Goal: Information Seeking & Learning: Learn about a topic

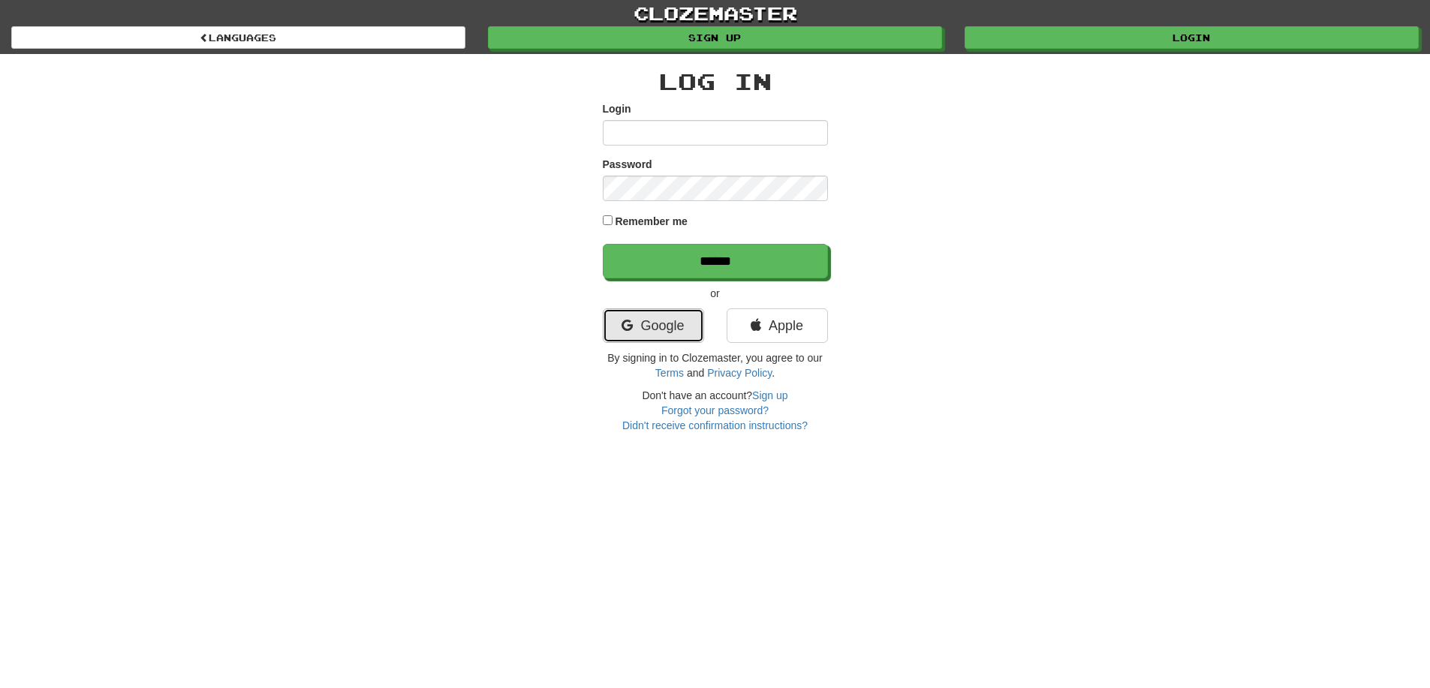
click at [675, 311] on link "Google" at bounding box center [653, 325] width 101 height 35
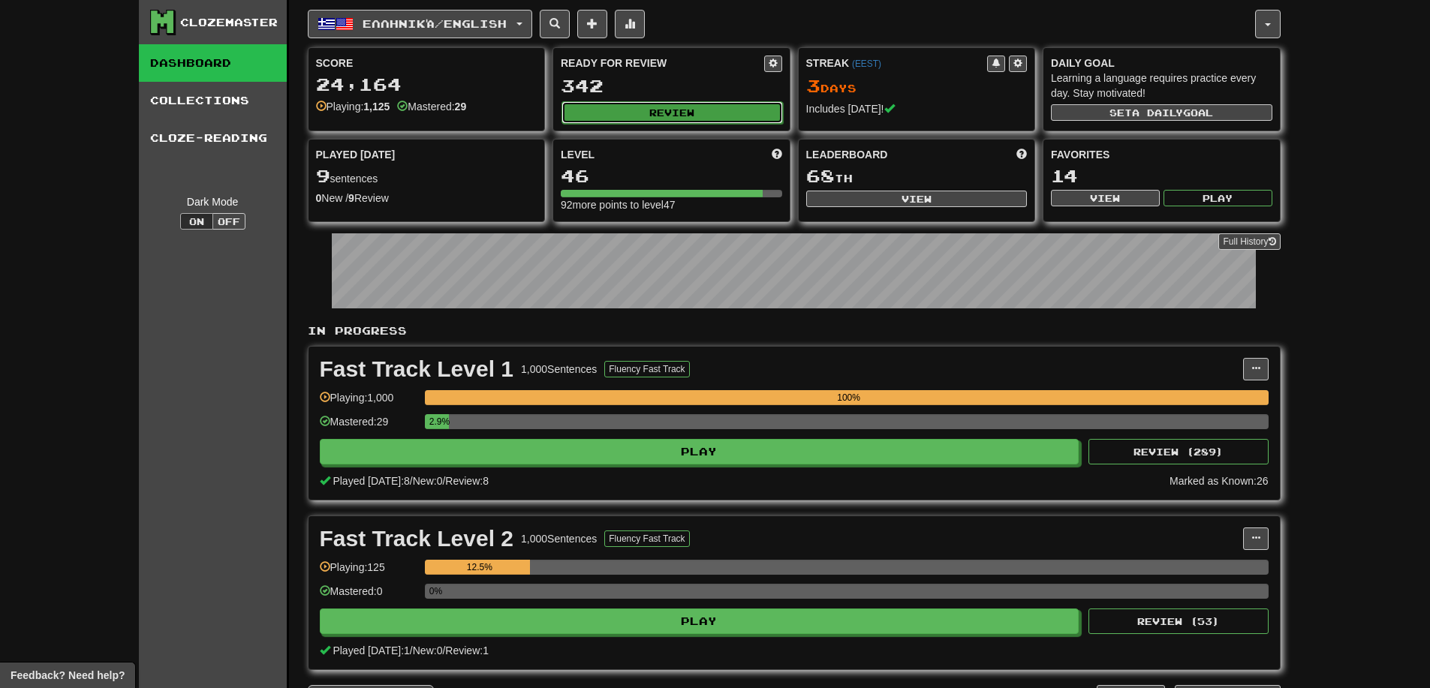
click at [648, 108] on button "Review" at bounding box center [671, 112] width 221 height 23
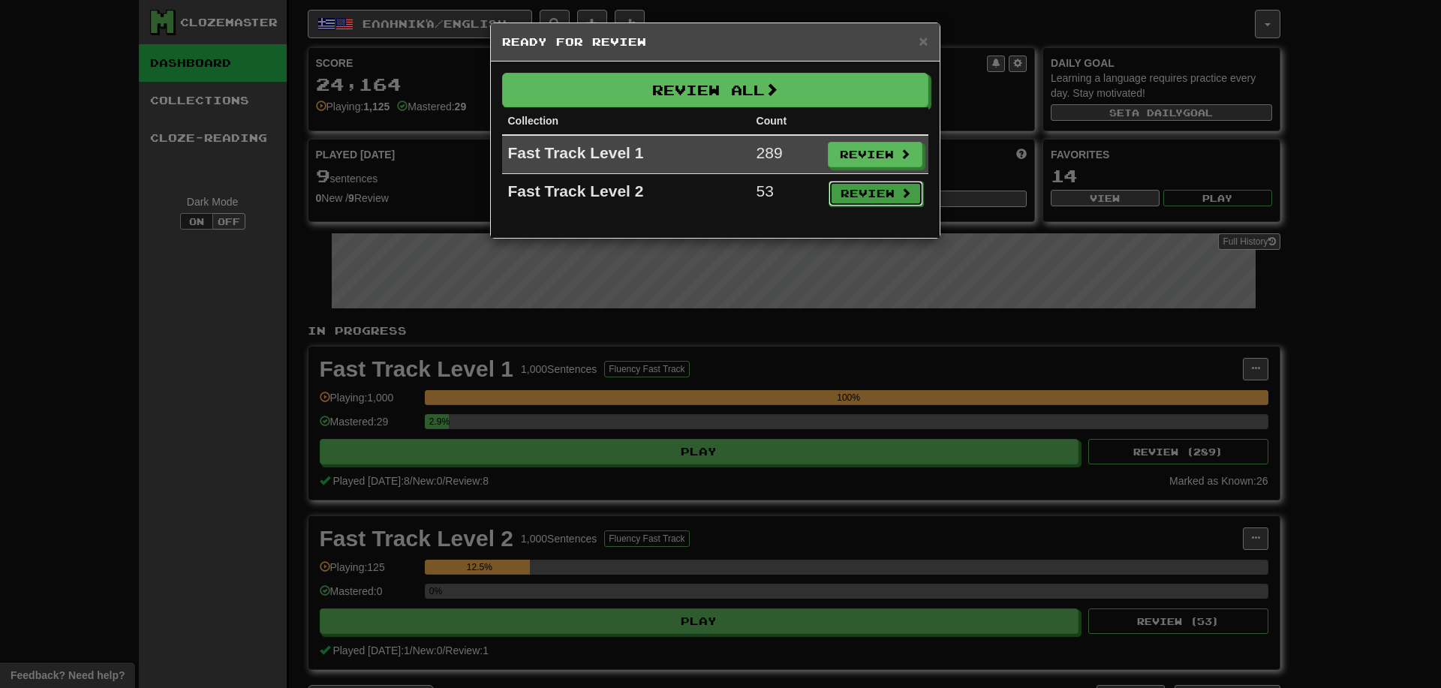
click at [864, 189] on button "Review" at bounding box center [876, 194] width 95 height 26
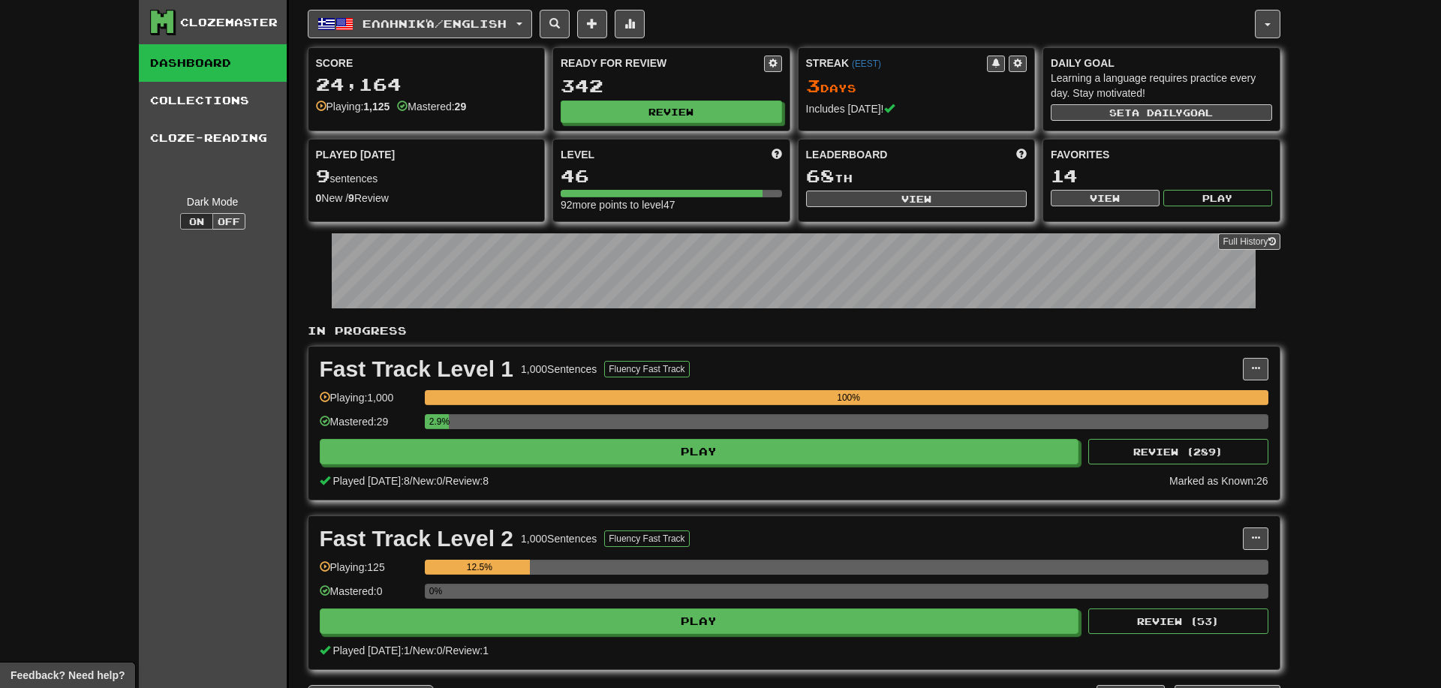
select select "**"
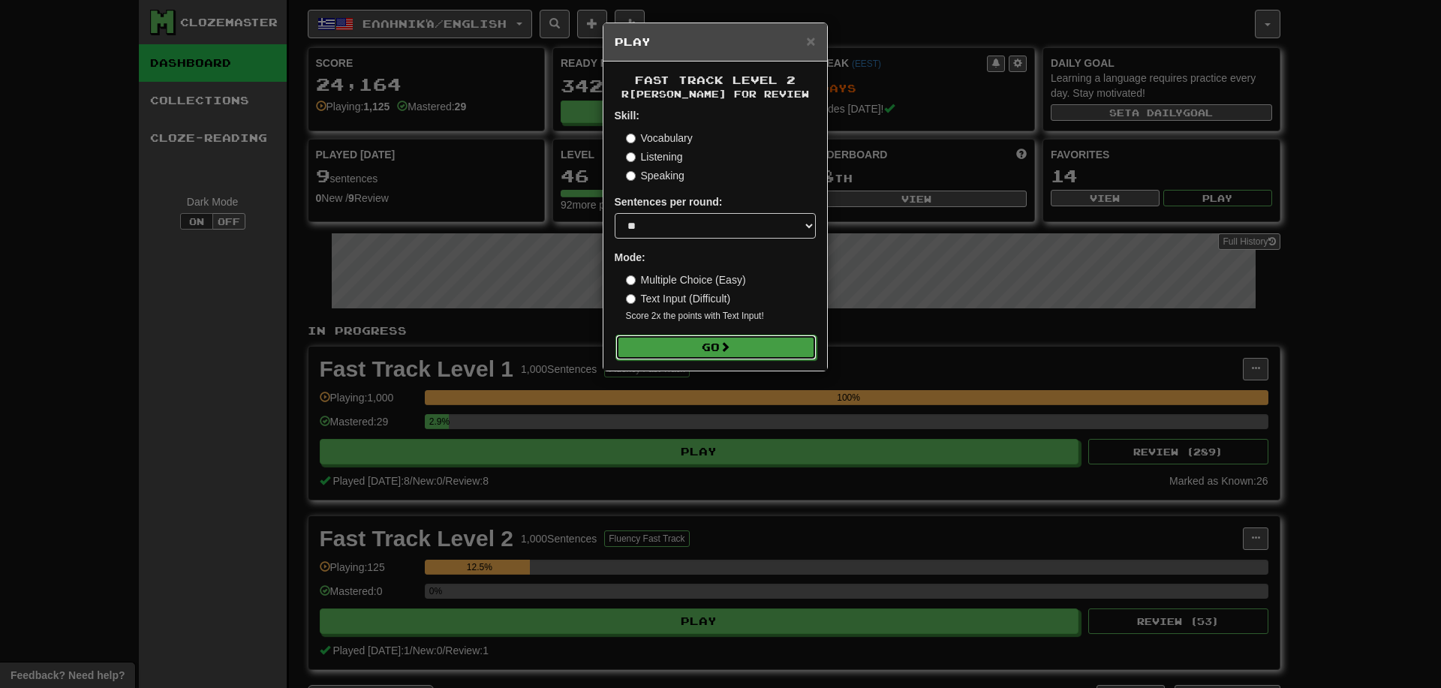
click at [738, 357] on button "Go" at bounding box center [715, 348] width 201 height 26
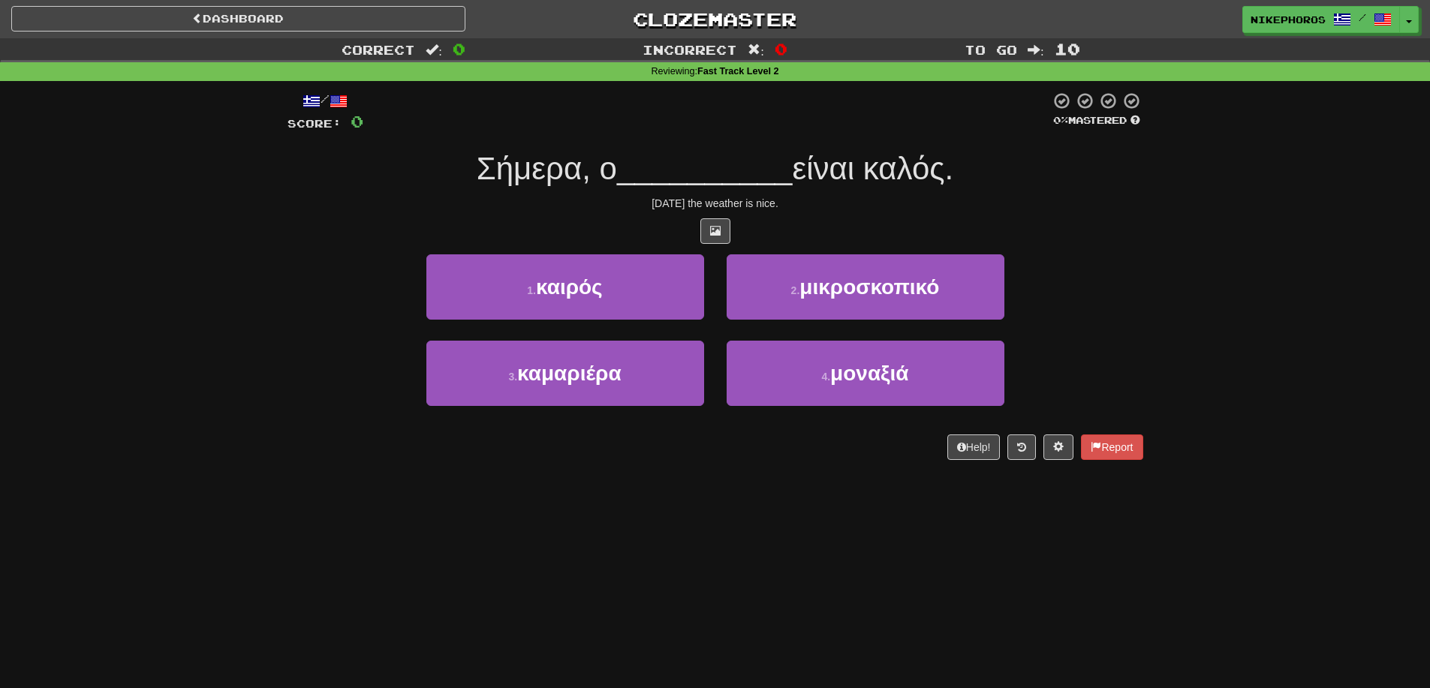
click at [1047, 90] on div "/ Score: 0 0 % Mastered Σήμερα, ο __________ είναι καλός. [DATE] the weather is…" at bounding box center [715, 281] width 856 height 400
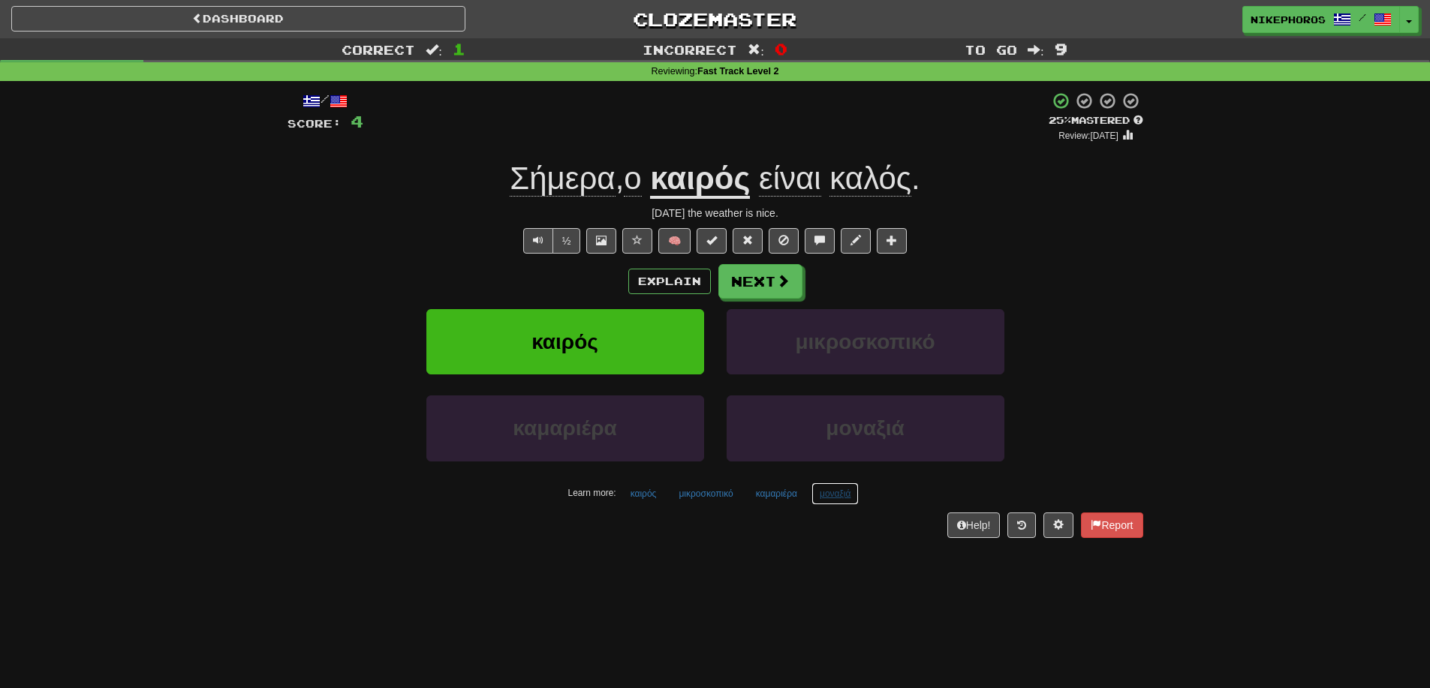
click at [843, 498] on button "μοναξιά" at bounding box center [835, 494] width 48 height 23
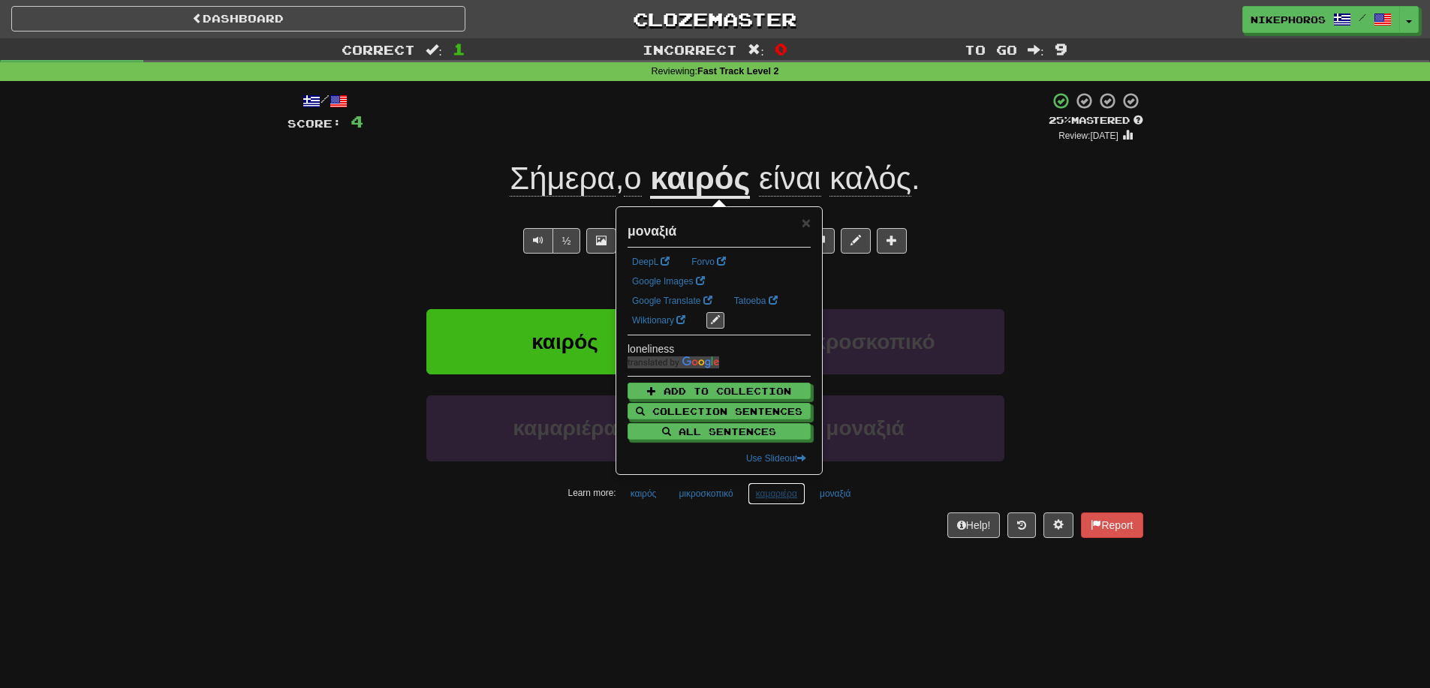
click at [787, 494] on button "καμαριέρα" at bounding box center [777, 494] width 58 height 23
click at [719, 596] on div "Dashboard Clozemaster Nikephoros / Toggle Dropdown Dashboard Leaderboard Activi…" at bounding box center [715, 344] width 1430 height 688
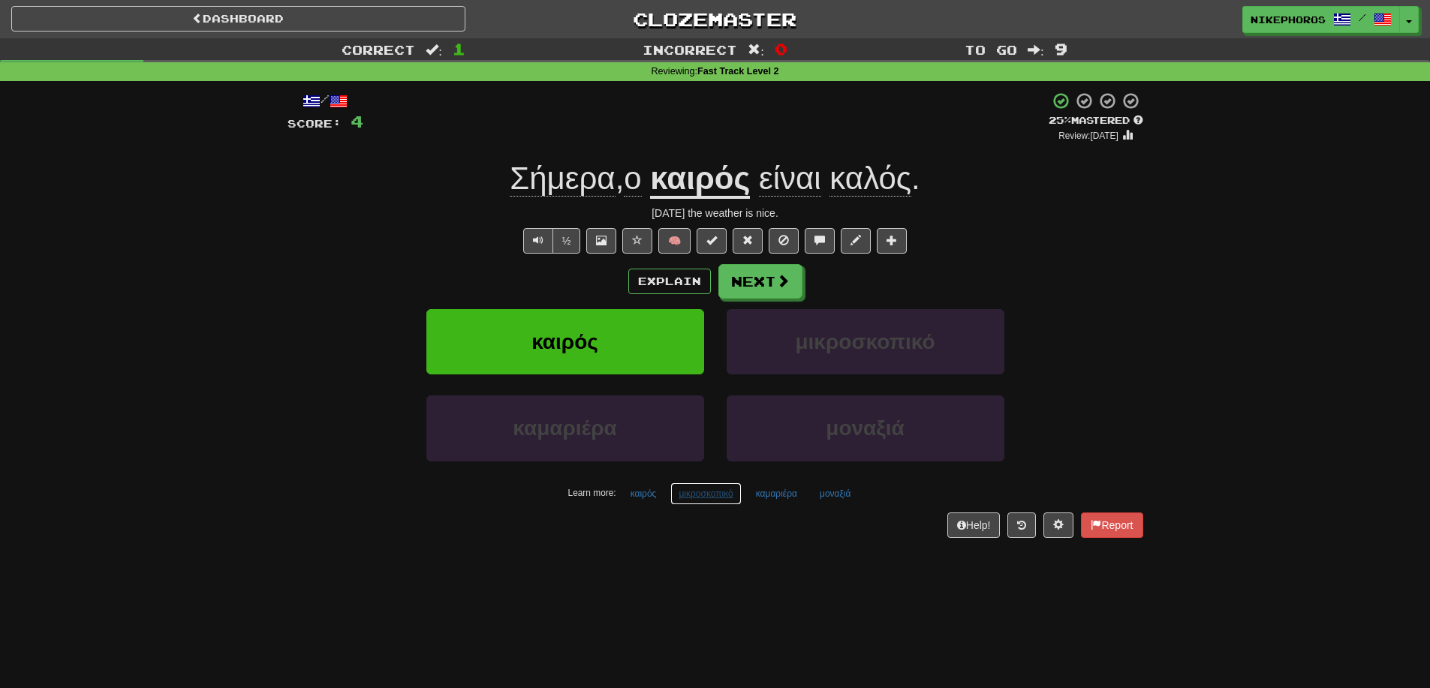
click at [736, 495] on button "μικροσκοπικό" at bounding box center [705, 494] width 71 height 23
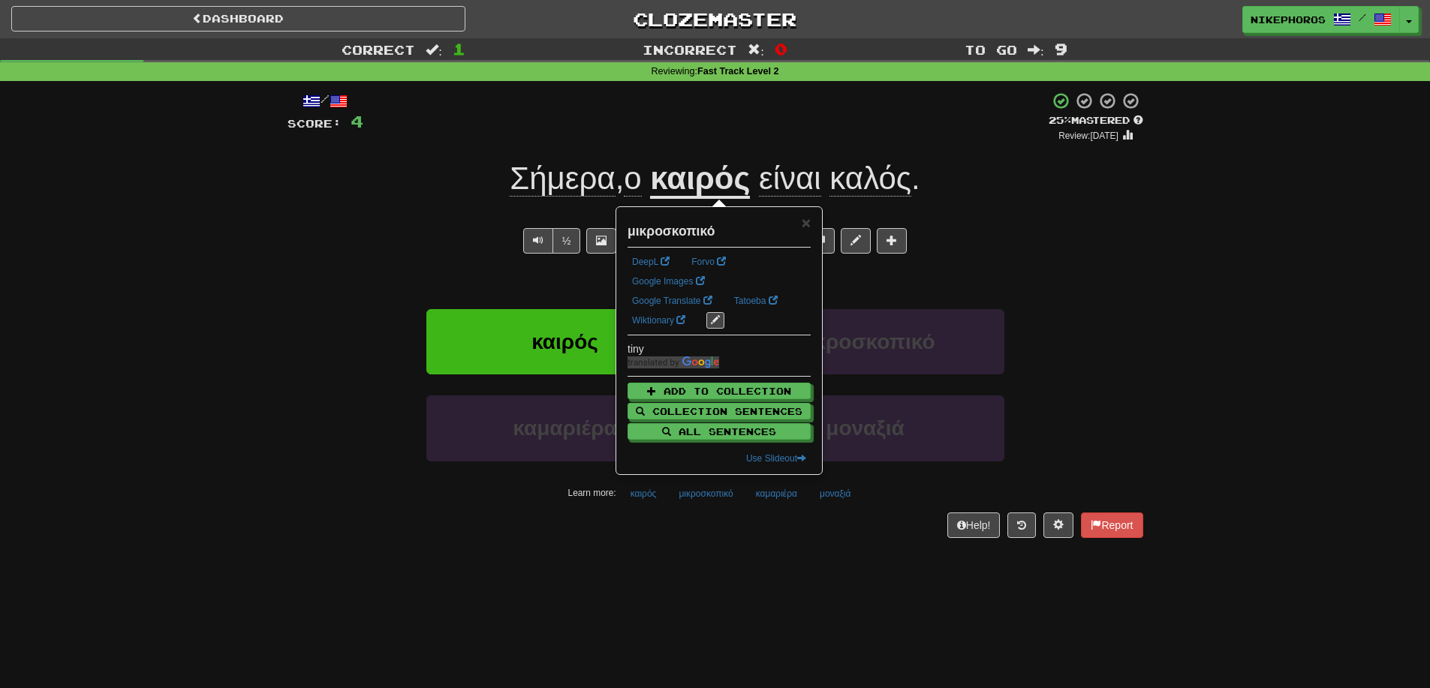
click at [805, 594] on div "Dashboard Clozemaster Nikephoros / Toggle Dropdown Dashboard Leaderboard Activi…" at bounding box center [715, 344] width 1430 height 688
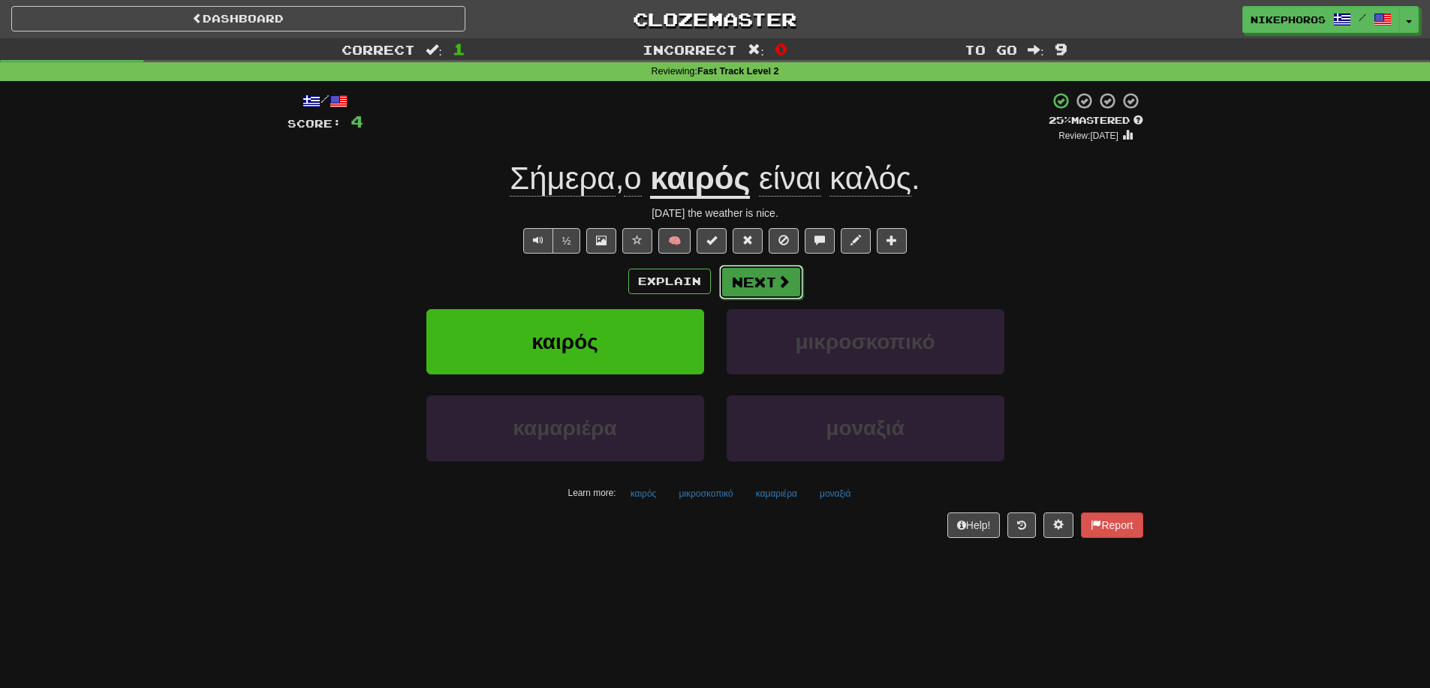
click at [741, 287] on button "Next" at bounding box center [761, 282] width 84 height 35
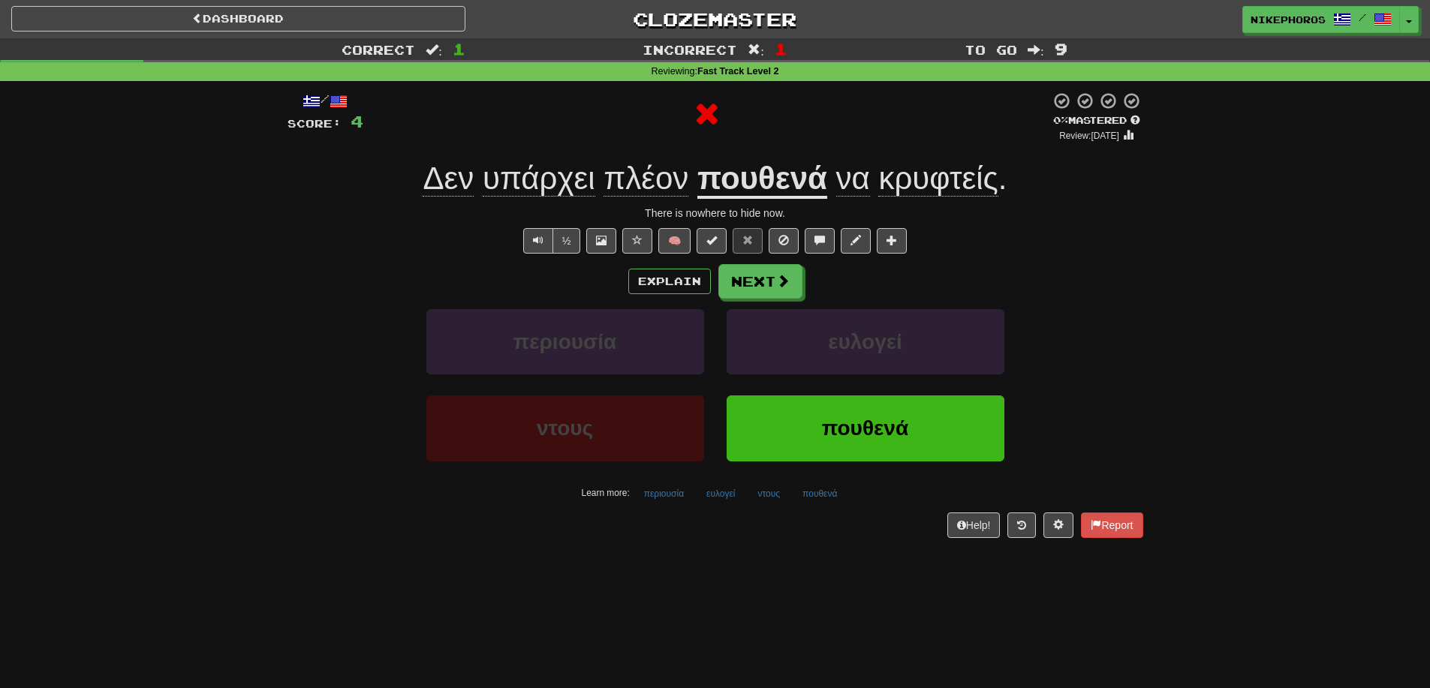
click at [796, 192] on u "πουθενά" at bounding box center [762, 180] width 130 height 38
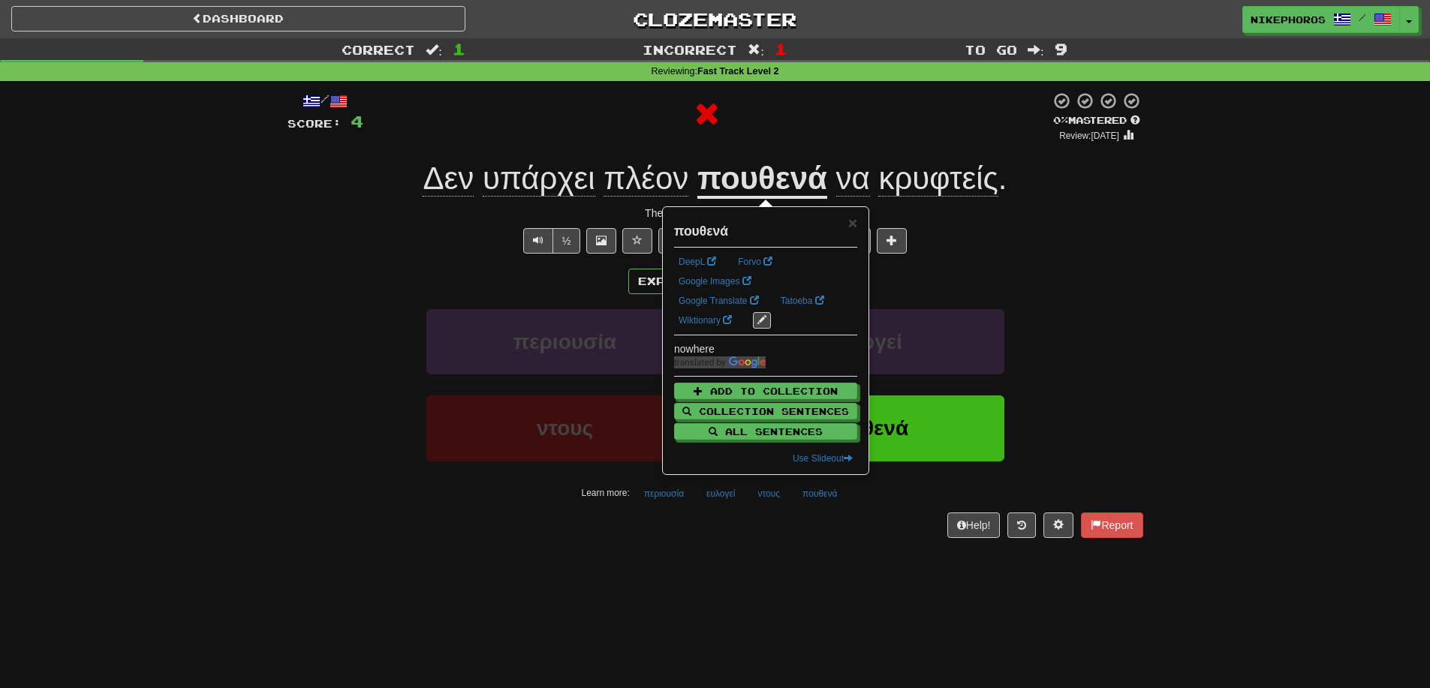
click at [820, 142] on div "/ Score: 4 0 % Mastered Review: 2025-09-14 Δεν υπάρχει πλέον πουθενά να κρυφτεί…" at bounding box center [715, 315] width 856 height 446
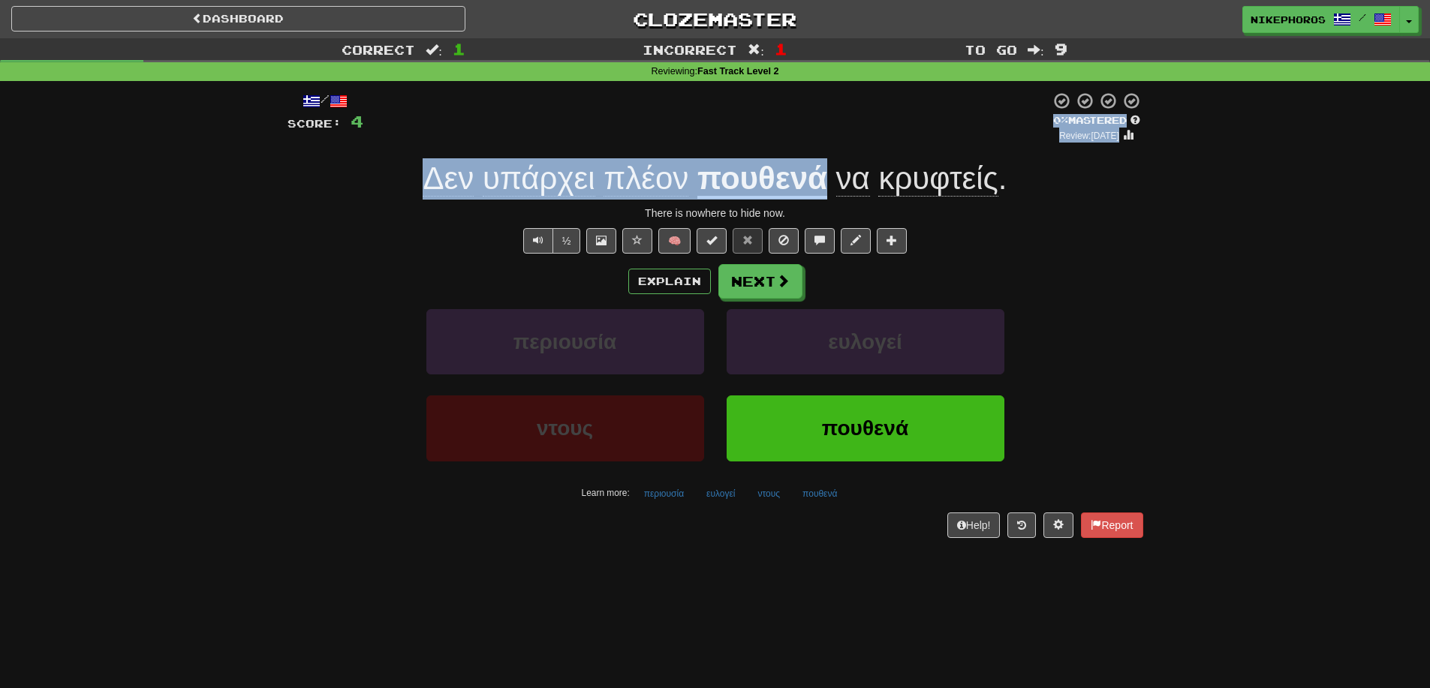
click at [808, 135] on div at bounding box center [706, 117] width 687 height 51
click at [808, 136] on div at bounding box center [706, 117] width 687 height 51
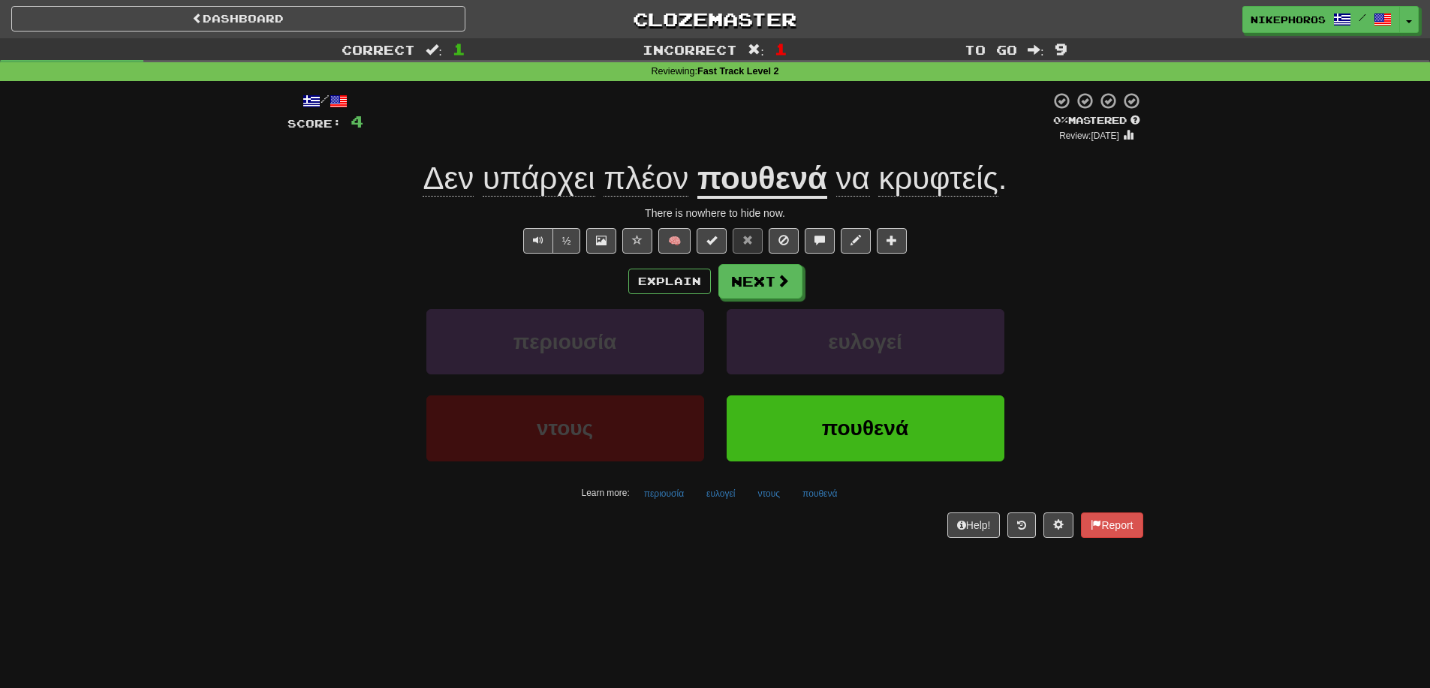
click at [1028, 310] on div "περιουσία ευλογεί" at bounding box center [715, 352] width 901 height 86
click at [1208, 460] on div "Correct : 1 Incorrect : 1 To go : 9 Reviewing : Fast Track Level 2 / Score: 4 0…" at bounding box center [715, 298] width 1430 height 521
click at [768, 497] on button "ντους" at bounding box center [769, 494] width 39 height 23
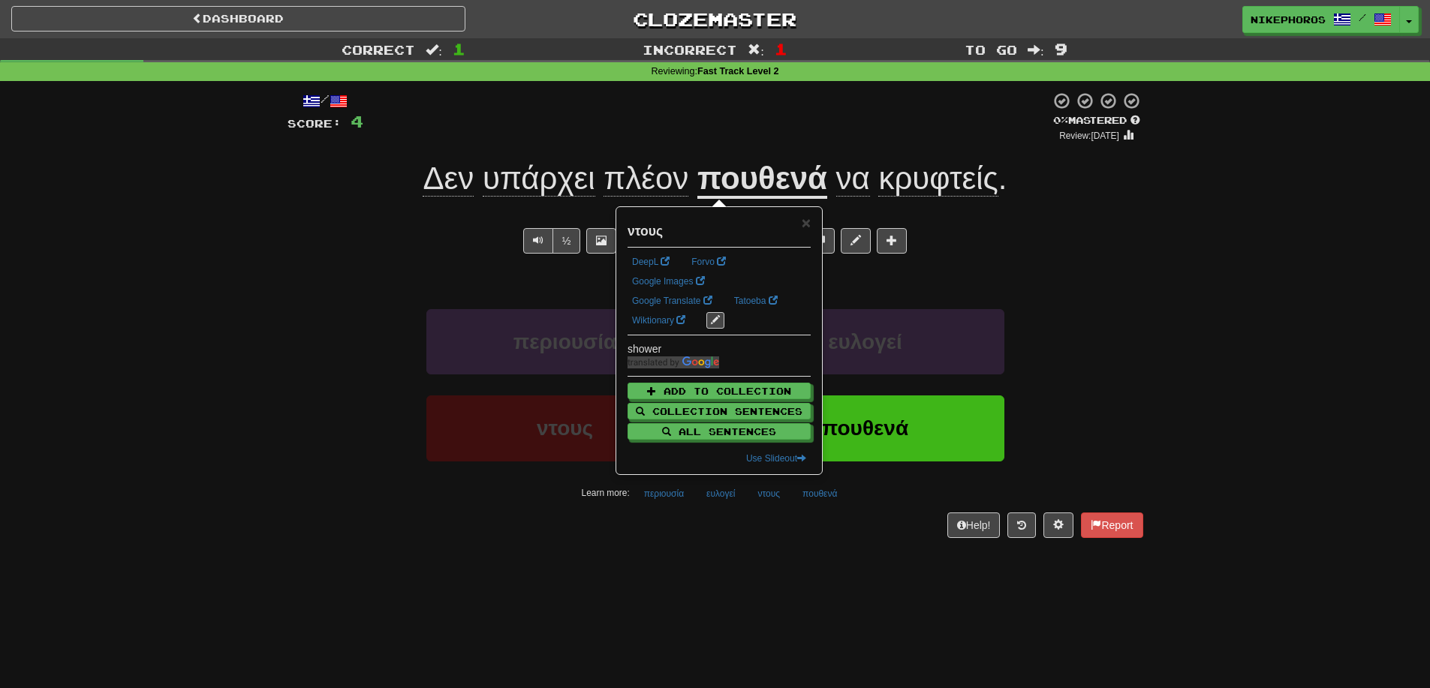
click at [783, 545] on div "/ Score: 4 0 % Mastered Review: 2025-09-14 Δεν υπάρχει πλέον πουθενά να κρυφτεί…" at bounding box center [715, 319] width 856 height 477
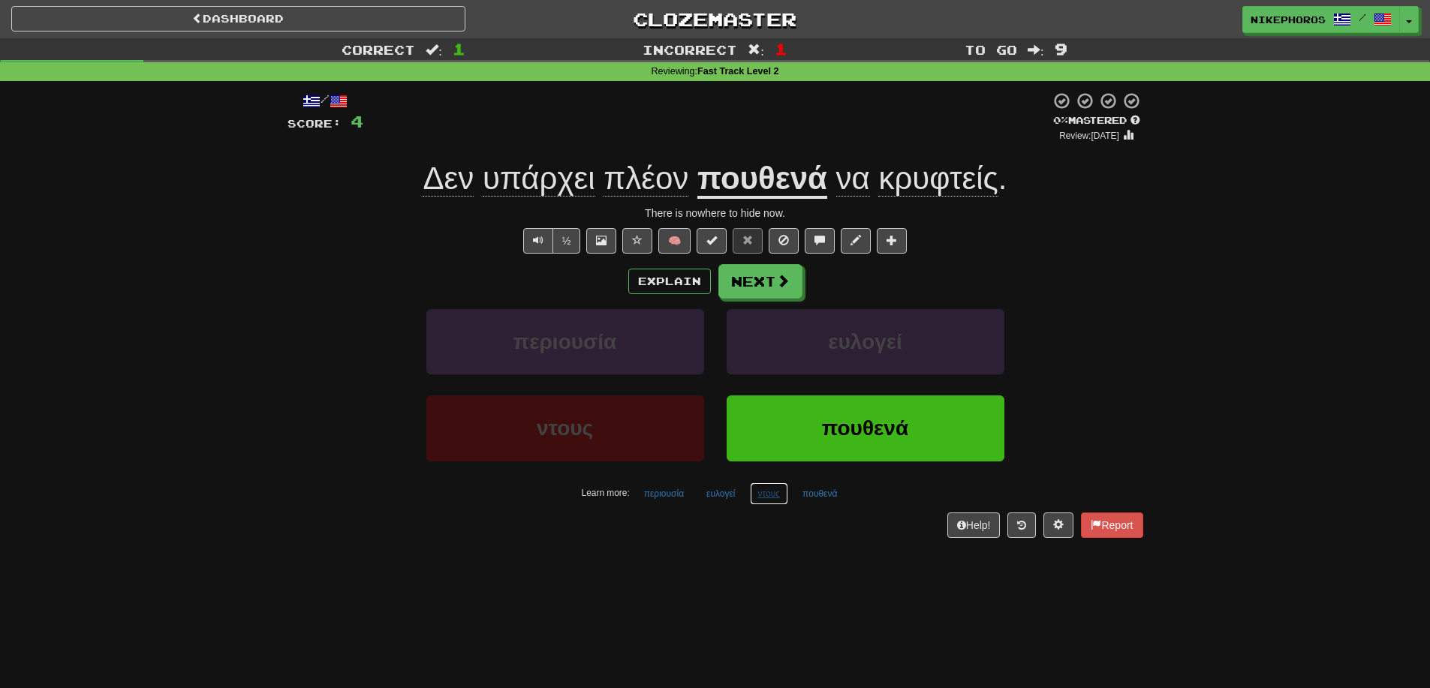
click at [773, 493] on button "ντους" at bounding box center [769, 494] width 39 height 23
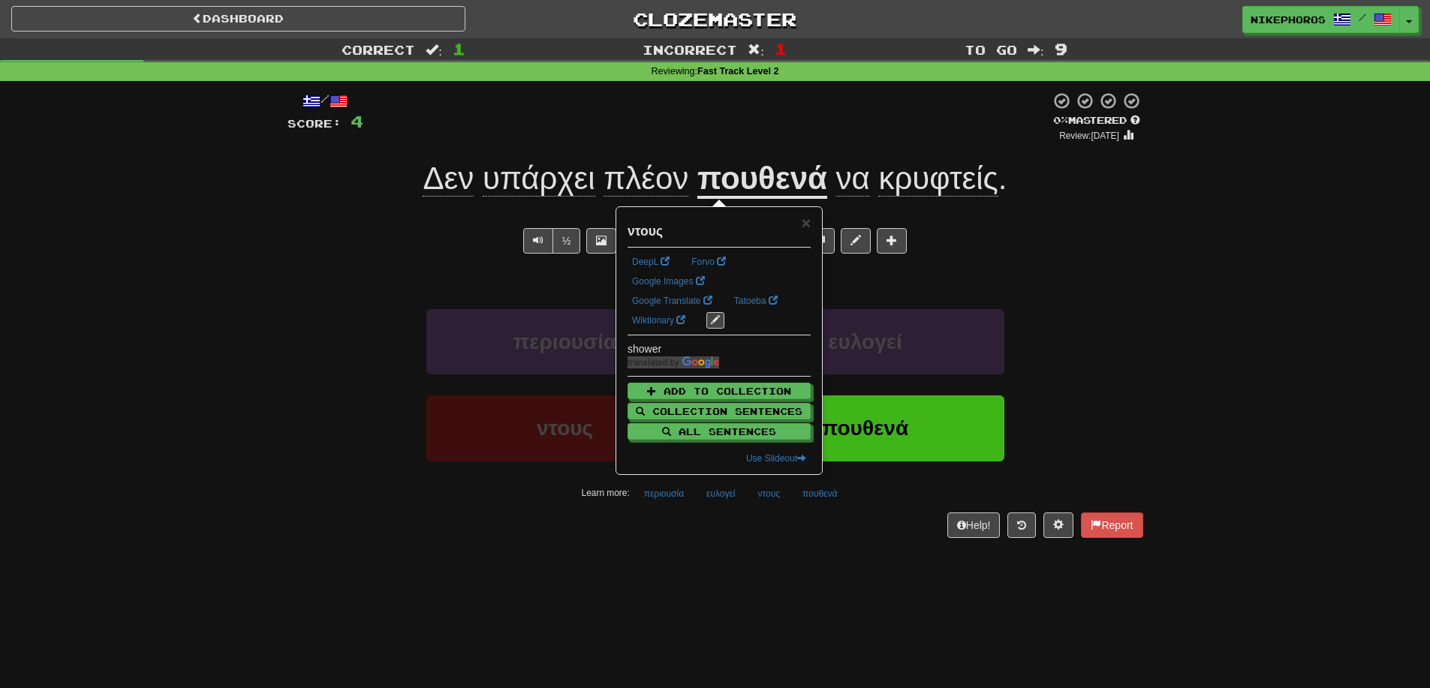
click at [762, 534] on div "Help! Report" at bounding box center [715, 526] width 856 height 26
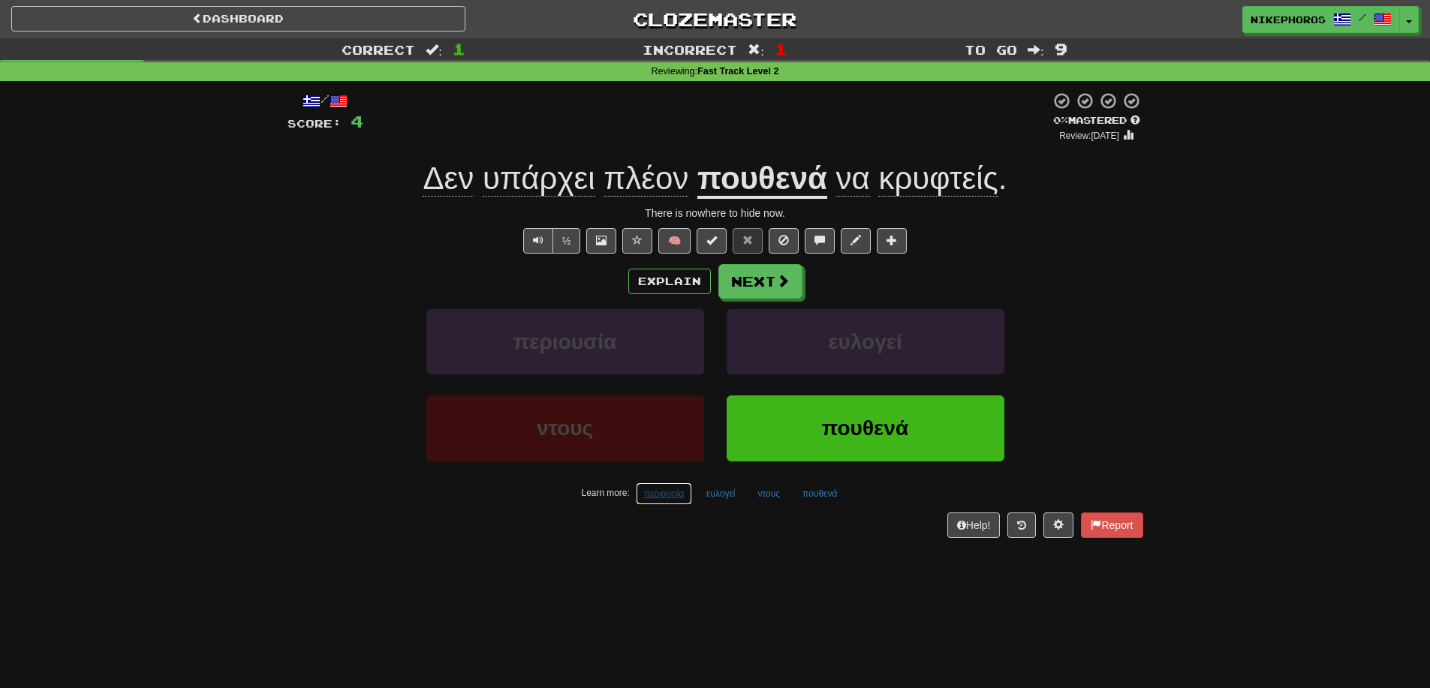
click at [644, 489] on button "περιουσία" at bounding box center [664, 494] width 56 height 23
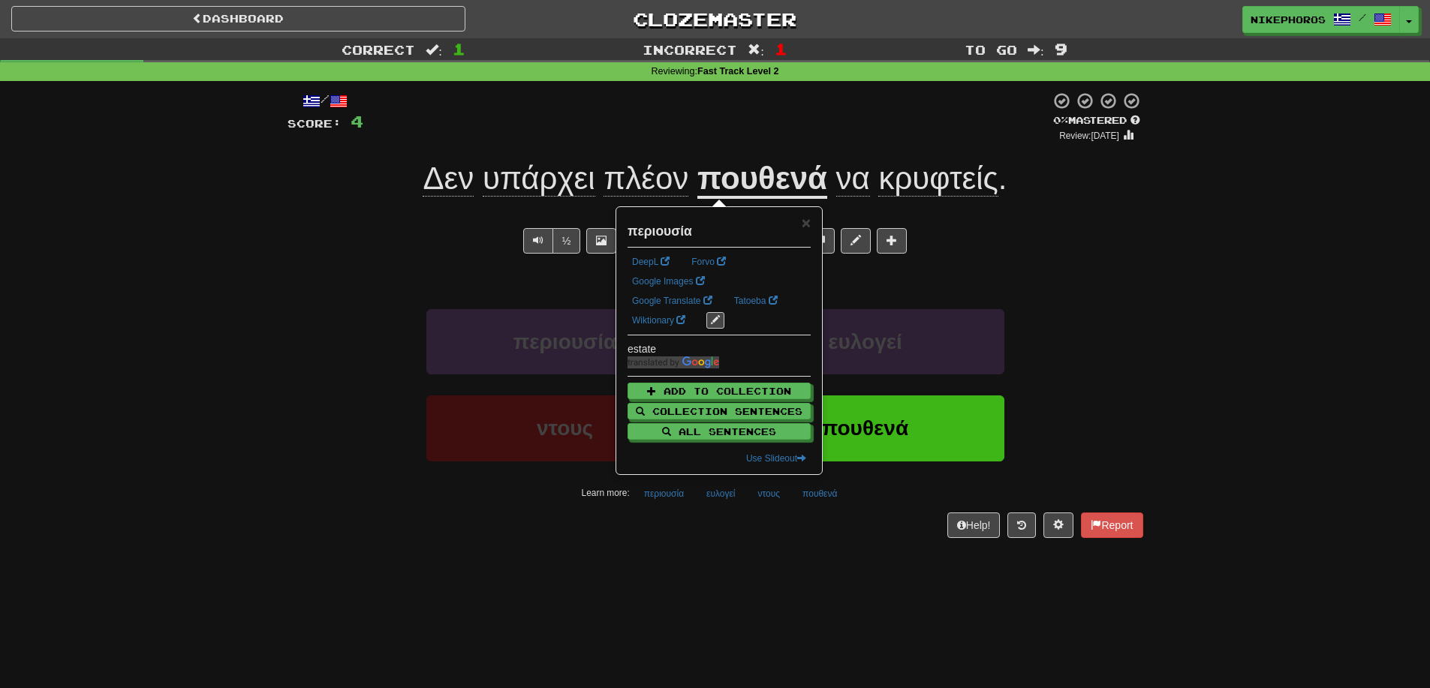
click at [753, 576] on div "Dashboard Clozemaster Nikephoros / Toggle Dropdown Dashboard Leaderboard Activi…" at bounding box center [715, 344] width 1430 height 688
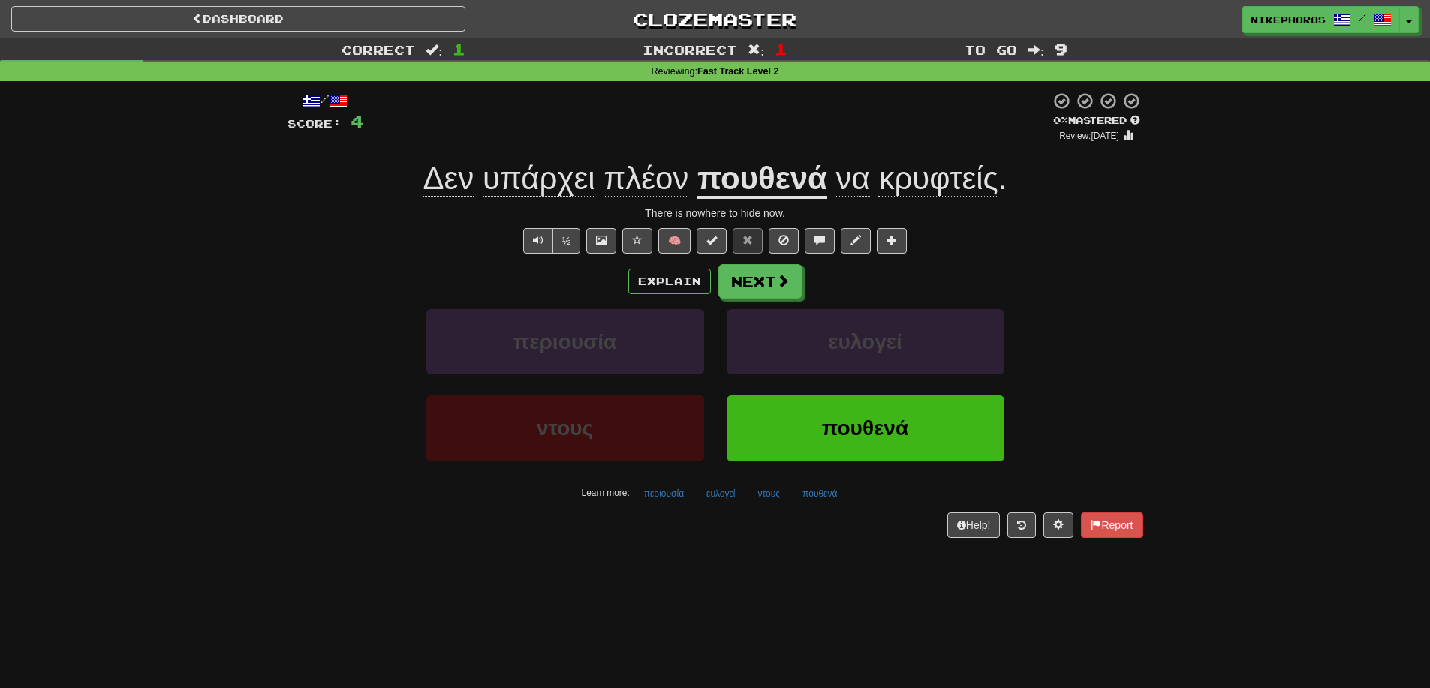
click at [683, 520] on div "Help! Report" at bounding box center [715, 526] width 856 height 26
click at [688, 507] on div "/ Score: 4 0 % Mastered Review: 2025-09-14 Δεν υπάρχει πλέον πουθενά να κρυφτεί…" at bounding box center [715, 315] width 856 height 446
click at [701, 501] on button "ευλογεί" at bounding box center [720, 494] width 45 height 23
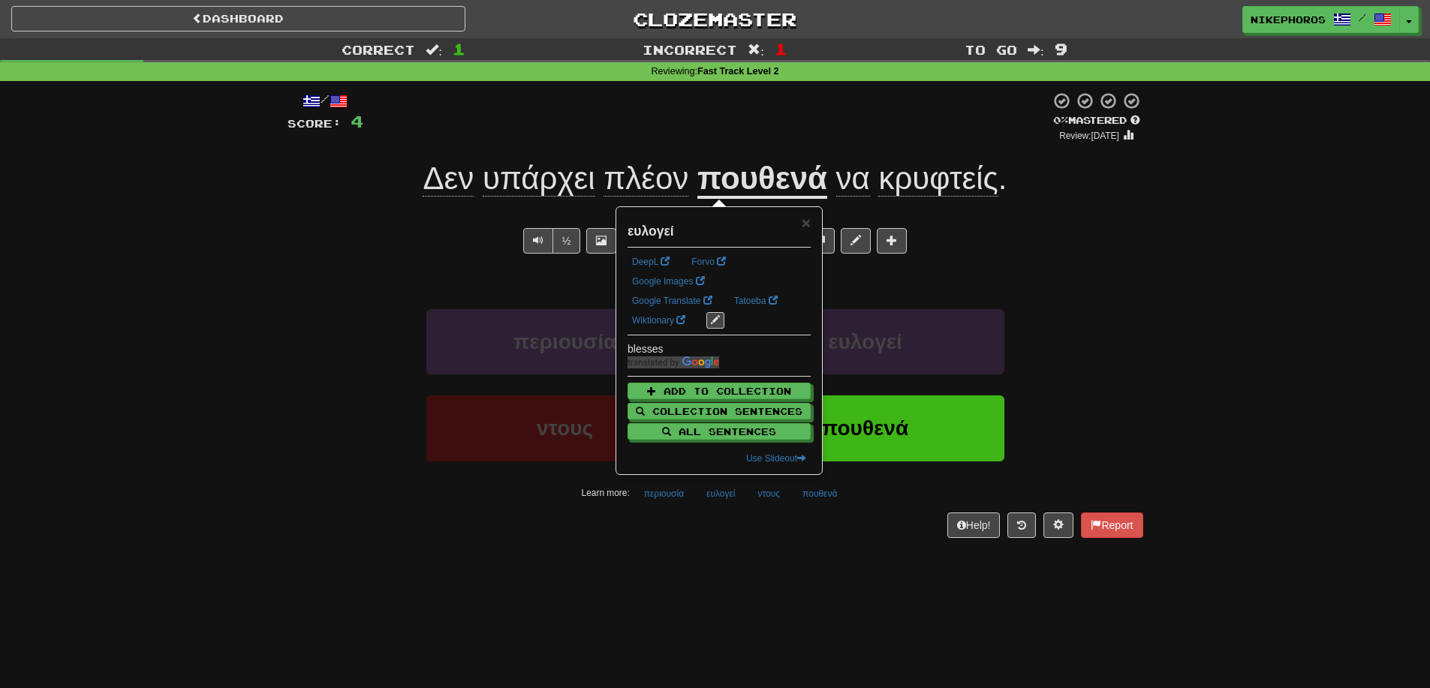
click at [727, 536] on div "Help! Report" at bounding box center [715, 526] width 856 height 26
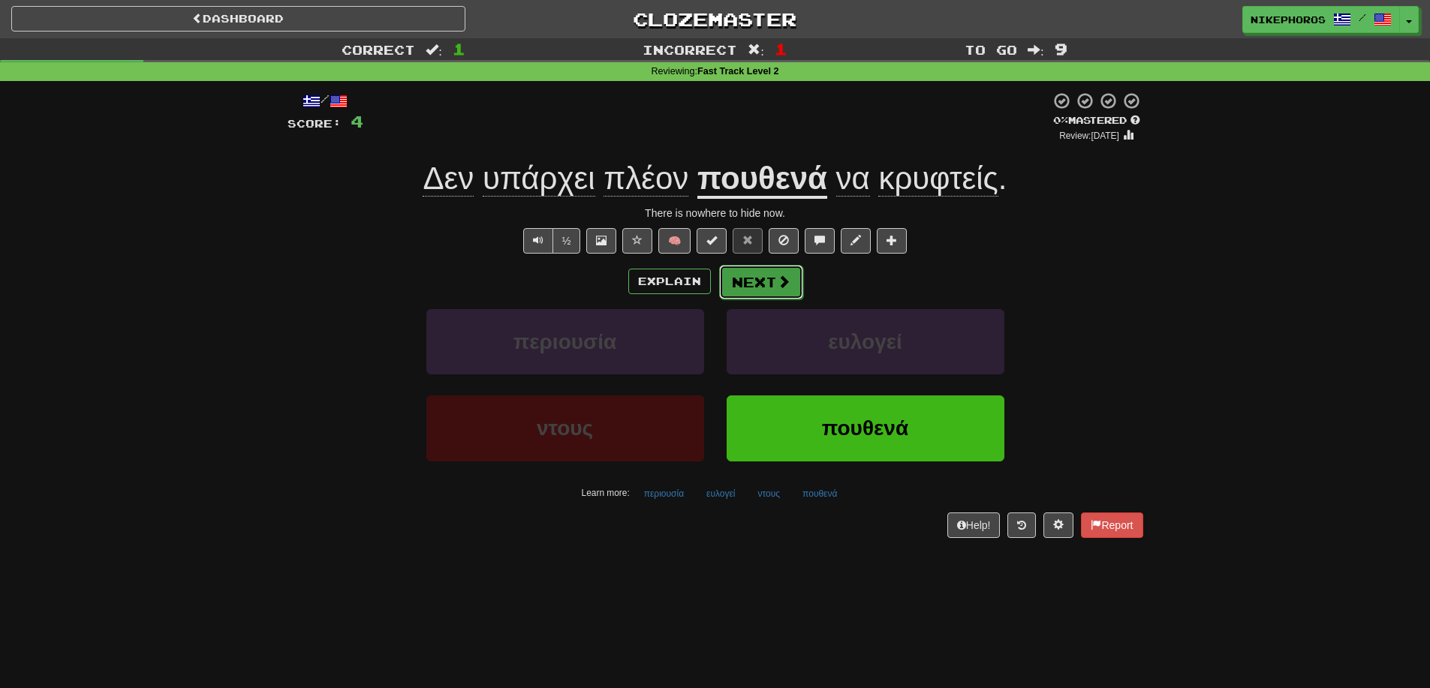
click at [769, 285] on button "Next" at bounding box center [761, 282] width 84 height 35
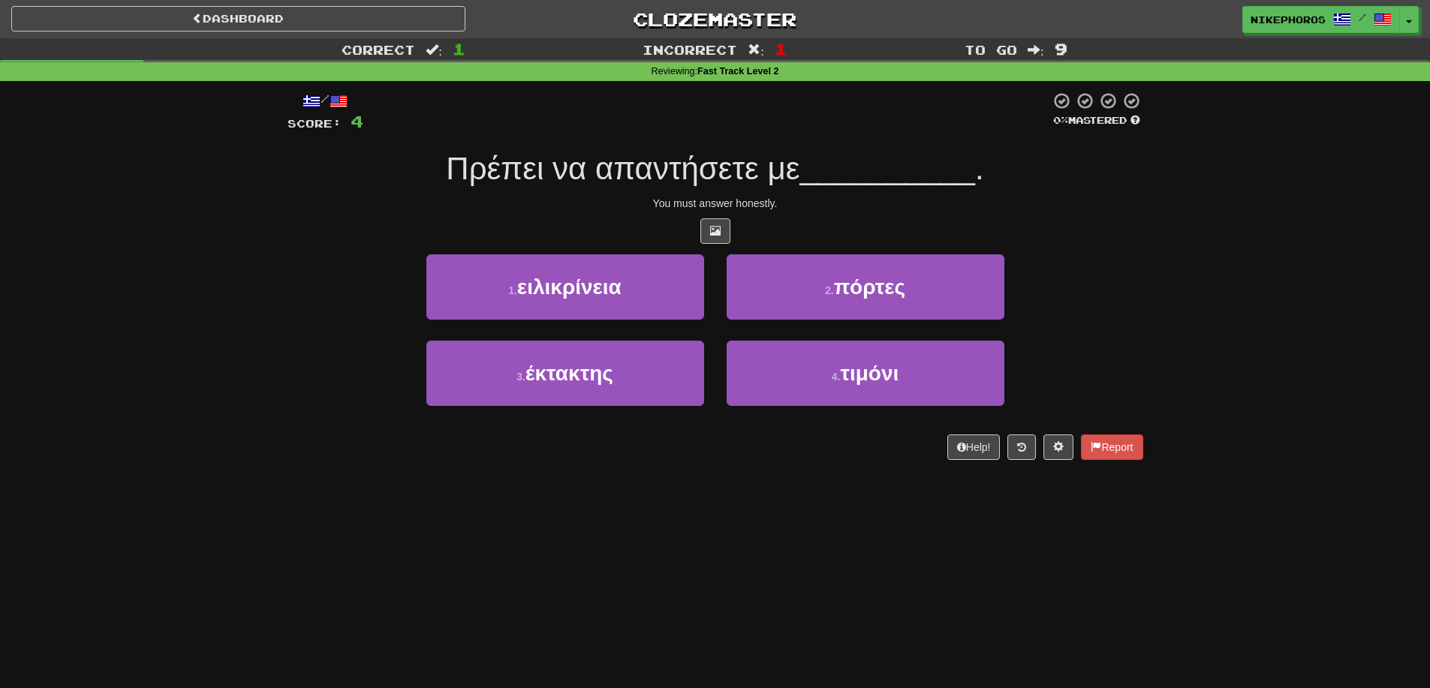
click at [787, 142] on div "/ Score: 4 0 % Mastered Πρέπει να απαντήσετε με __________ . You must answer ho…" at bounding box center [715, 276] width 856 height 369
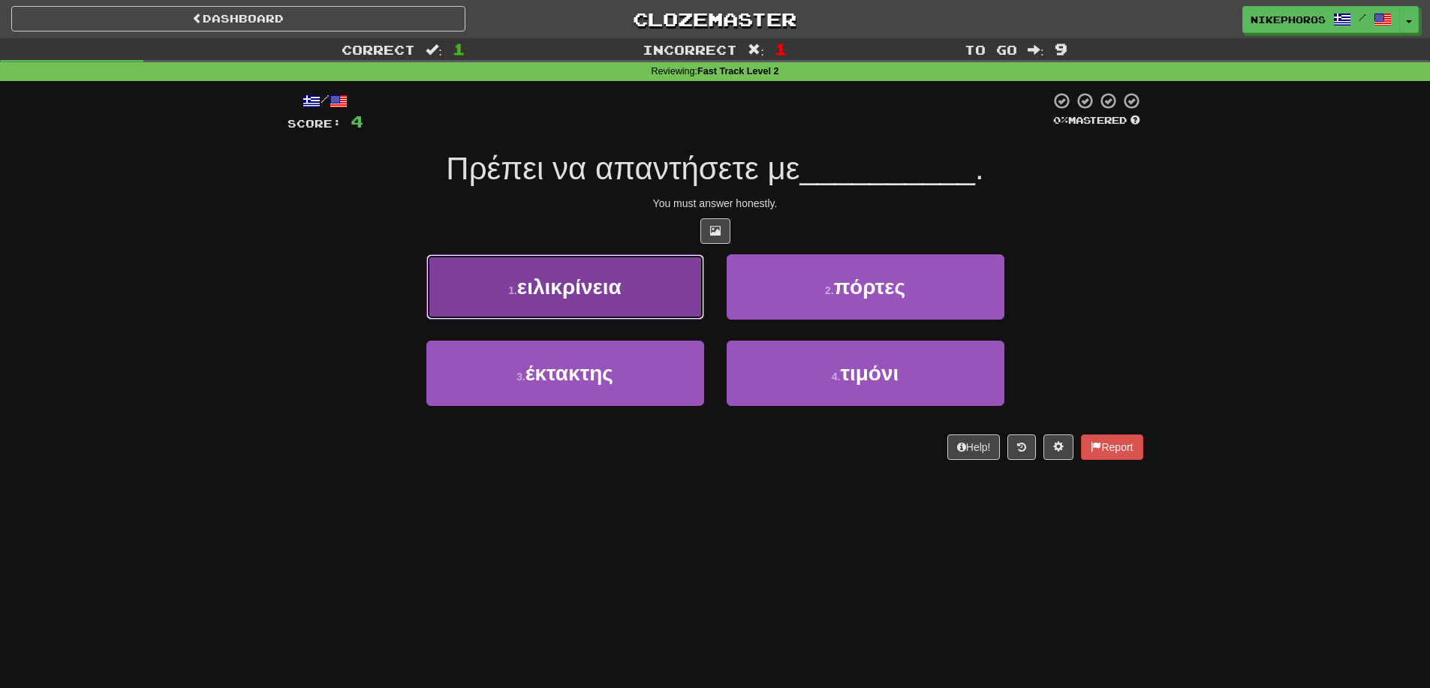
click at [677, 276] on button "1 . ειλικρίνεια" at bounding box center [565, 286] width 278 height 65
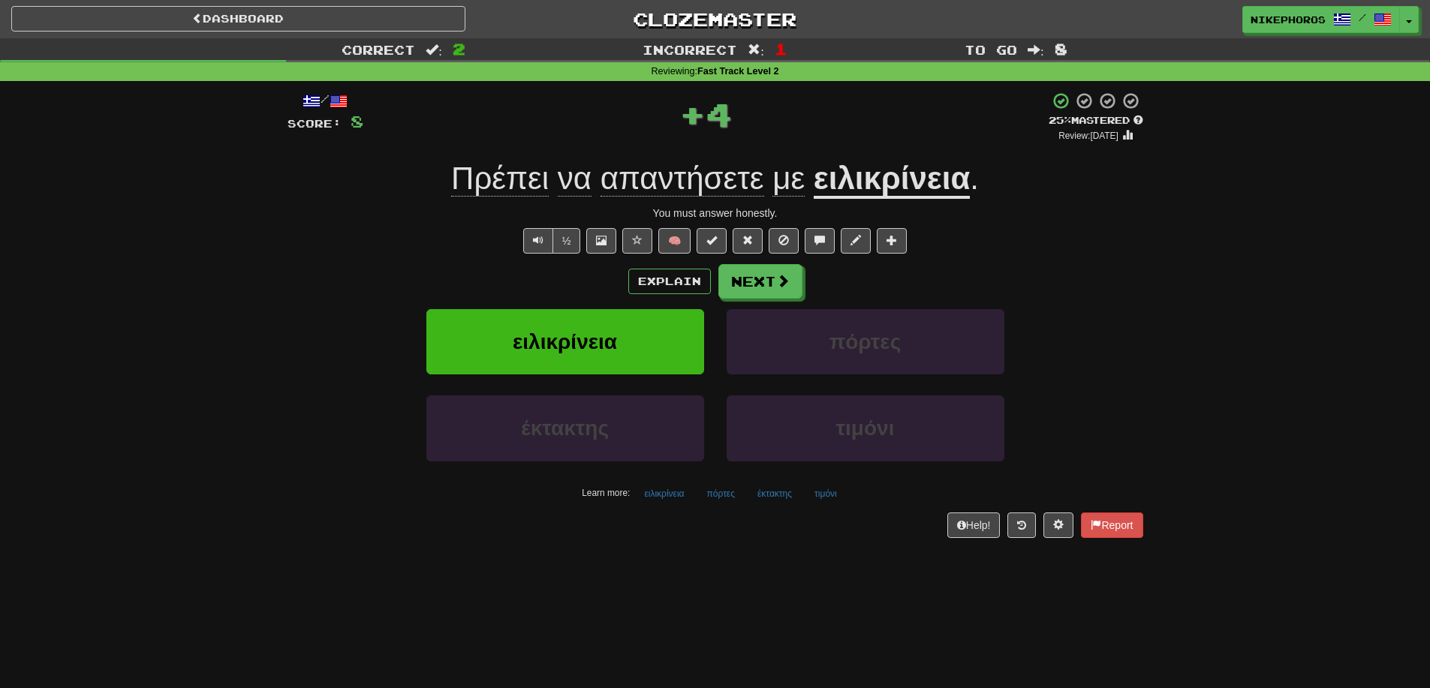
click at [623, 191] on span "απαντήσετε" at bounding box center [682, 179] width 164 height 36
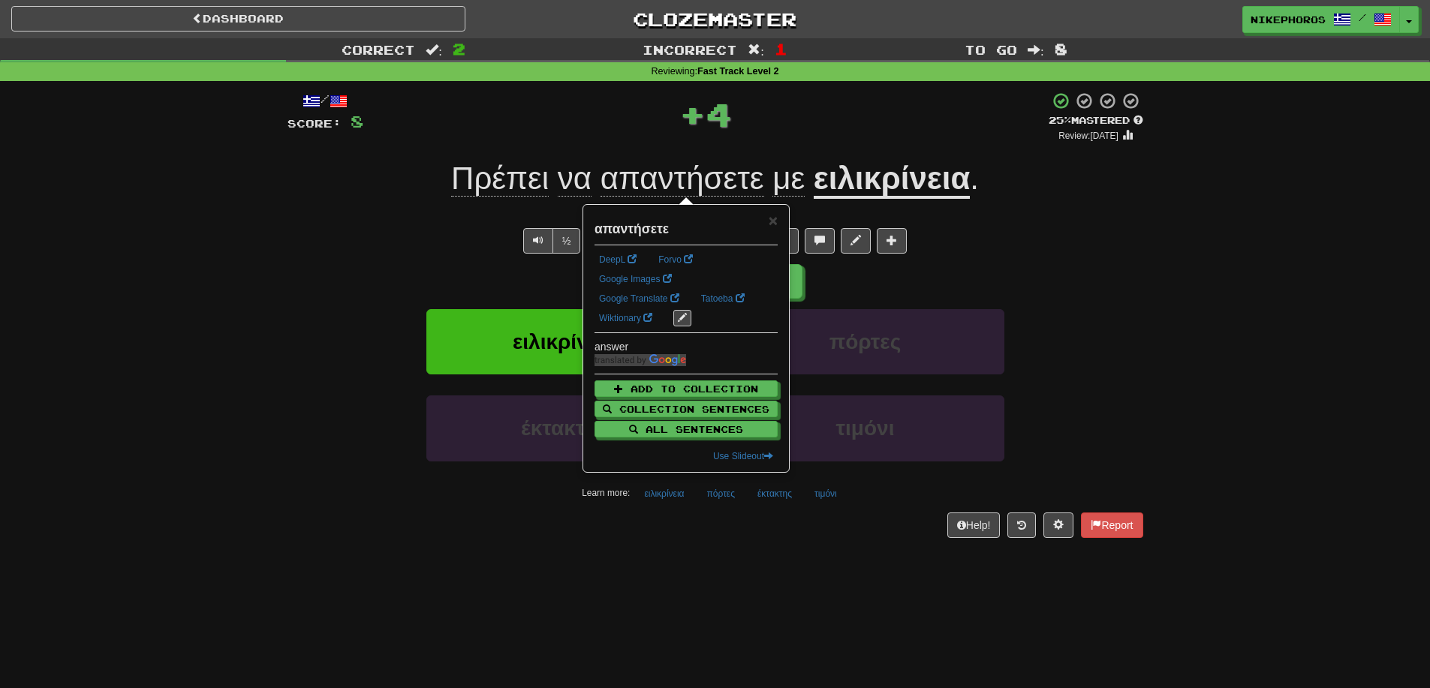
click at [1002, 279] on div "Explain Next" at bounding box center [715, 281] width 856 height 35
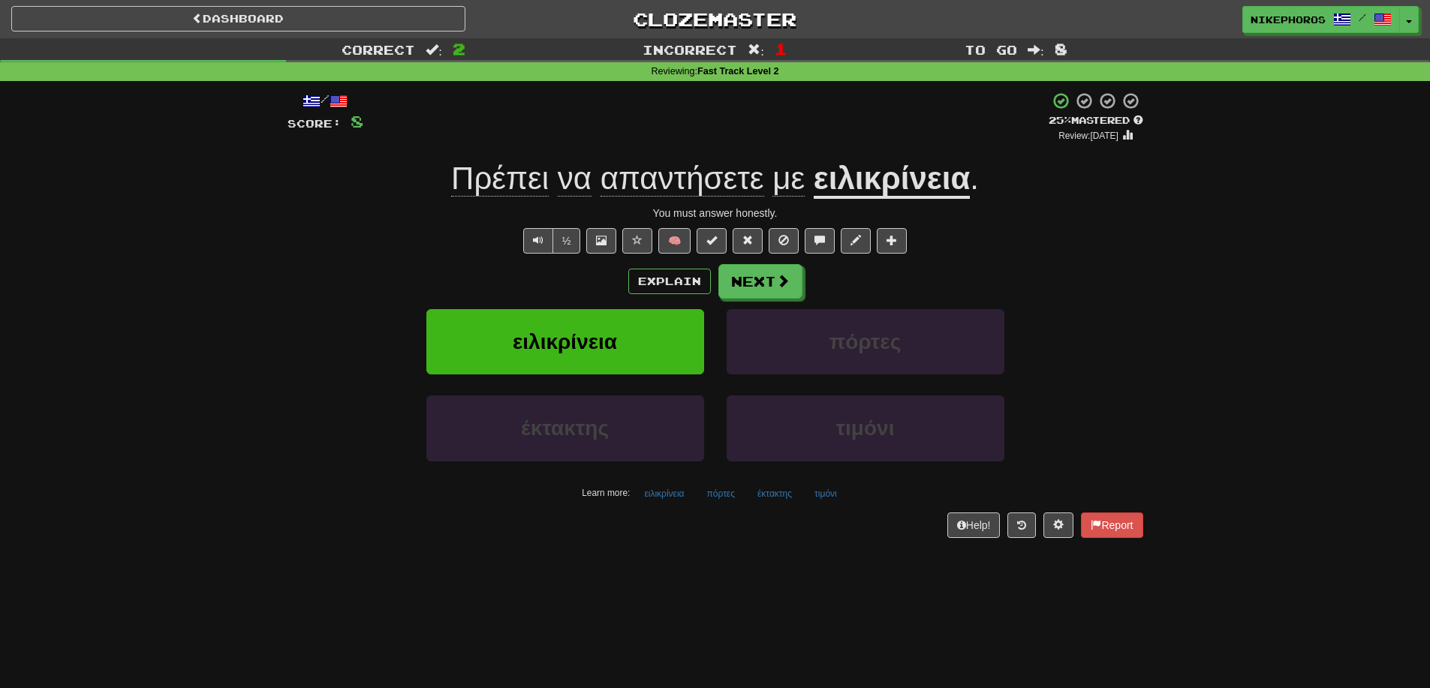
click at [966, 197] on u "ειλικρίνεια" at bounding box center [892, 180] width 156 height 38
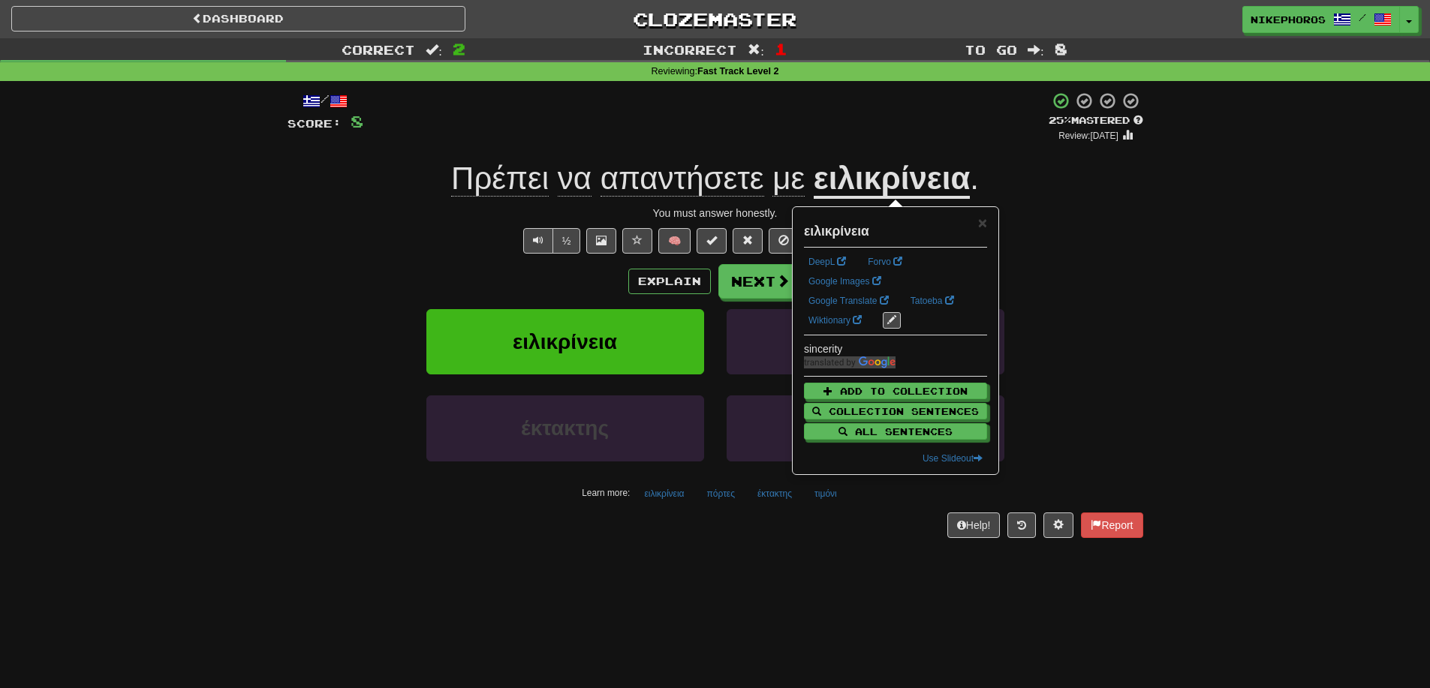
click at [1151, 324] on div "/ Score: 8 + 4 25 % Mastered Review: 2025-09-15 Πρέπει να απαντήσετε με ειλικρί…" at bounding box center [715, 319] width 878 height 477
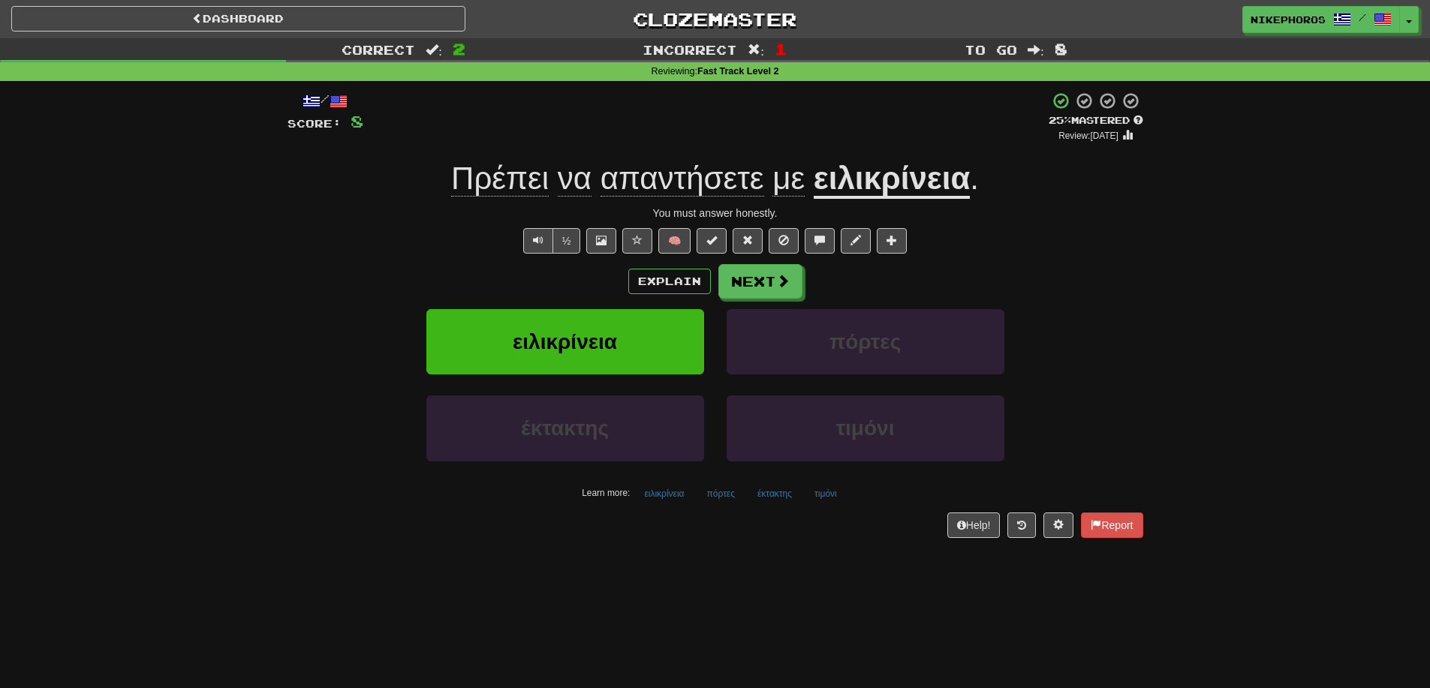
click at [1242, 458] on div "Correct : 2 Incorrect : 1 To go : 8 Reviewing : Fast Track Level 2 / Score: 8 +…" at bounding box center [715, 298] width 1430 height 521
drag, startPoint x: 697, startPoint y: 494, endPoint x: 712, endPoint y: 496, distance: 15.9
click at [697, 494] on div "Learn more: ειλικρίνεια πόρτες έκτακτης τιμόνι" at bounding box center [715, 494] width 878 height 23
click at [712, 496] on button "πόρτες" at bounding box center [721, 494] width 44 height 23
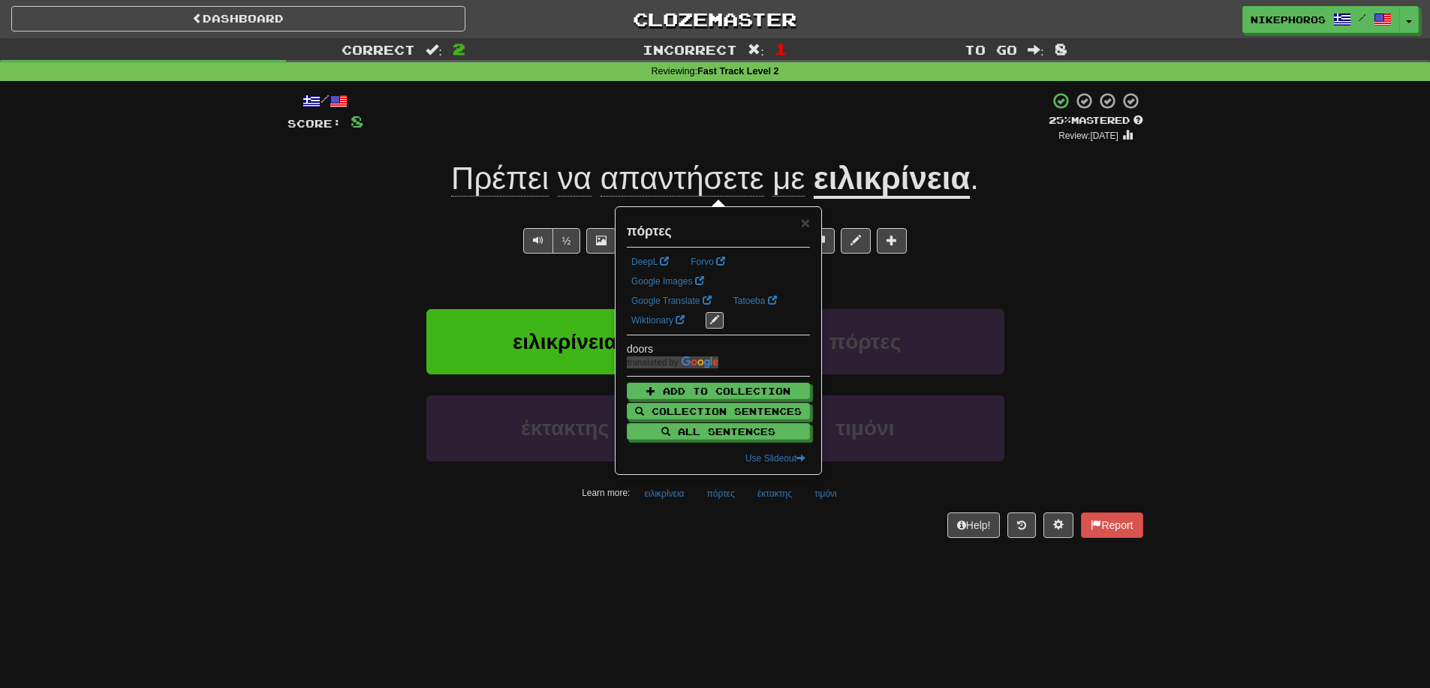
click at [777, 596] on div "Dashboard Clozemaster Nikephoros / Toggle Dropdown Dashboard Leaderboard Activi…" at bounding box center [715, 344] width 1430 height 688
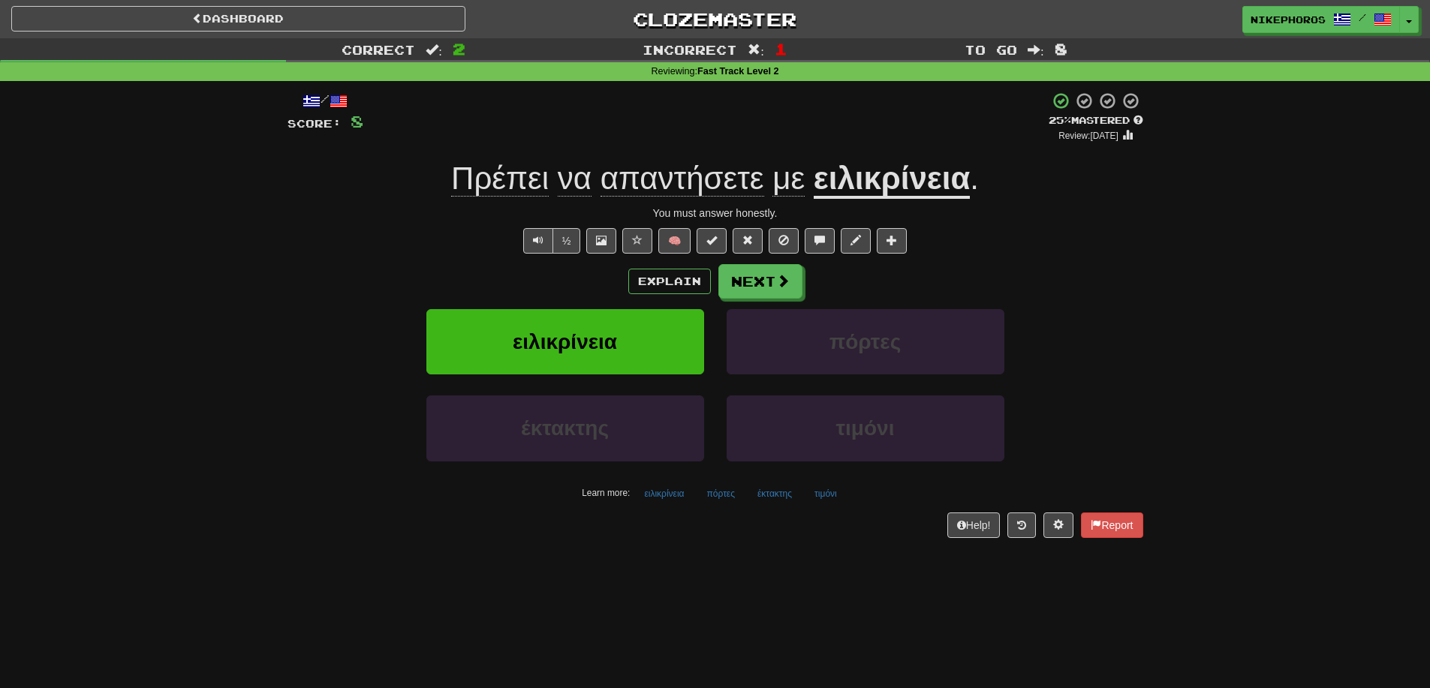
click at [1081, 563] on div "Dashboard Clozemaster Nikephoros / Toggle Dropdown Dashboard Leaderboard Activi…" at bounding box center [715, 344] width 1430 height 688
drag, startPoint x: 671, startPoint y: 498, endPoint x: 689, endPoint y: 496, distance: 18.2
click at [670, 498] on button "ειλικρίνεια" at bounding box center [664, 494] width 56 height 23
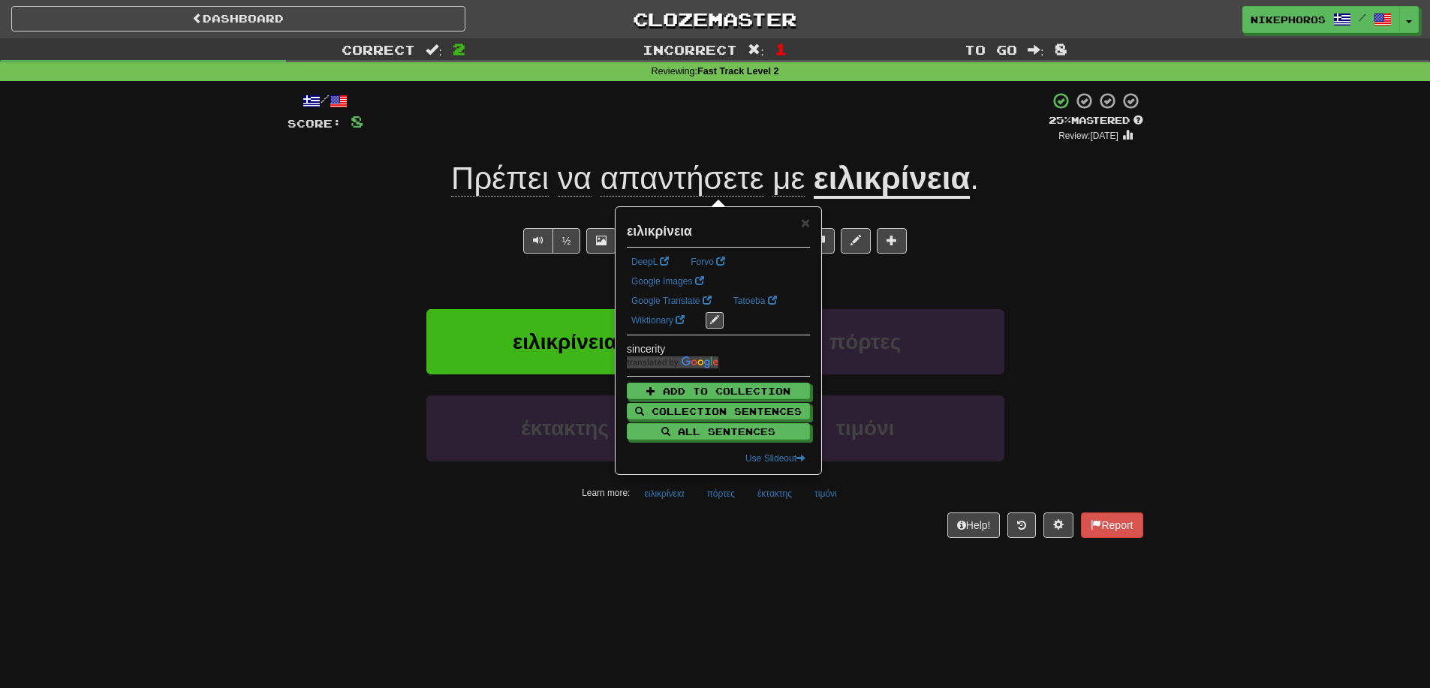
click at [748, 504] on div "Learn more: ειλικρίνεια πόρτες έκτακτης τιμόνι" at bounding box center [715, 494] width 878 height 23
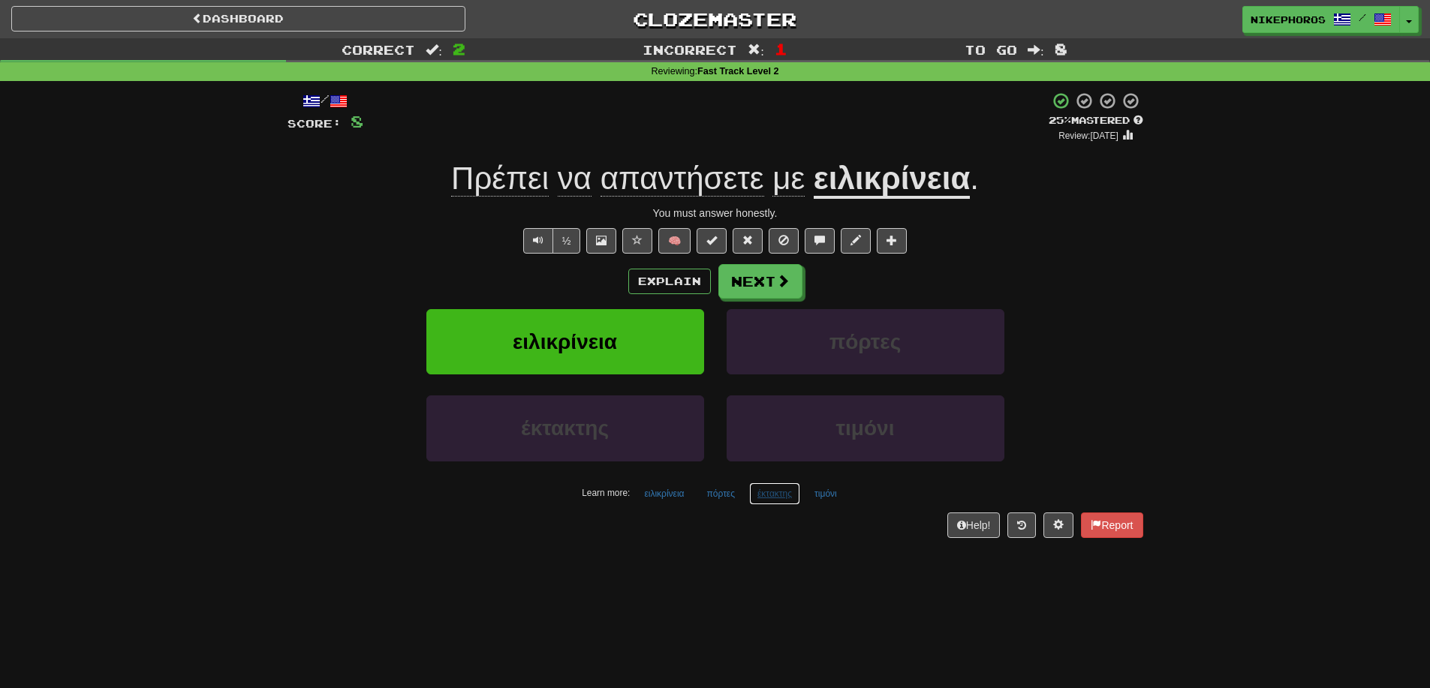
click at [784, 501] on button "έκτακτης" at bounding box center [774, 494] width 51 height 23
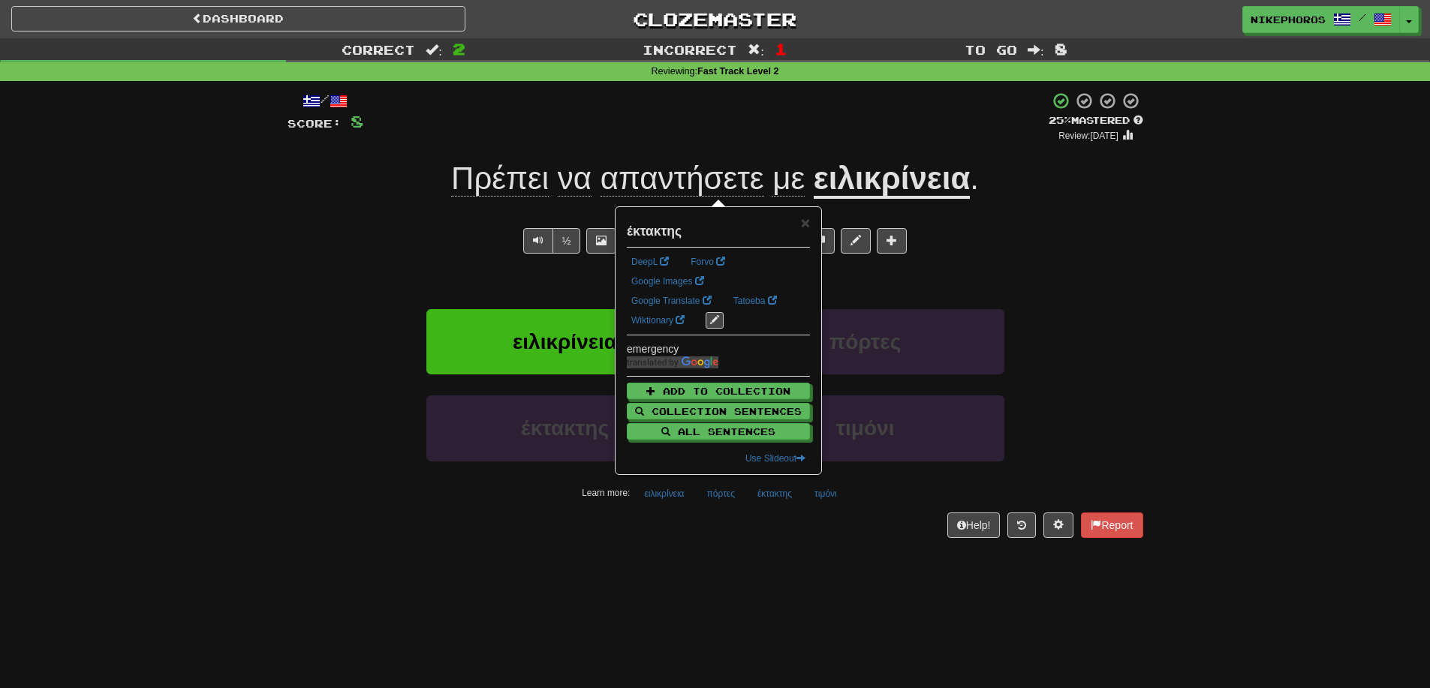
click at [820, 558] on div "/ Score: 8 + 4 25 % Mastered Review: 2025-09-15 Πρέπει να απαντήσετε με ειλικρί…" at bounding box center [715, 319] width 856 height 477
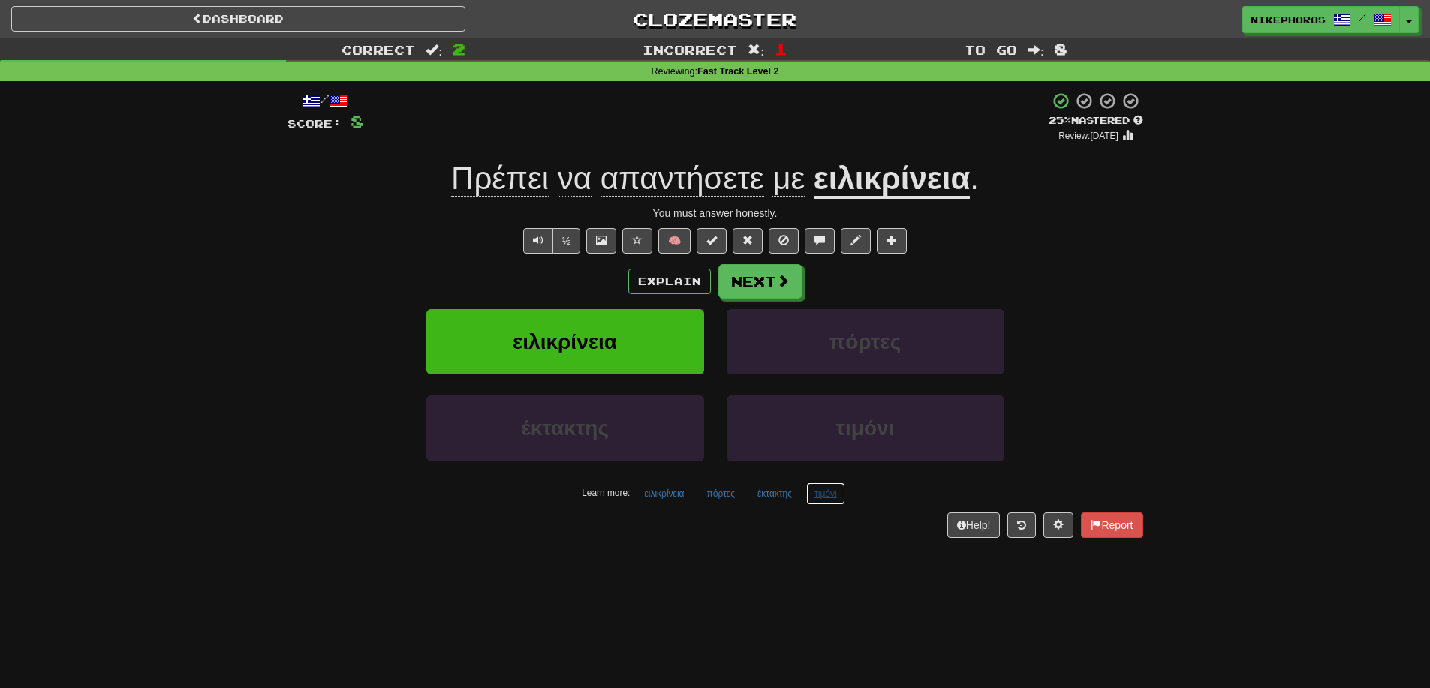
click at [836, 497] on button "τιμόνι" at bounding box center [825, 494] width 39 height 23
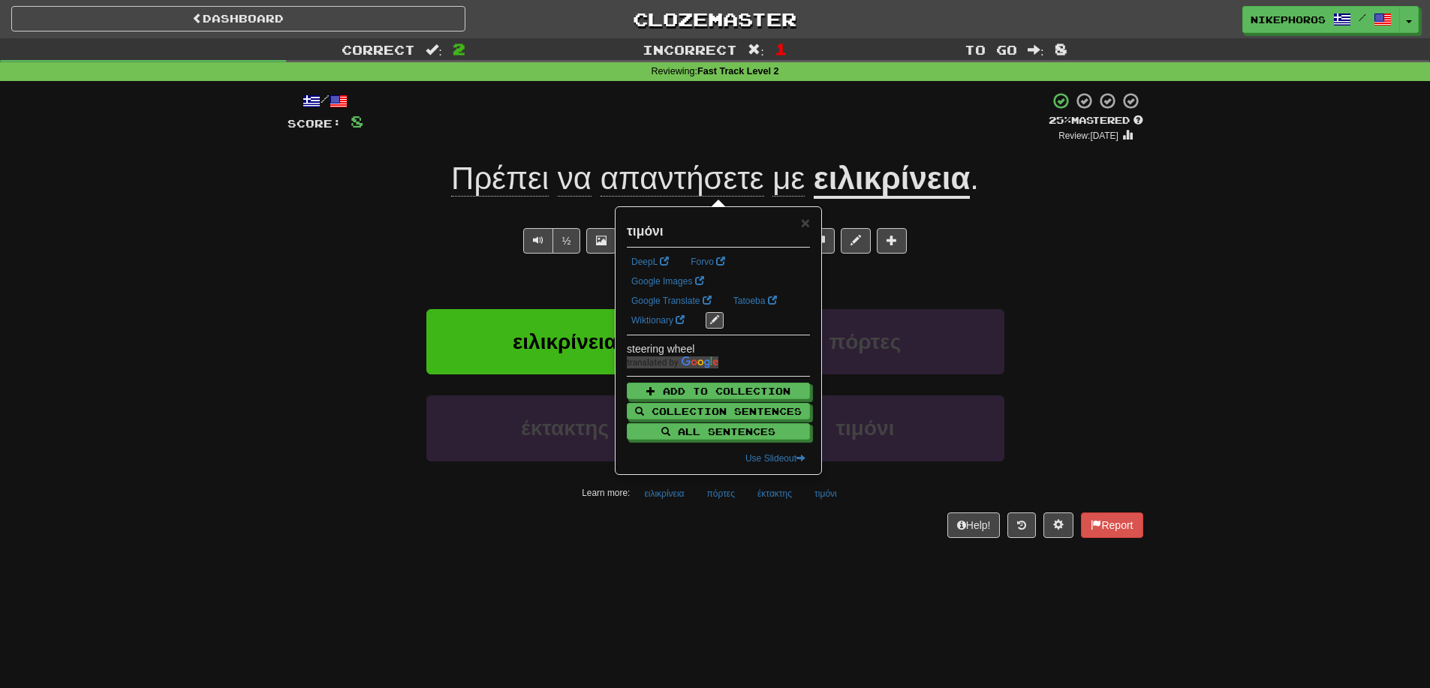
click at [863, 601] on div "Dashboard Clozemaster Nikephoros / Toggle Dropdown Dashboard Leaderboard Activi…" at bounding box center [715, 344] width 1430 height 688
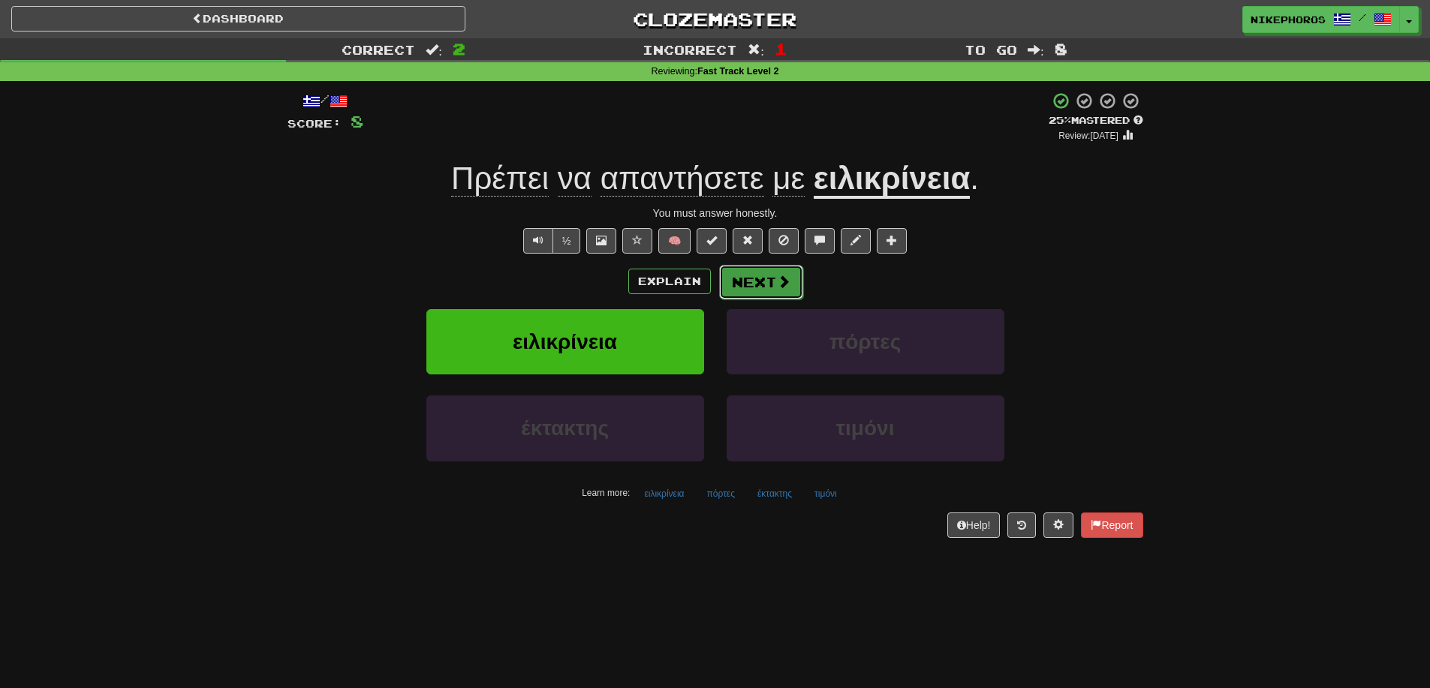
click at [770, 284] on button "Next" at bounding box center [761, 282] width 84 height 35
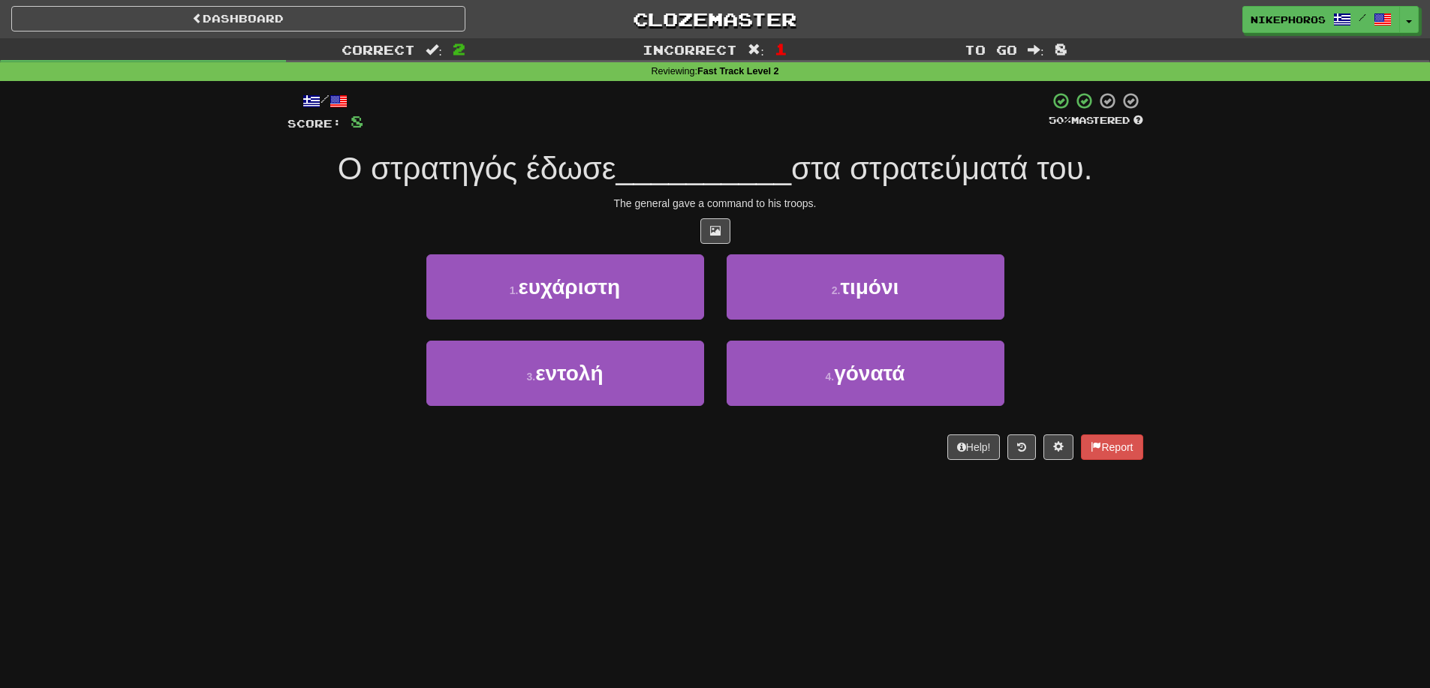
click at [764, 207] on div "The general gave a command to his troops." at bounding box center [715, 203] width 856 height 15
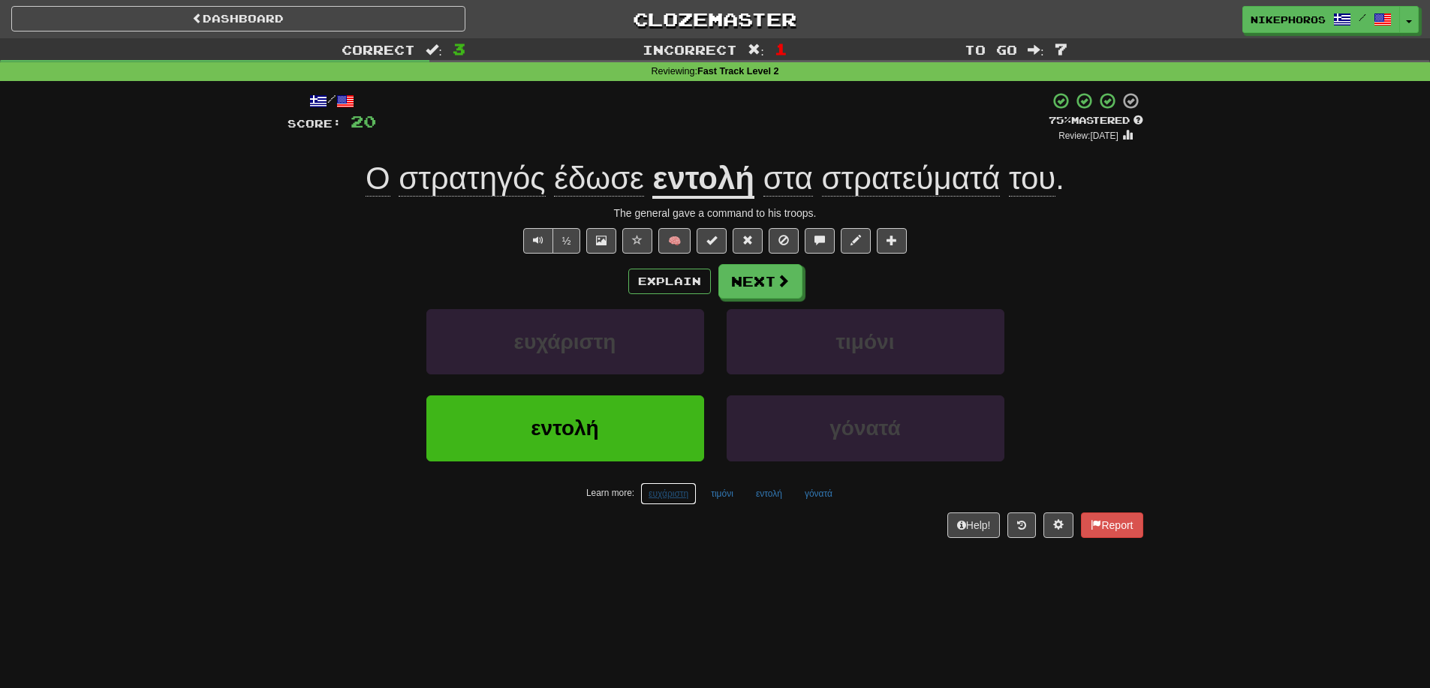
click at [668, 494] on button "ευχάριστη" at bounding box center [668, 494] width 56 height 23
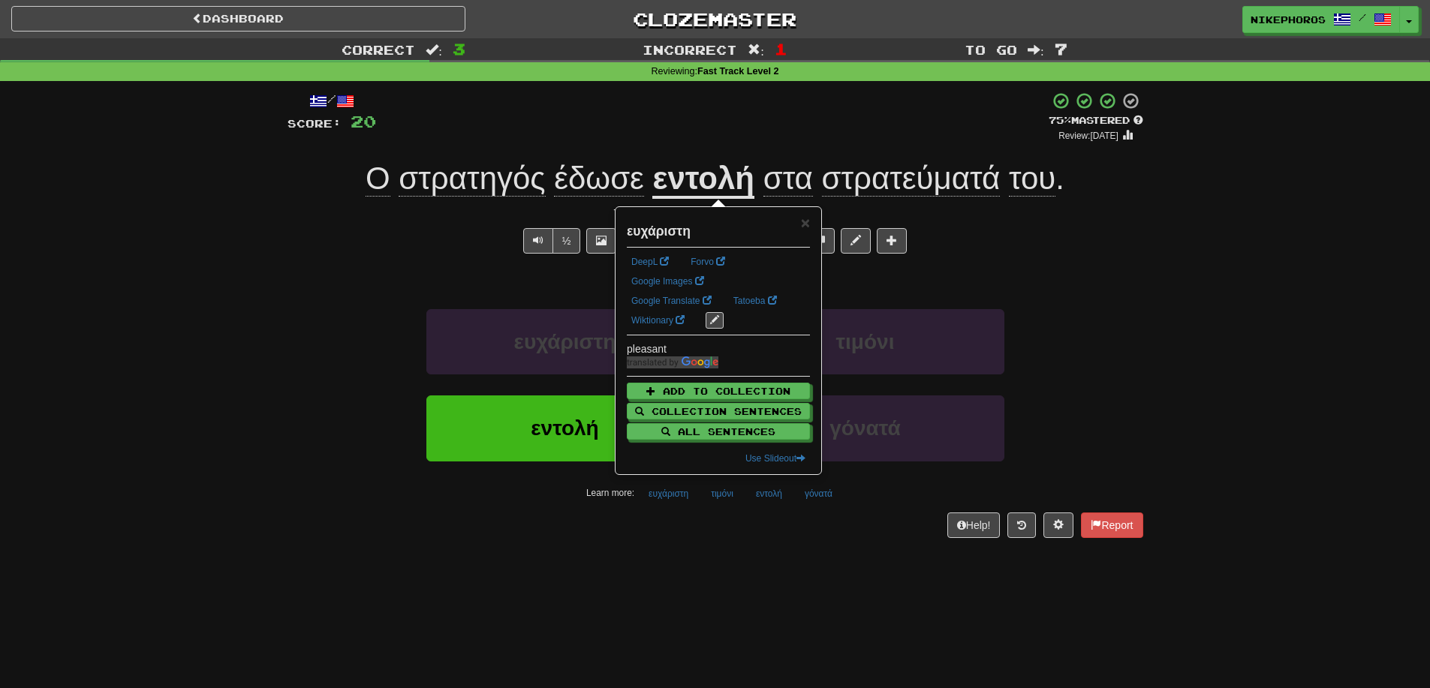
click at [683, 537] on div "Help! Report" at bounding box center [715, 526] width 856 height 26
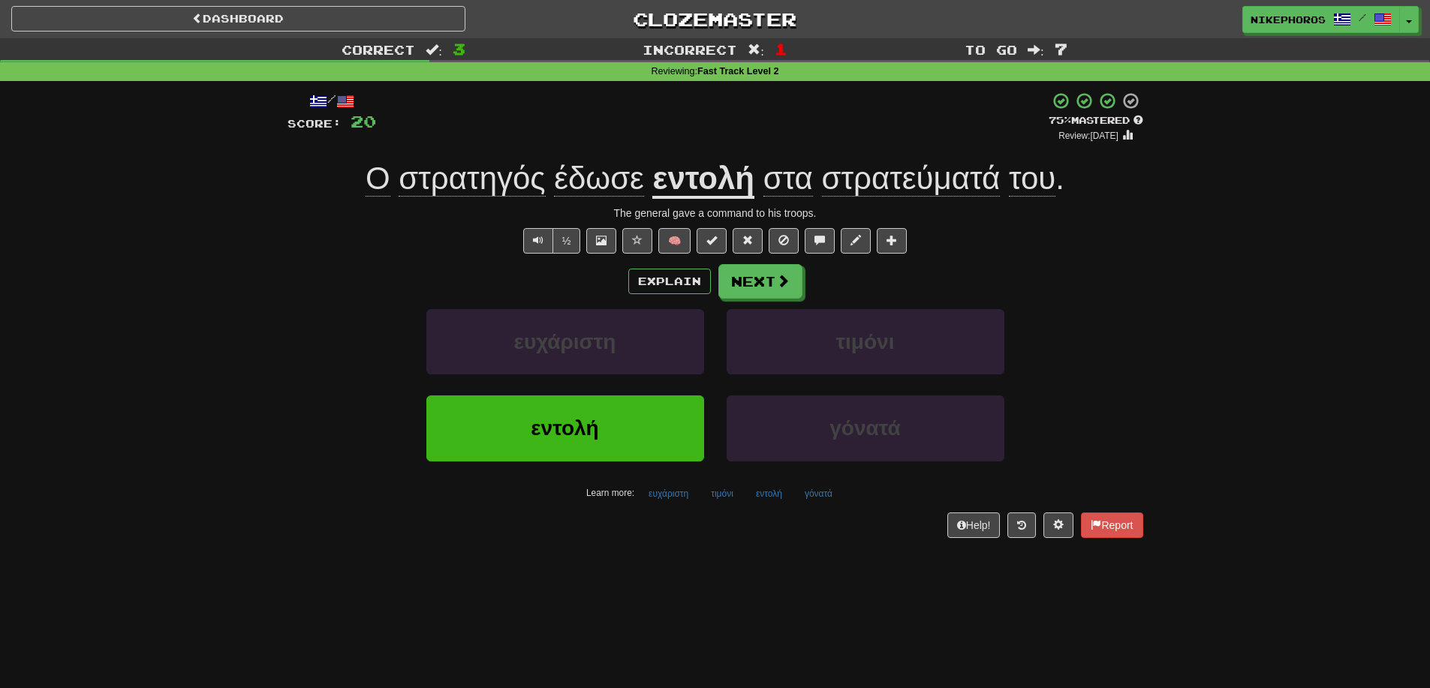
click at [740, 560] on div "Dashboard Clozemaster Nikephoros / Toggle Dropdown Dashboard Leaderboard Activi…" at bounding box center [715, 344] width 1430 height 688
click at [711, 499] on button "τιμόνι" at bounding box center [722, 494] width 39 height 23
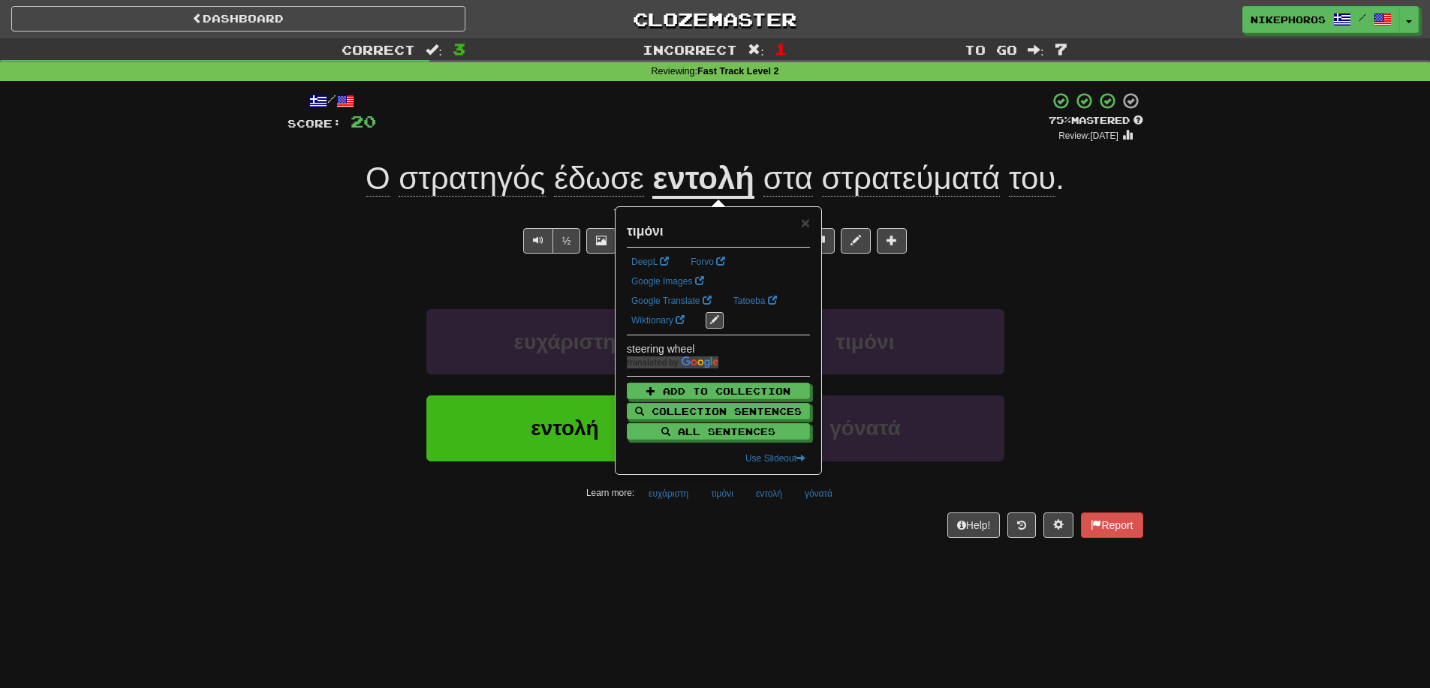
click at [734, 540] on div "/ Score: 20 + 12 75 % Mastered Review: 2025-10-14 Ο στρατηγός έδωσε εντολή στα …" at bounding box center [715, 319] width 856 height 477
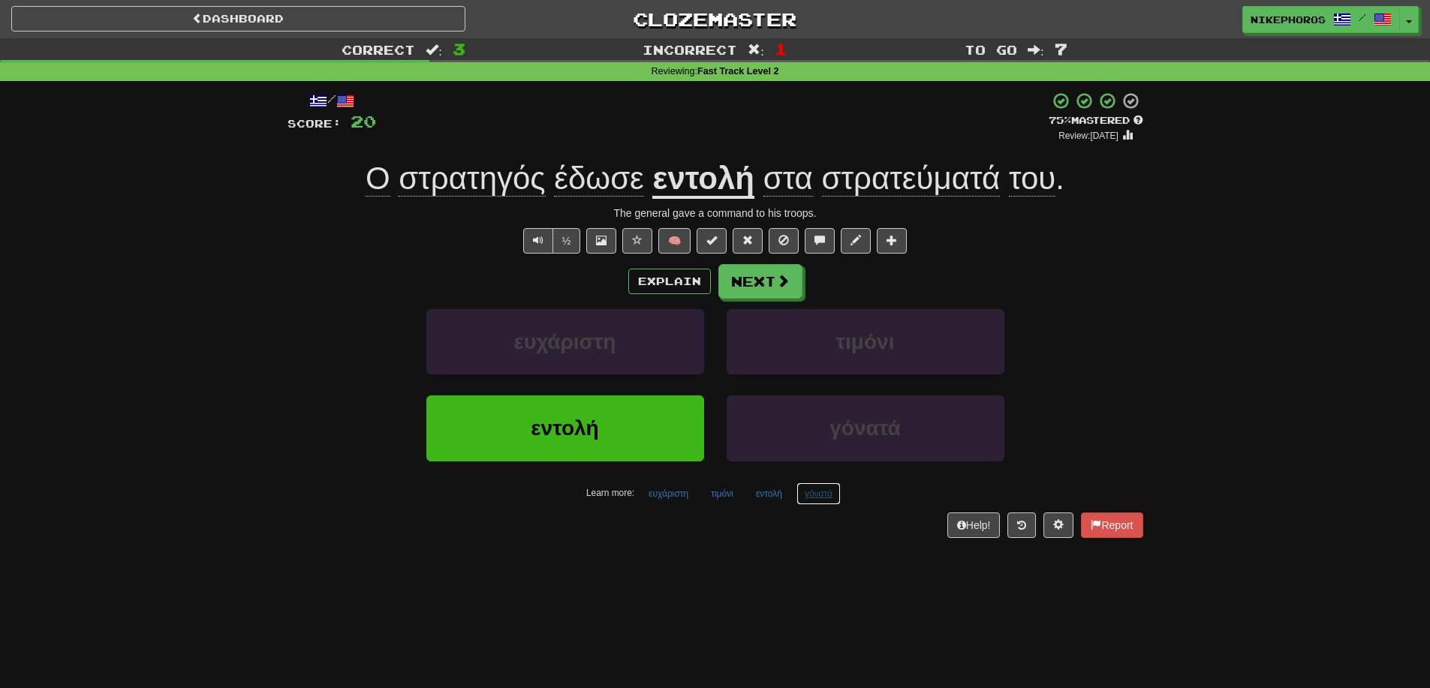
click at [807, 496] on button "γόνατά" at bounding box center [818, 494] width 44 height 23
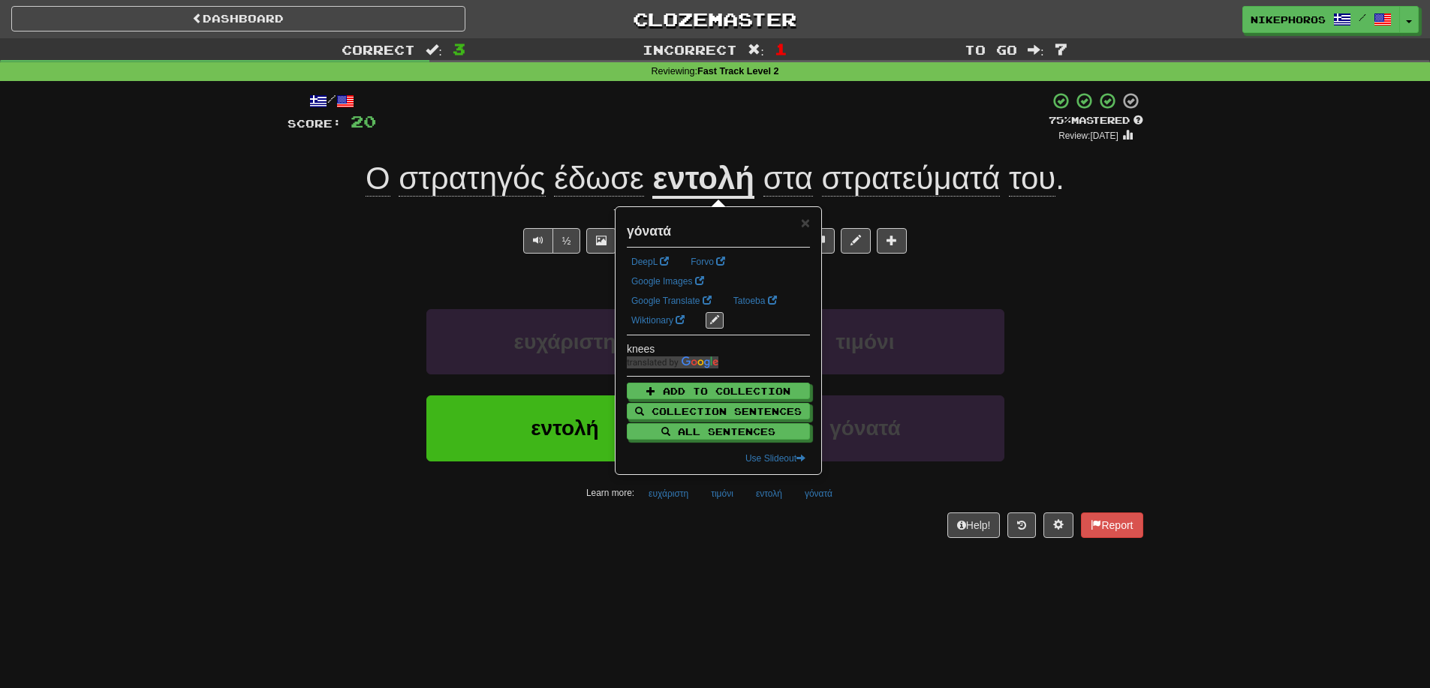
click at [798, 577] on div "Dashboard Clozemaster Nikephoros / Toggle Dropdown Dashboard Leaderboard Activi…" at bounding box center [715, 344] width 1430 height 688
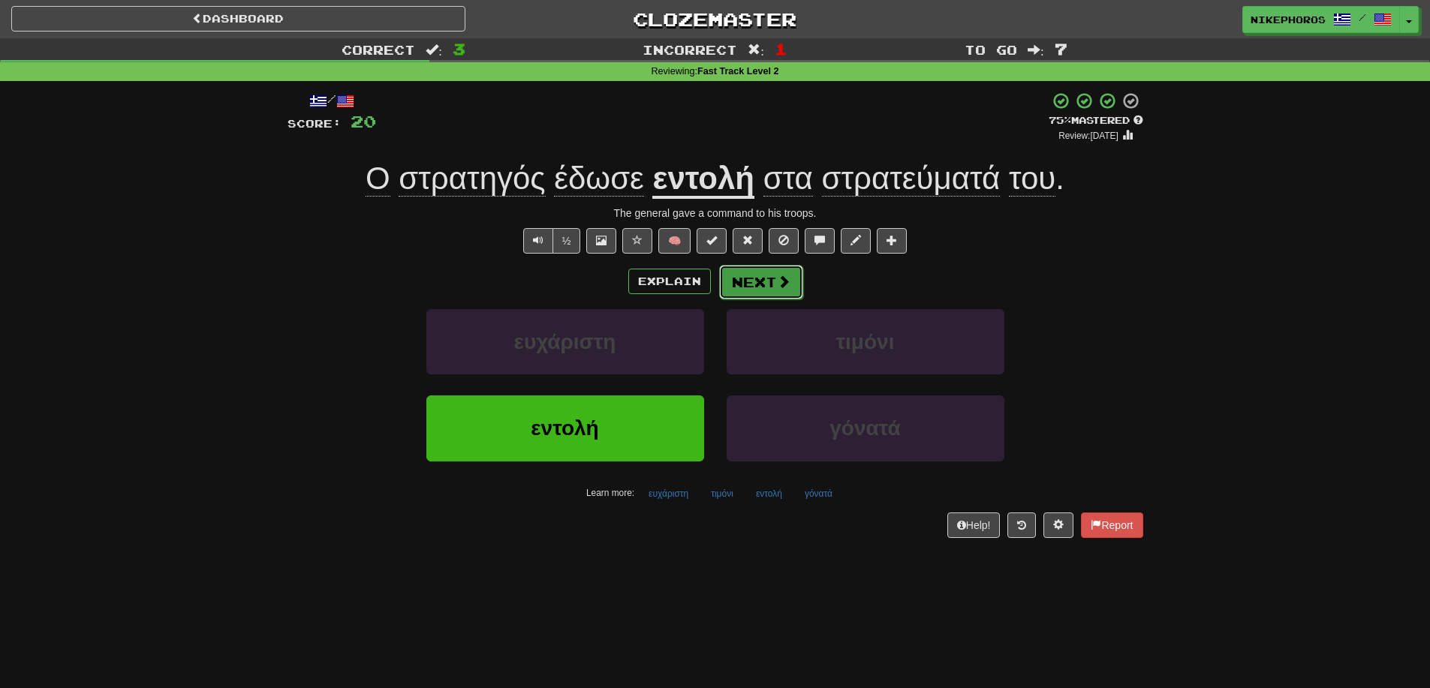
click at [784, 281] on span at bounding box center [784, 282] width 14 height 14
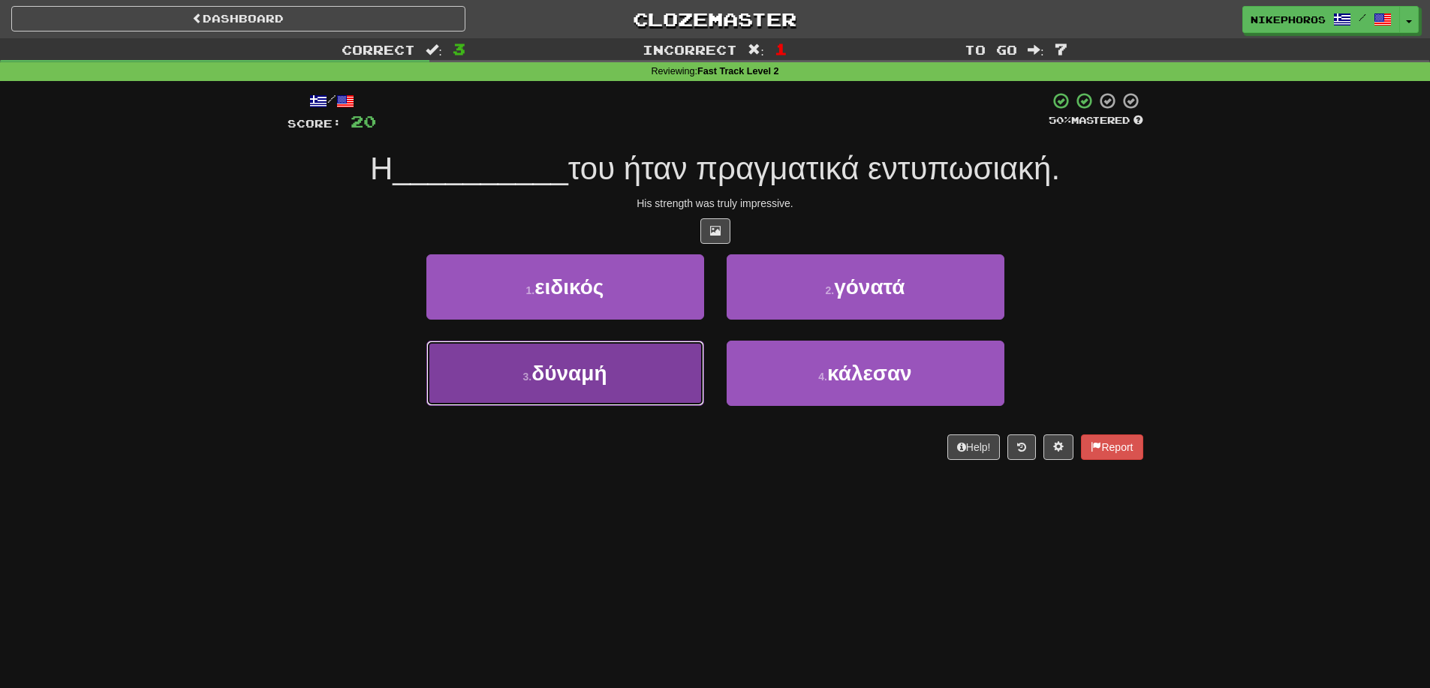
click at [564, 405] on button "3 . δύναμή" at bounding box center [565, 373] width 278 height 65
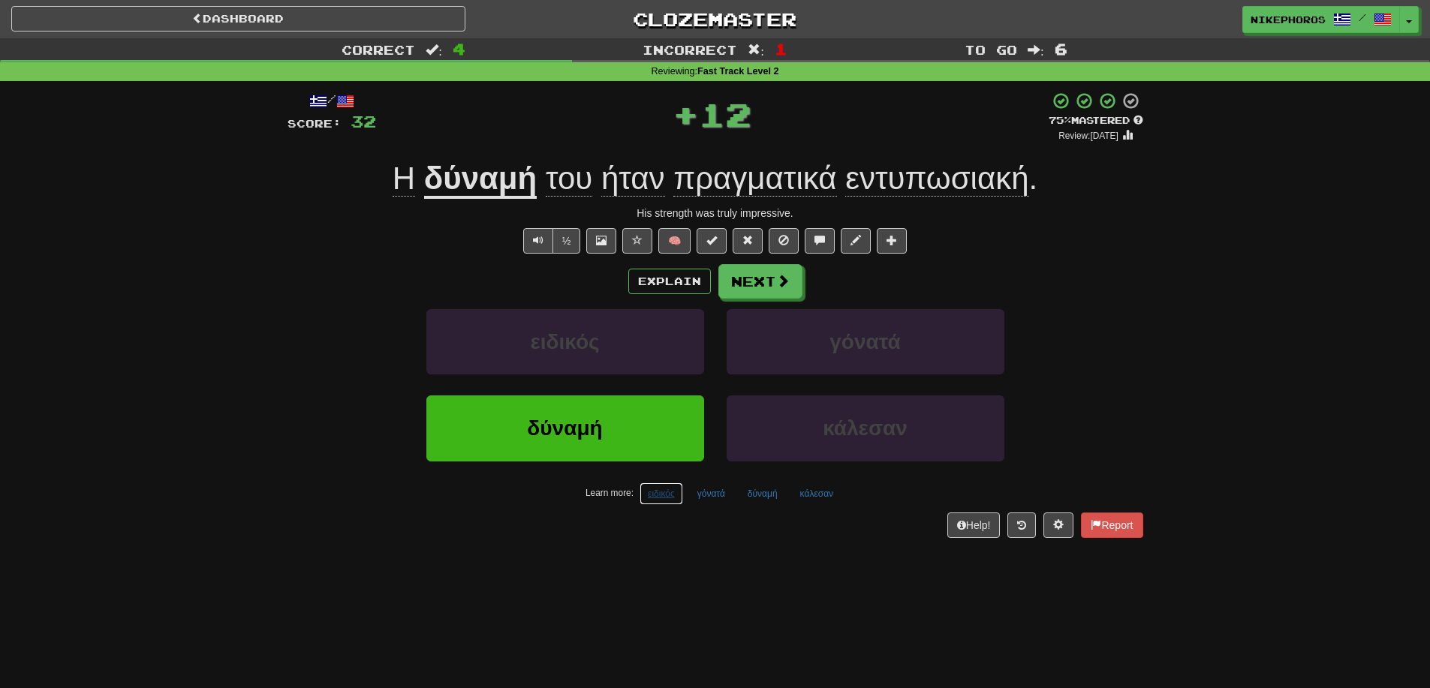
click at [663, 499] on button "ειδικός" at bounding box center [661, 494] width 44 height 23
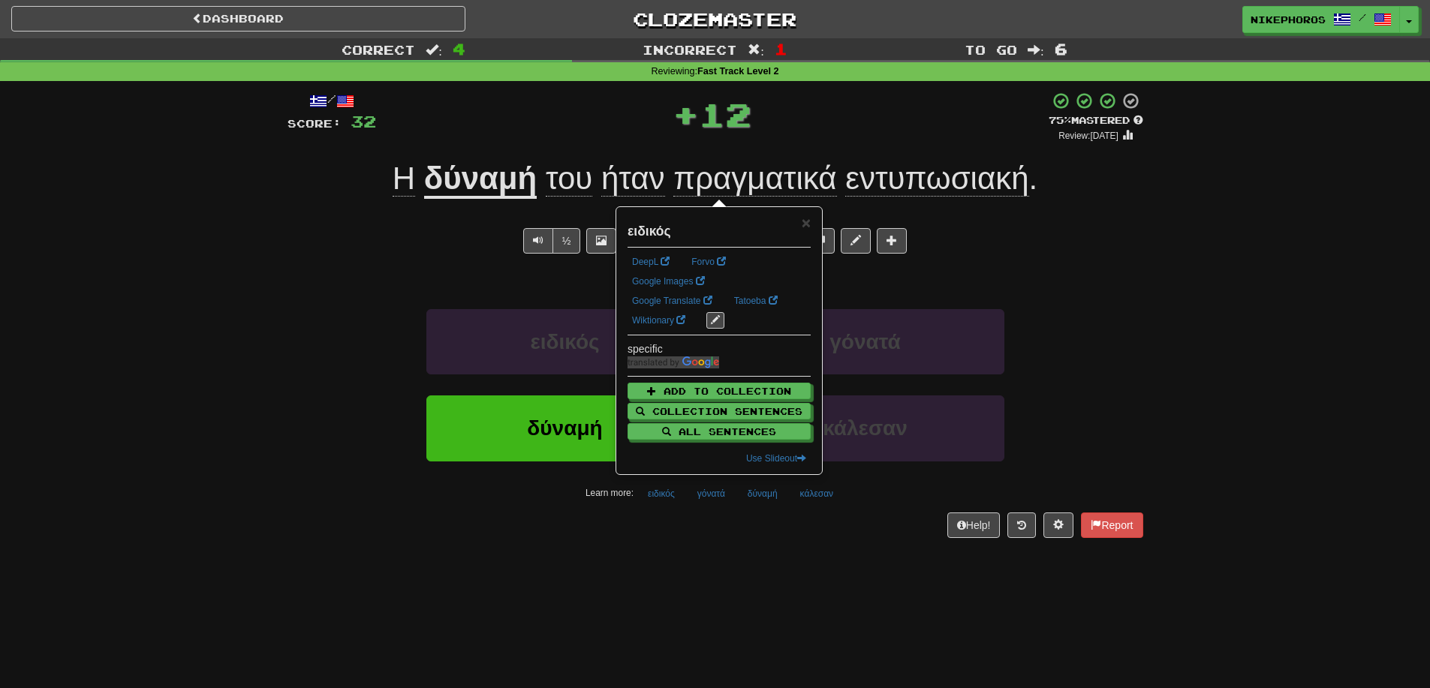
click at [691, 585] on div "Dashboard Clozemaster Nikephoros / Toggle Dropdown Dashboard Leaderboard Activi…" at bounding box center [715, 344] width 1430 height 688
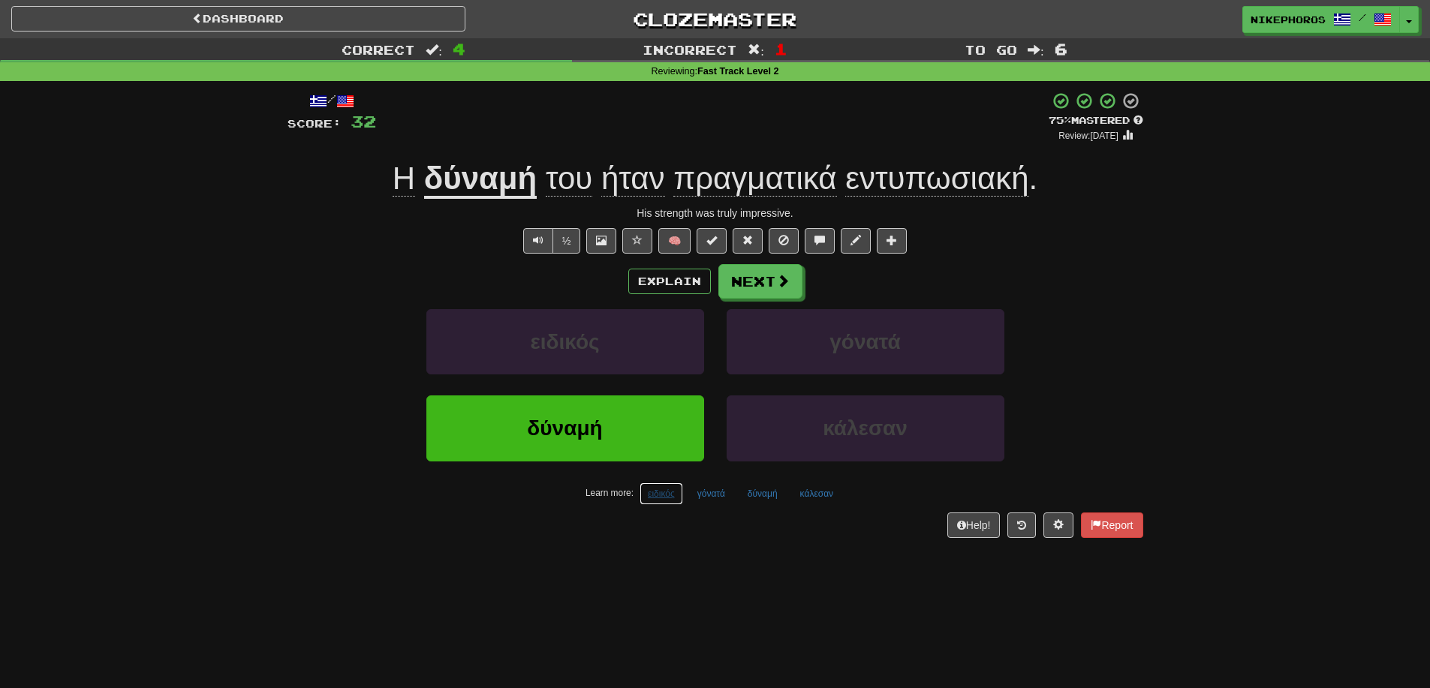
click at [669, 489] on button "ειδικός" at bounding box center [661, 494] width 44 height 23
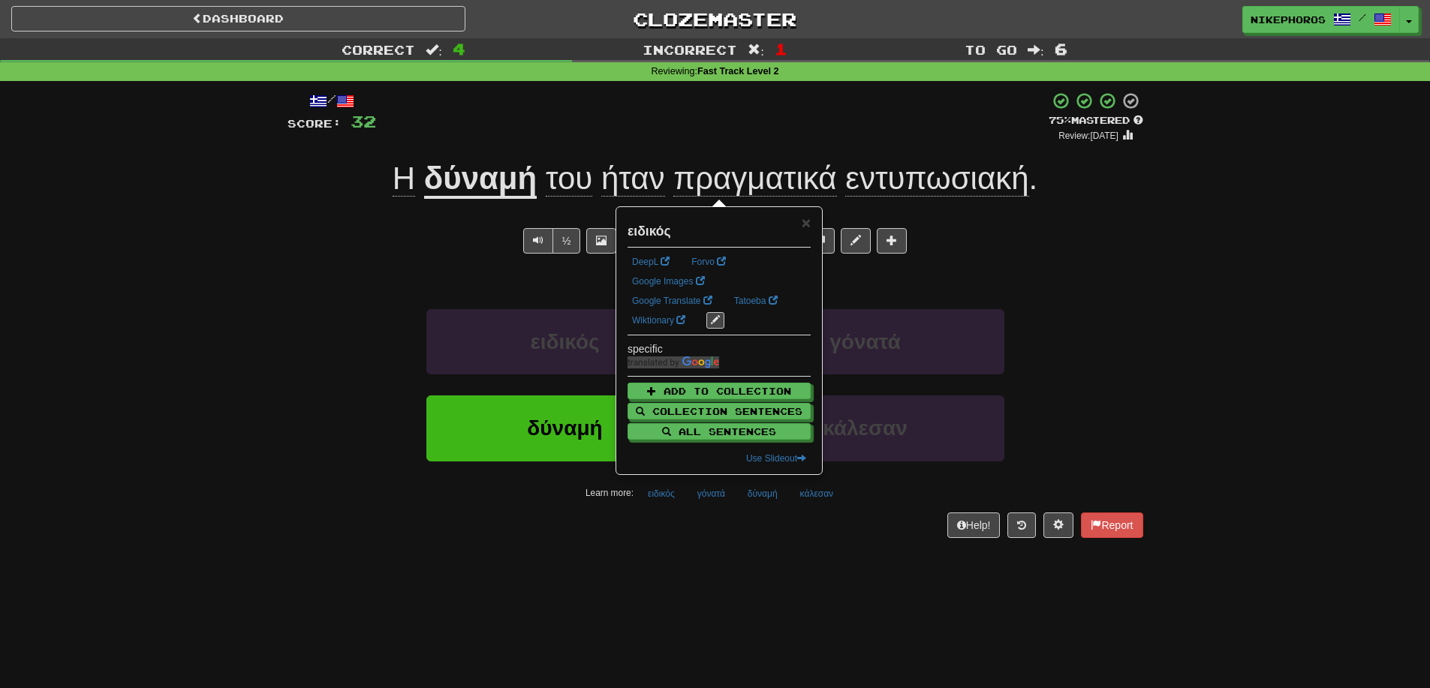
click at [677, 549] on div "/ Score: 32 + 12 75 % Mastered Review: 2025-10-14 Η δύναμή του ήταν πραγματικά …" at bounding box center [715, 319] width 856 height 477
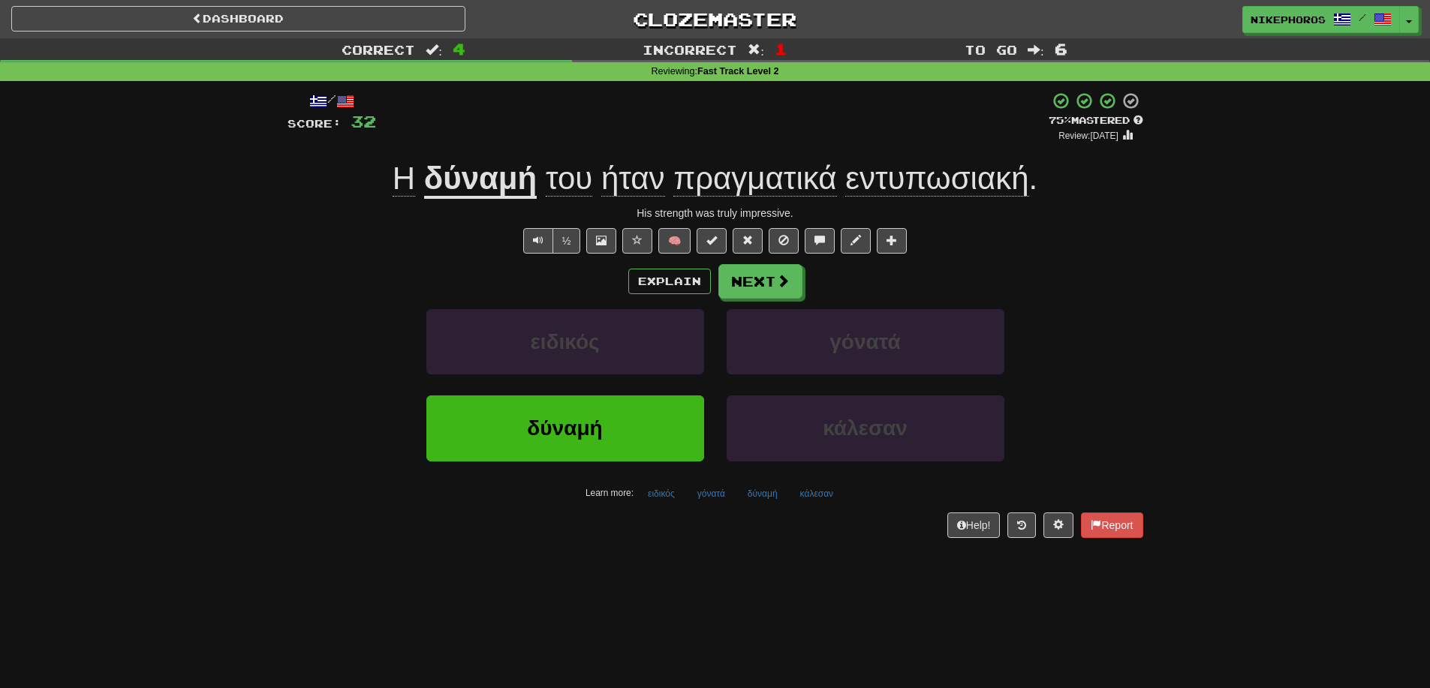
click at [1142, 402] on div "δύναμή κάλεσαν" at bounding box center [715, 439] width 901 height 86
click at [676, 500] on button "ειδικός" at bounding box center [661, 494] width 44 height 23
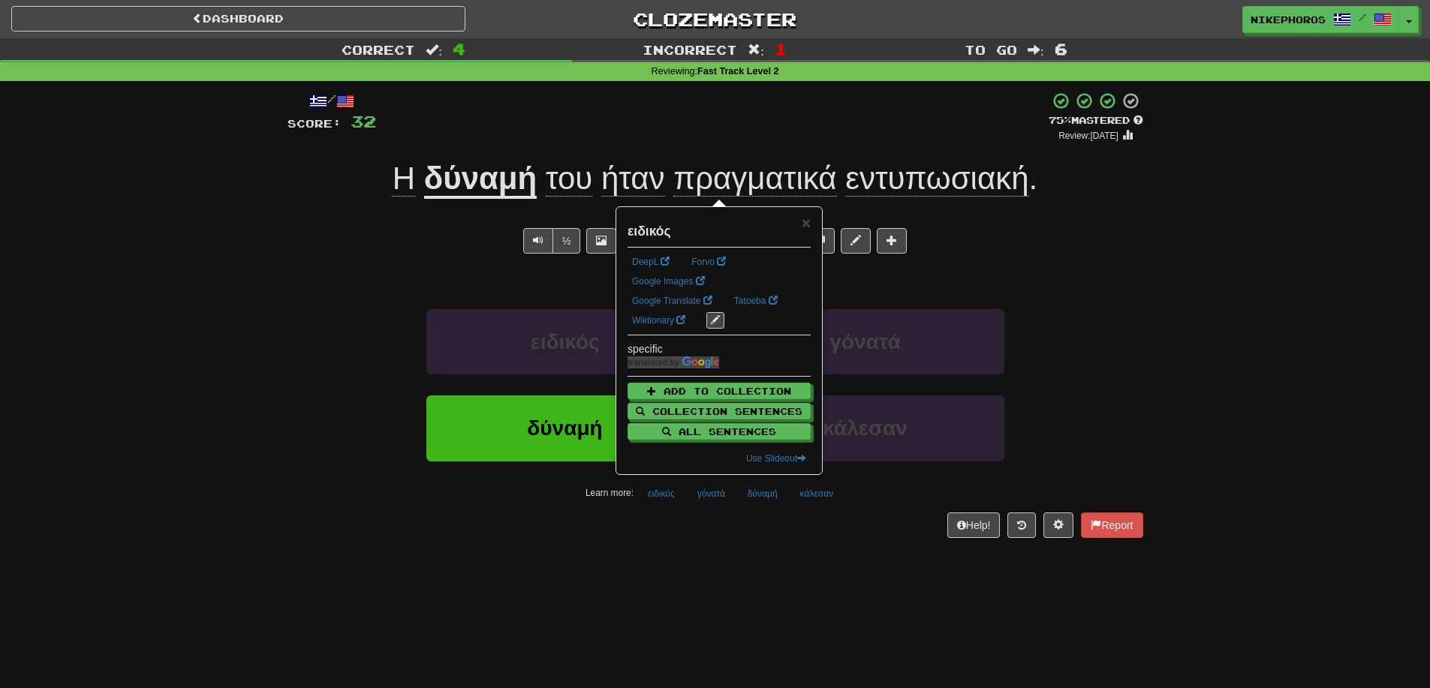
click at [667, 534] on div "Help! Report" at bounding box center [715, 526] width 856 height 26
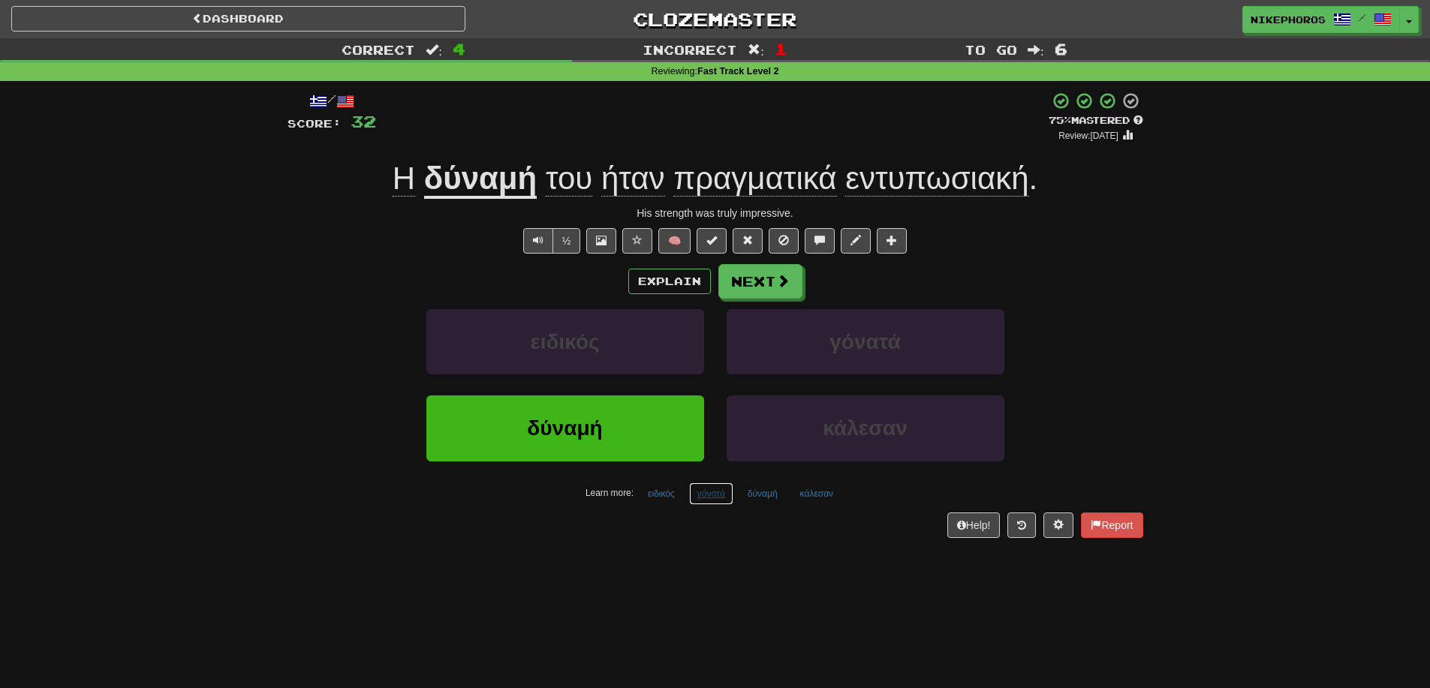
click at [723, 501] on button "γόνατά" at bounding box center [711, 494] width 44 height 23
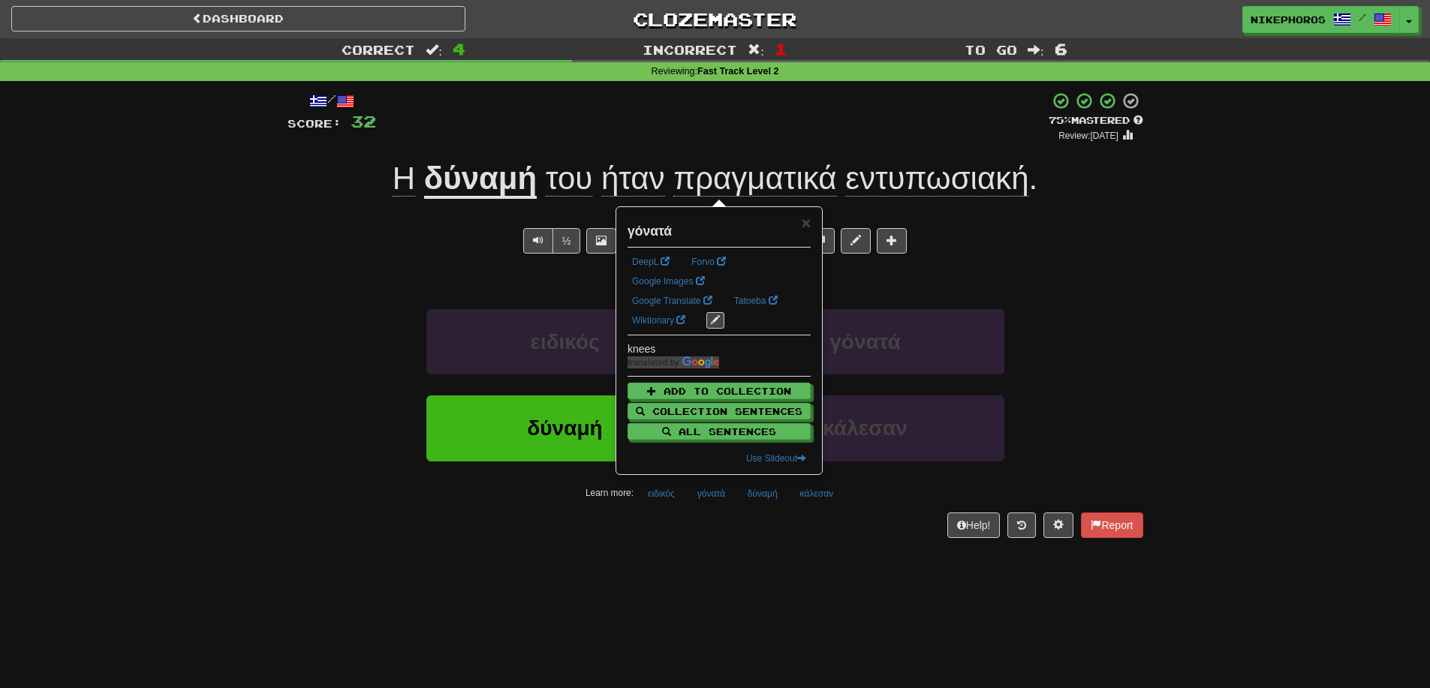
click at [727, 573] on div "Dashboard Clozemaster Nikephoros / Toggle Dropdown Dashboard Leaderboard Activi…" at bounding box center [715, 344] width 1430 height 688
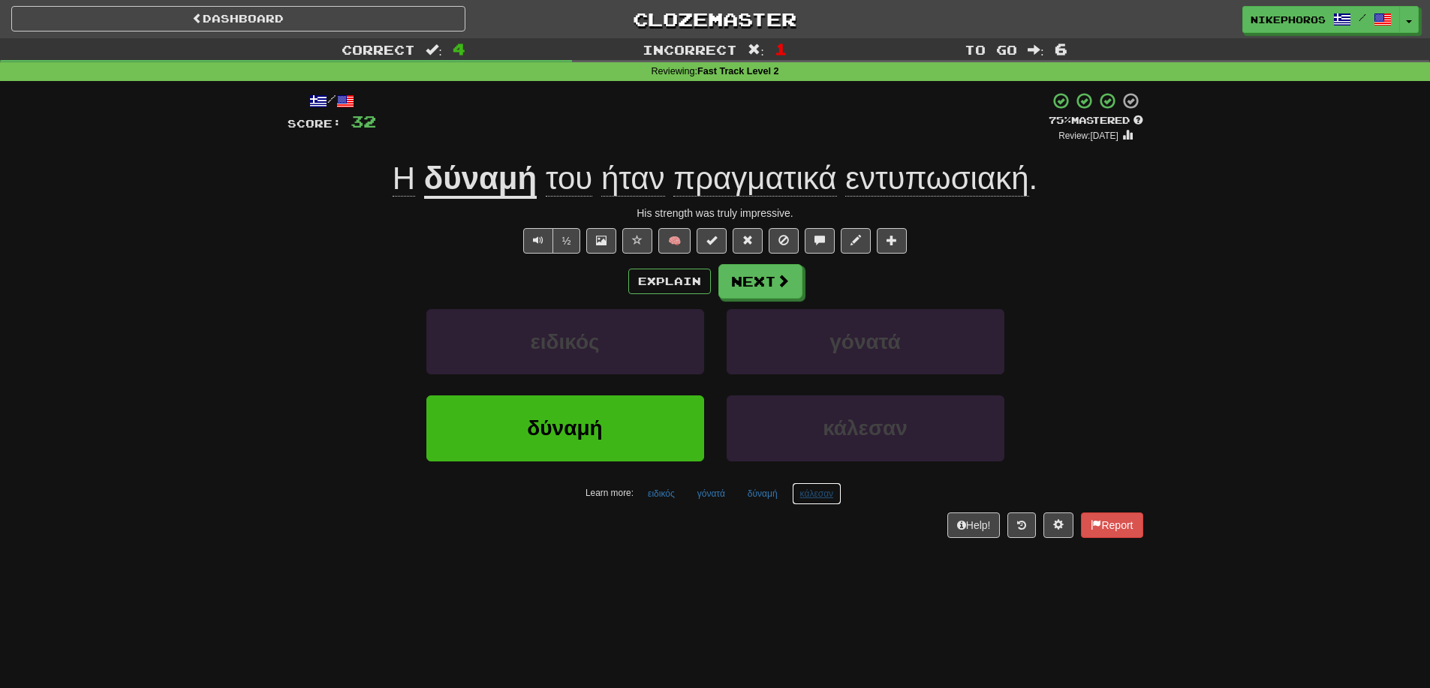
click at [825, 501] on button "κάλεσαν" at bounding box center [817, 494] width 50 height 23
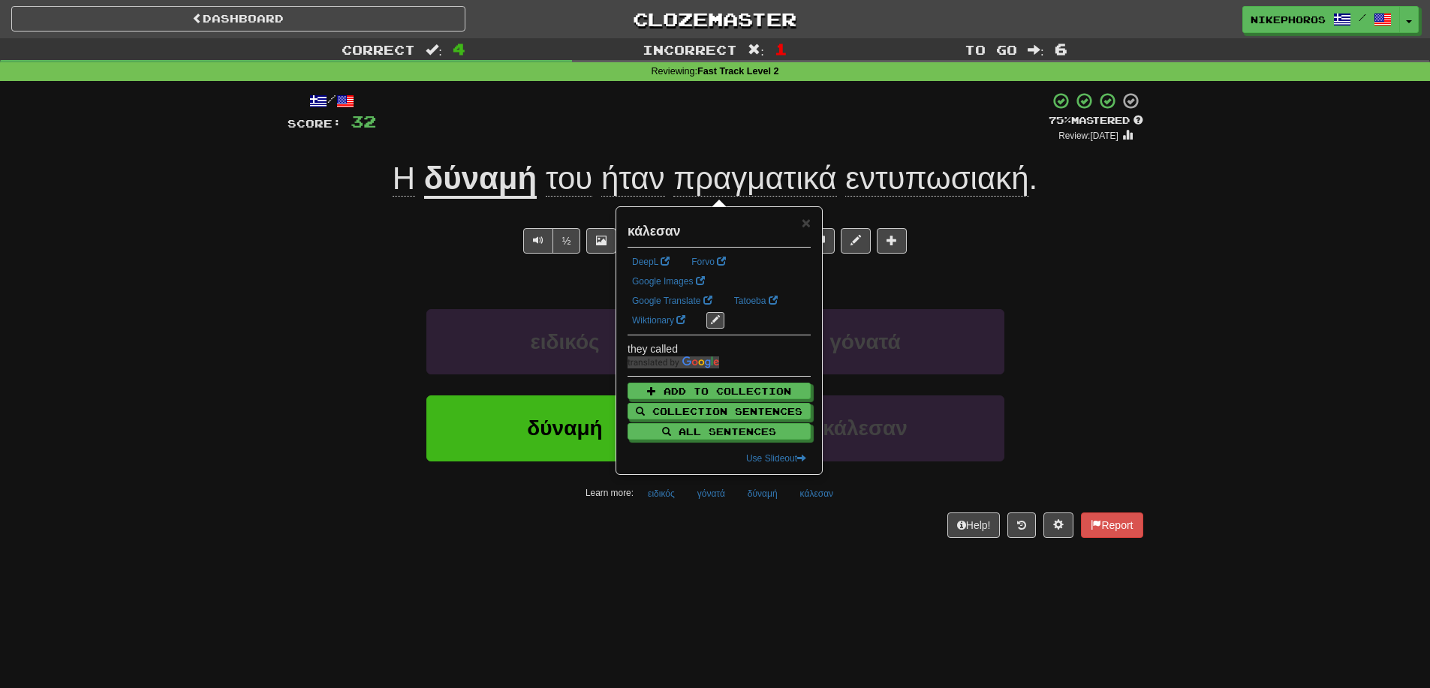
click at [841, 582] on div "Dashboard Clozemaster Nikephoros / Toggle Dropdown Dashboard Leaderboard Activi…" at bounding box center [715, 344] width 1430 height 688
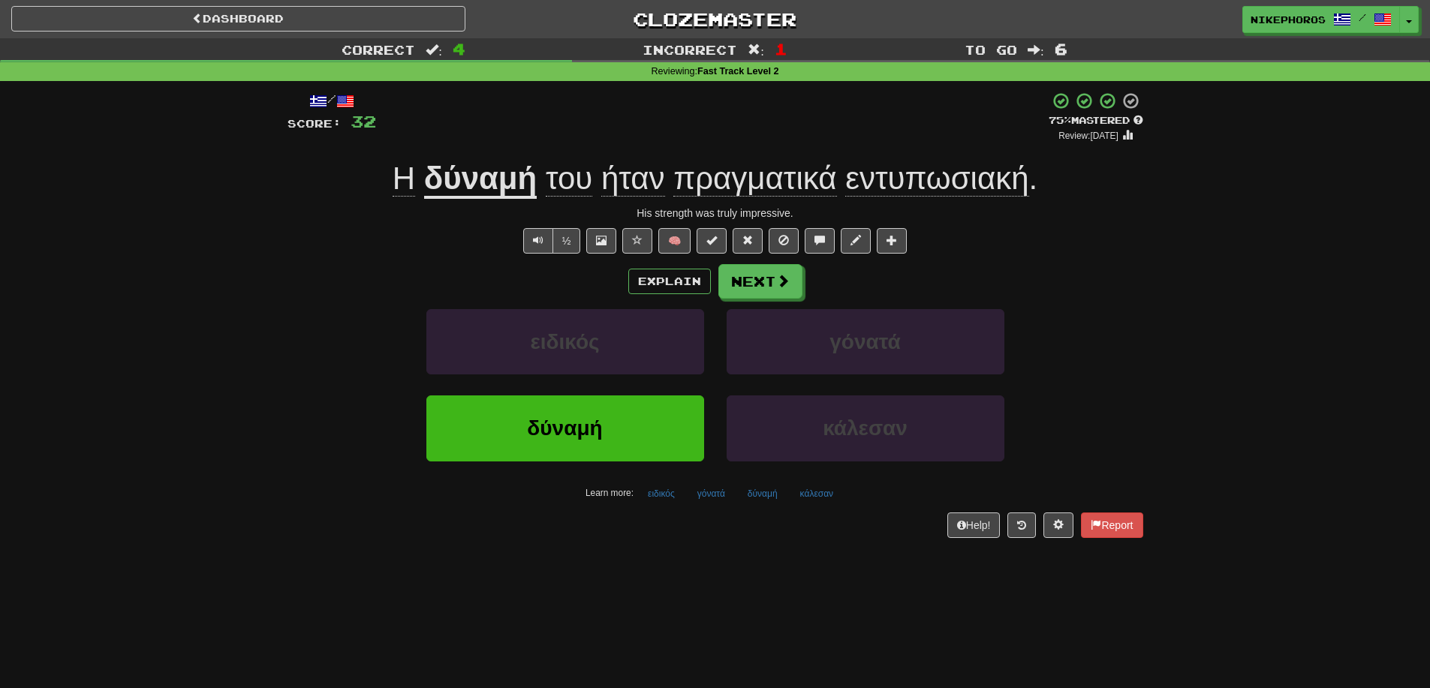
click at [914, 179] on span "εντυπωσιακή" at bounding box center [936, 179] width 183 height 36
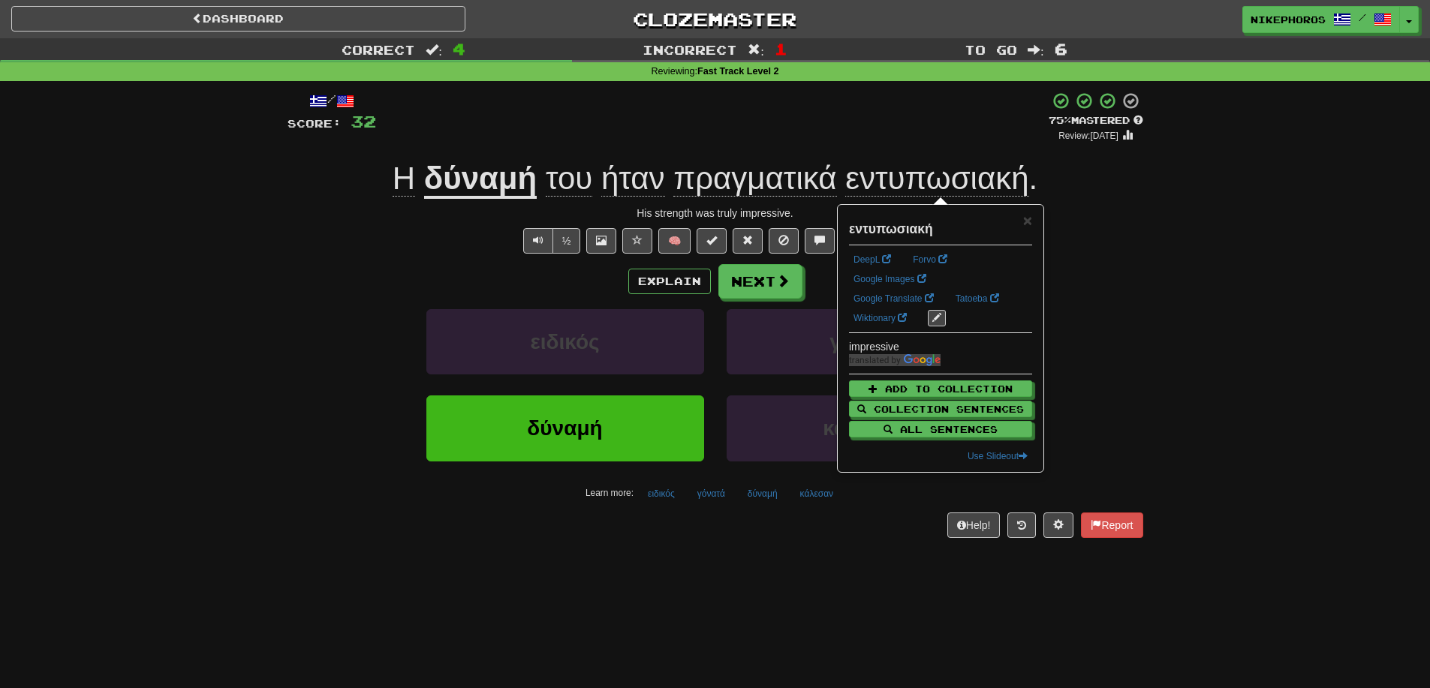
click at [1148, 265] on div "/ Score: 32 + 12 75 % Mastered Review: 2025-10-14 Η δύναμή του ήταν πραγματικά …" at bounding box center [715, 319] width 878 height 477
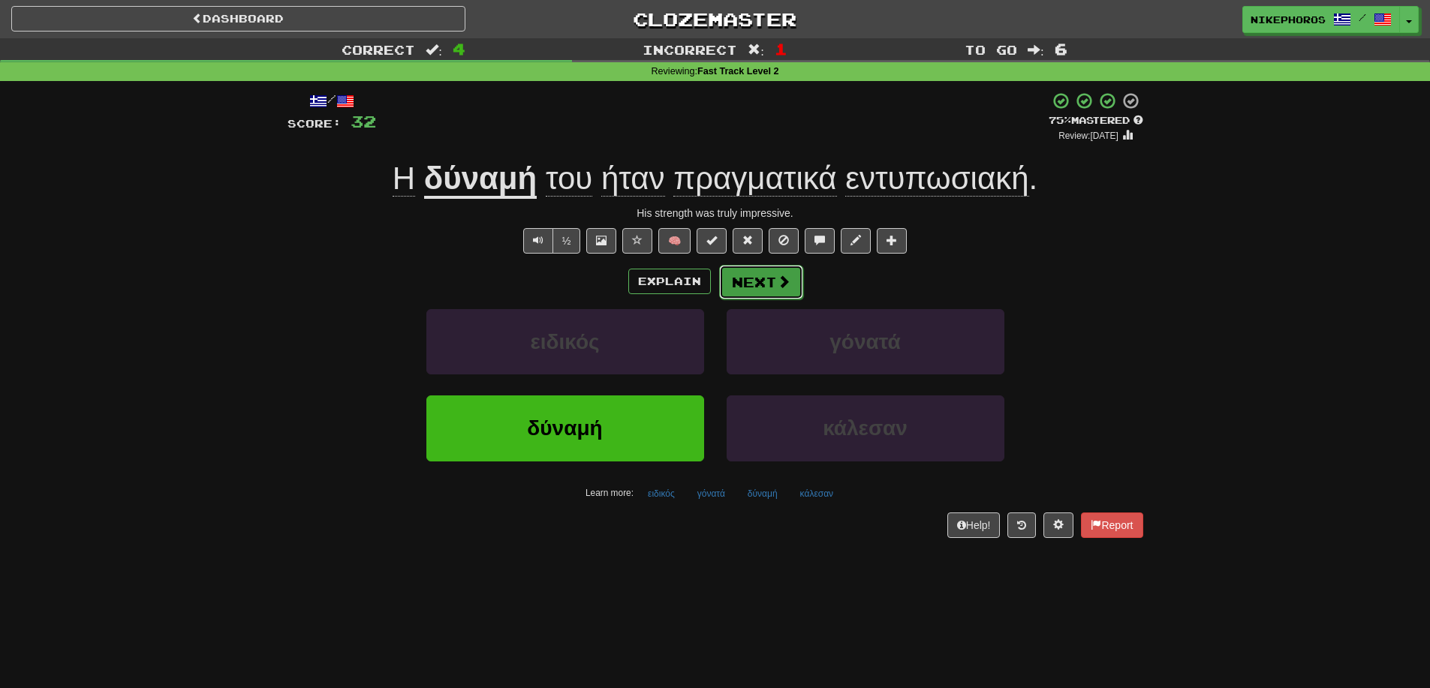
click at [796, 285] on button "Next" at bounding box center [761, 282] width 84 height 35
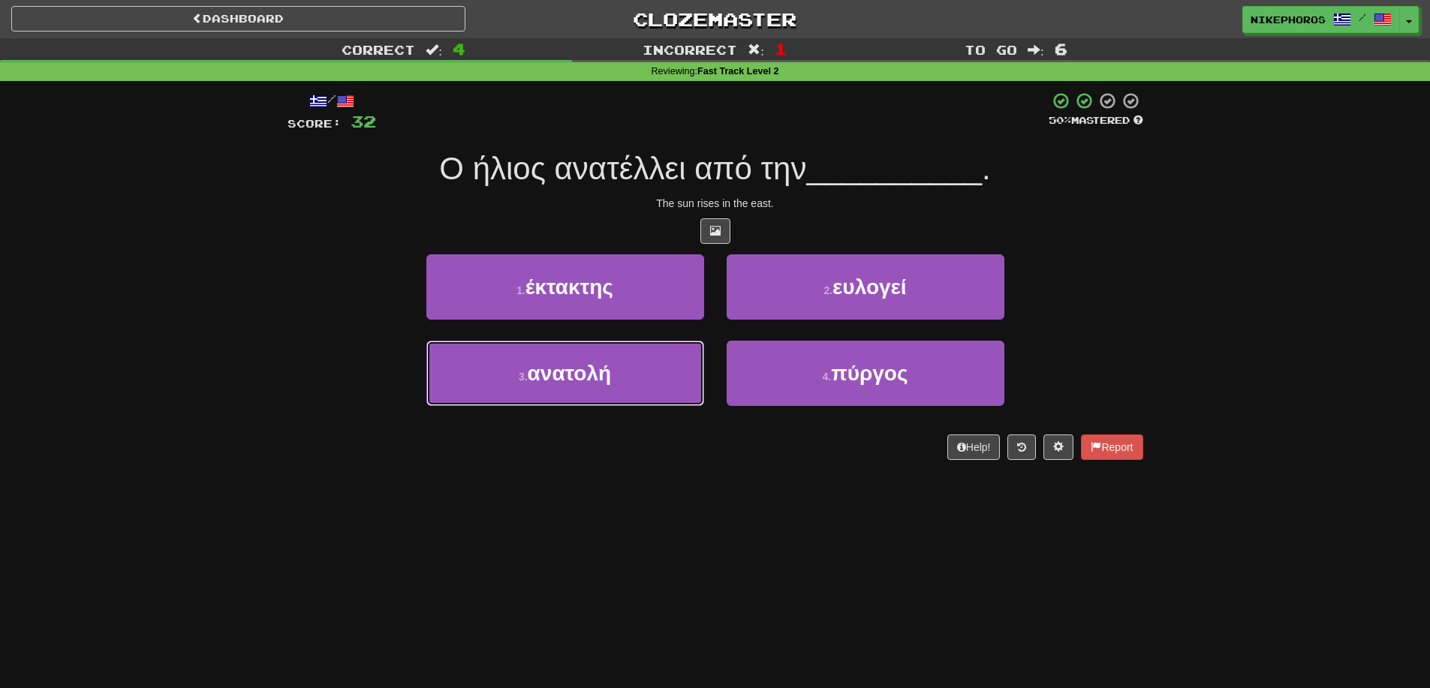
click at [582, 388] on button "3 . ανατολή" at bounding box center [565, 373] width 278 height 65
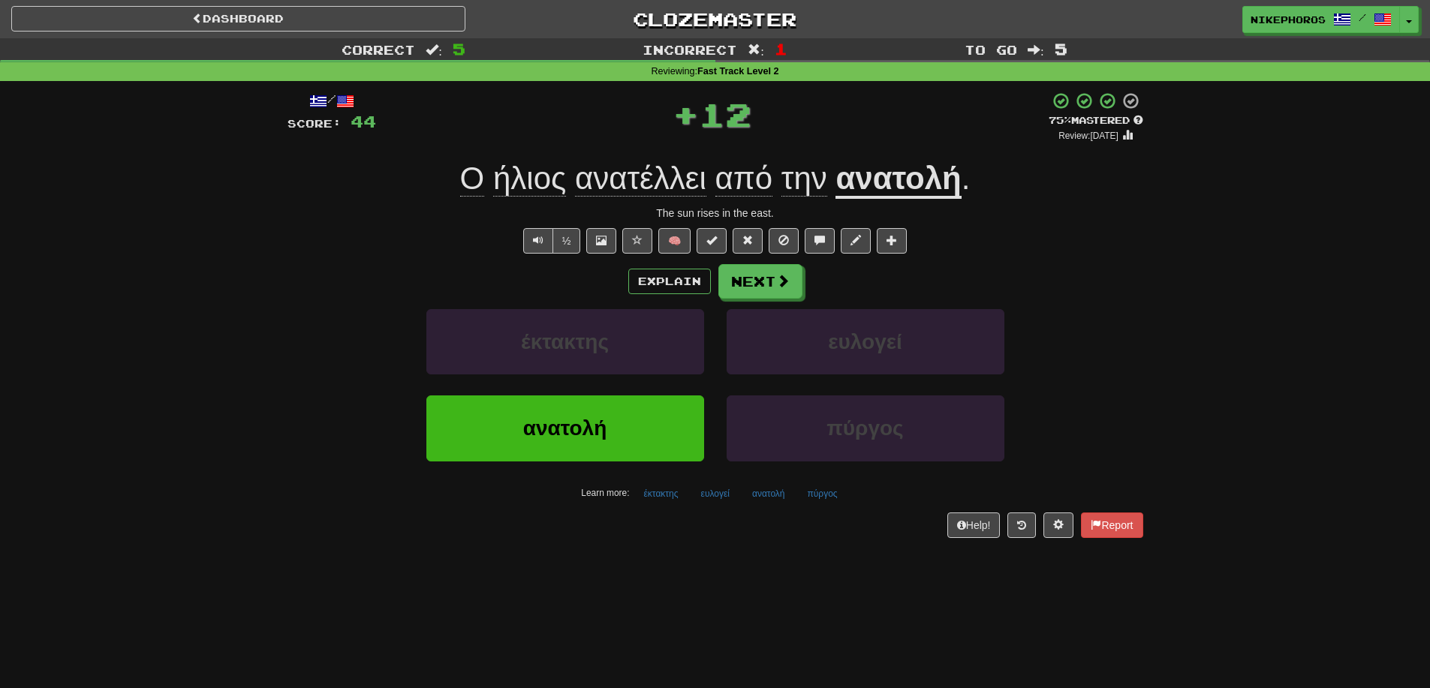
click at [1215, 380] on div "Correct : 5 Incorrect : 1 To go : 5 Reviewing : Fast Track Level 2 / Score: 44 …" at bounding box center [715, 298] width 1430 height 521
click at [640, 498] on button "έκτακτης" at bounding box center [660, 494] width 51 height 23
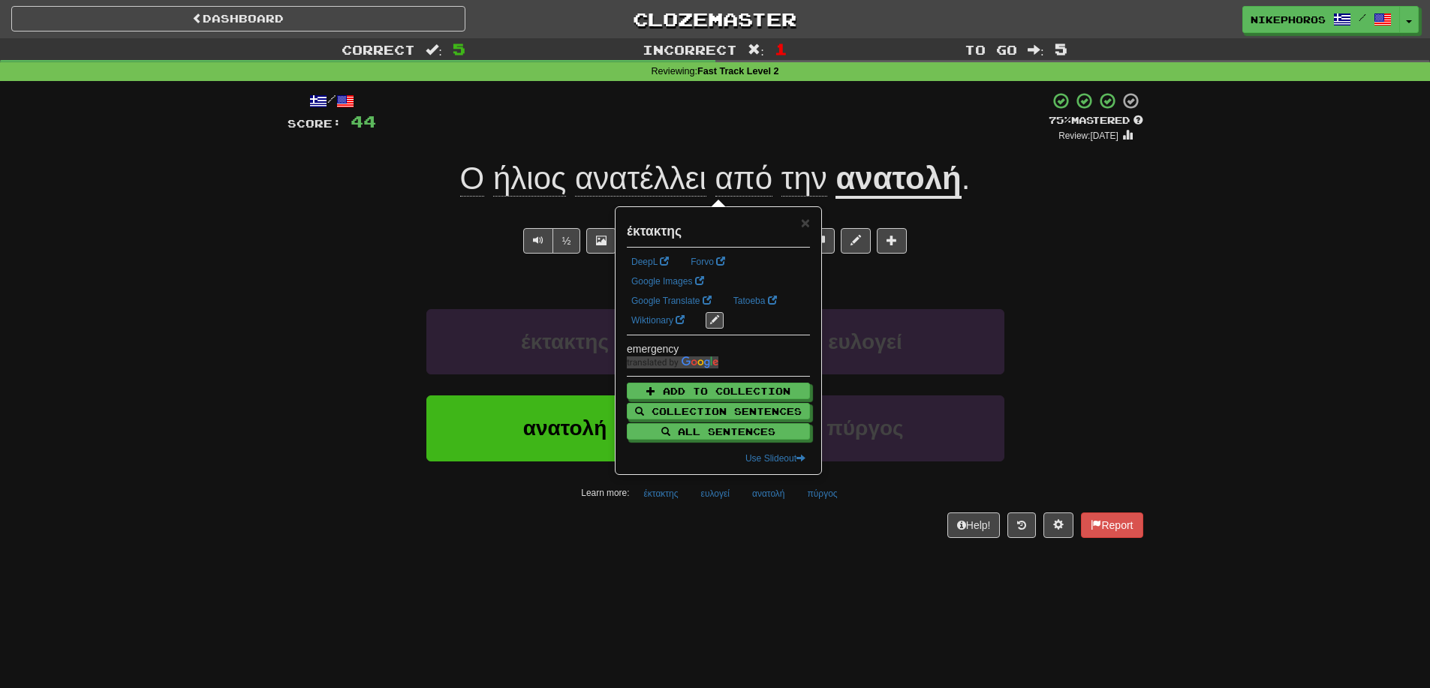
click at [676, 534] on div "Help! Report" at bounding box center [715, 526] width 856 height 26
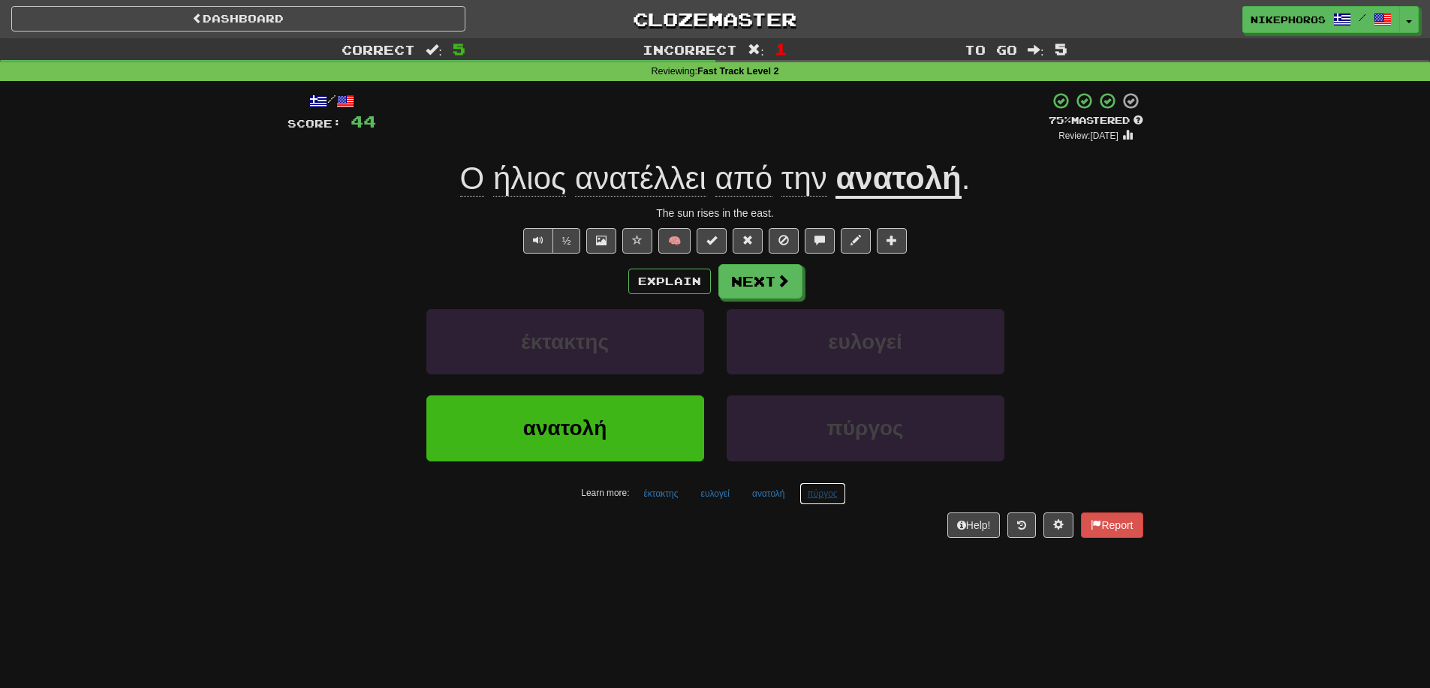
click at [826, 502] on button "πύργος" at bounding box center [822, 494] width 47 height 23
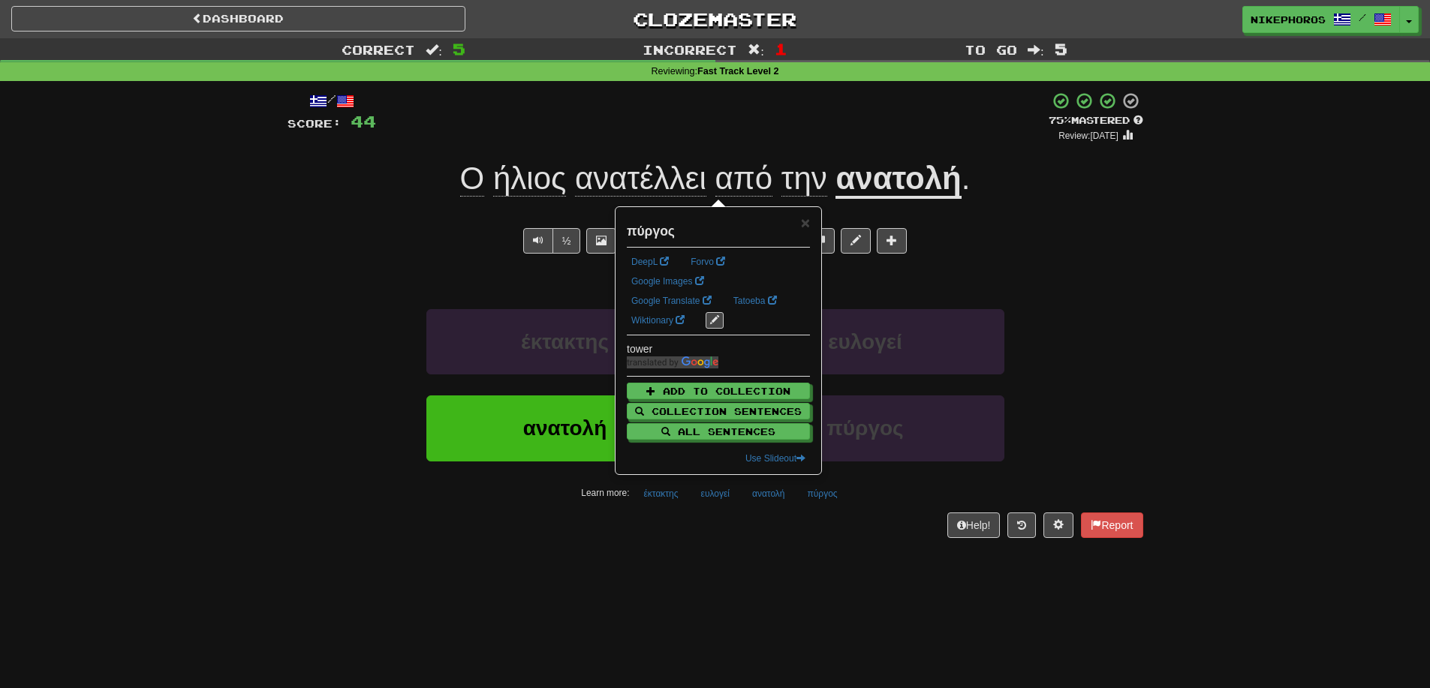
click at [834, 591] on div "Dashboard Clozemaster Nikephoros / Toggle Dropdown Dashboard Leaderboard Activi…" at bounding box center [715, 344] width 1430 height 688
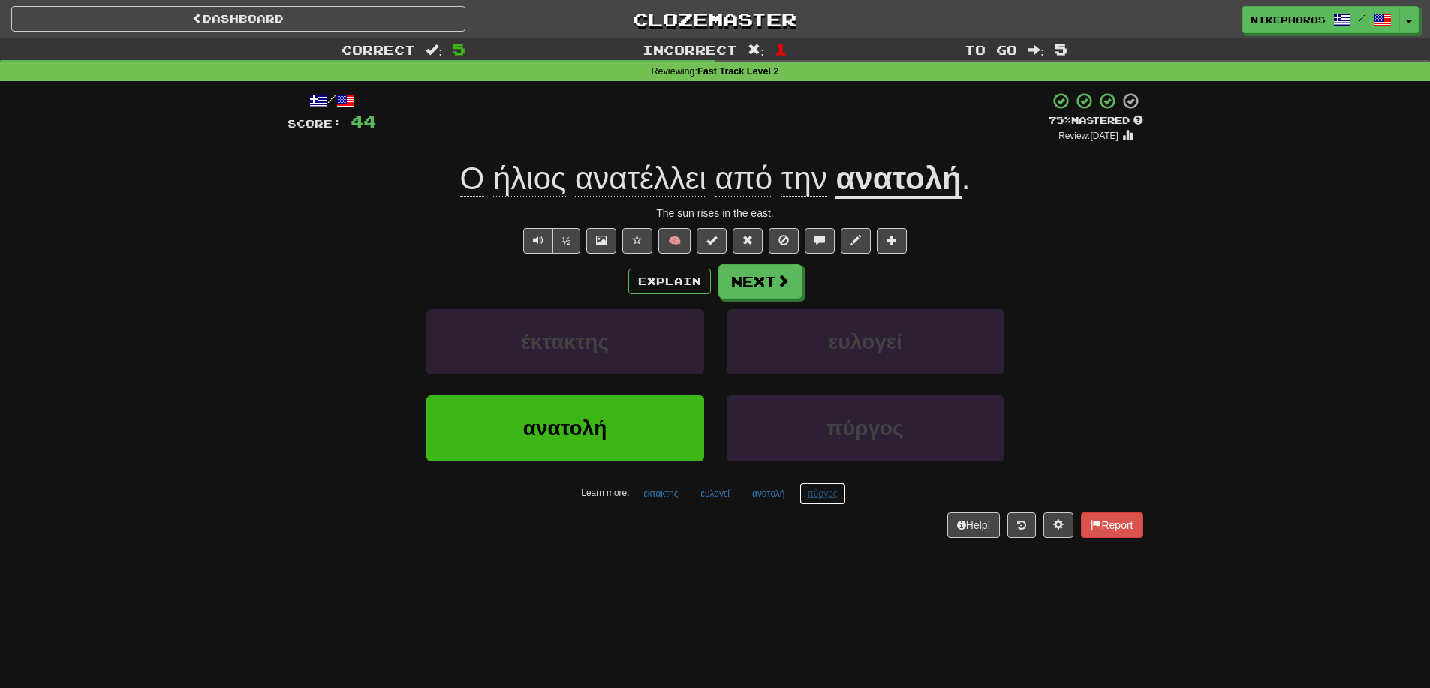
click at [815, 495] on button "πύργος" at bounding box center [822, 494] width 47 height 23
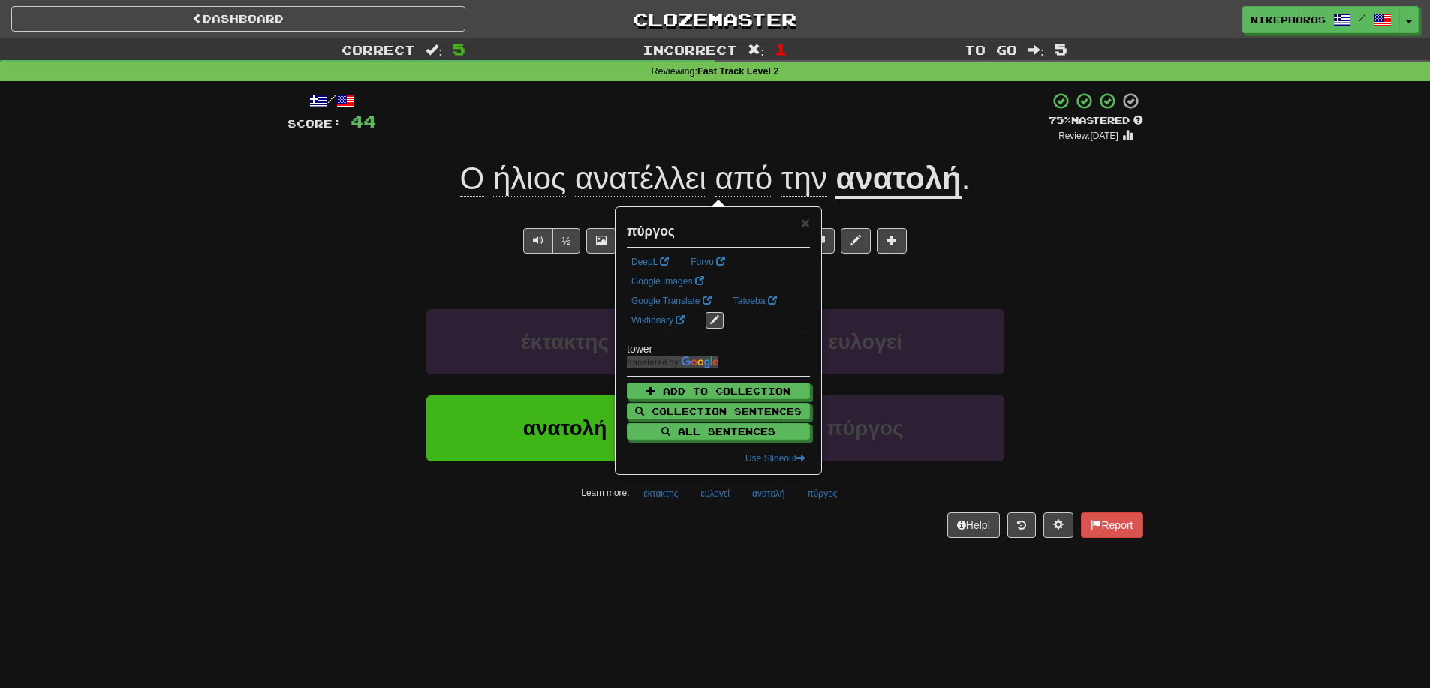
click at [816, 523] on div "Help! Report" at bounding box center [715, 526] width 856 height 26
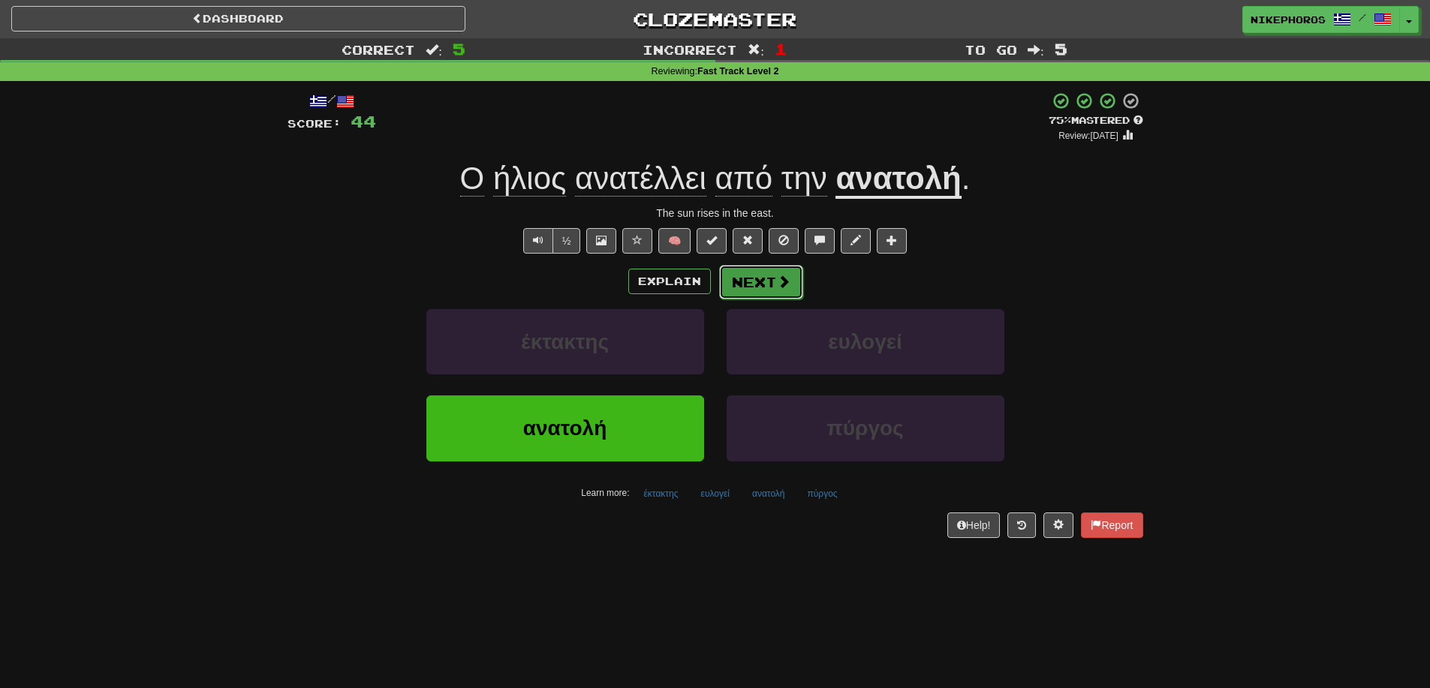
click at [760, 270] on button "Next" at bounding box center [761, 282] width 84 height 35
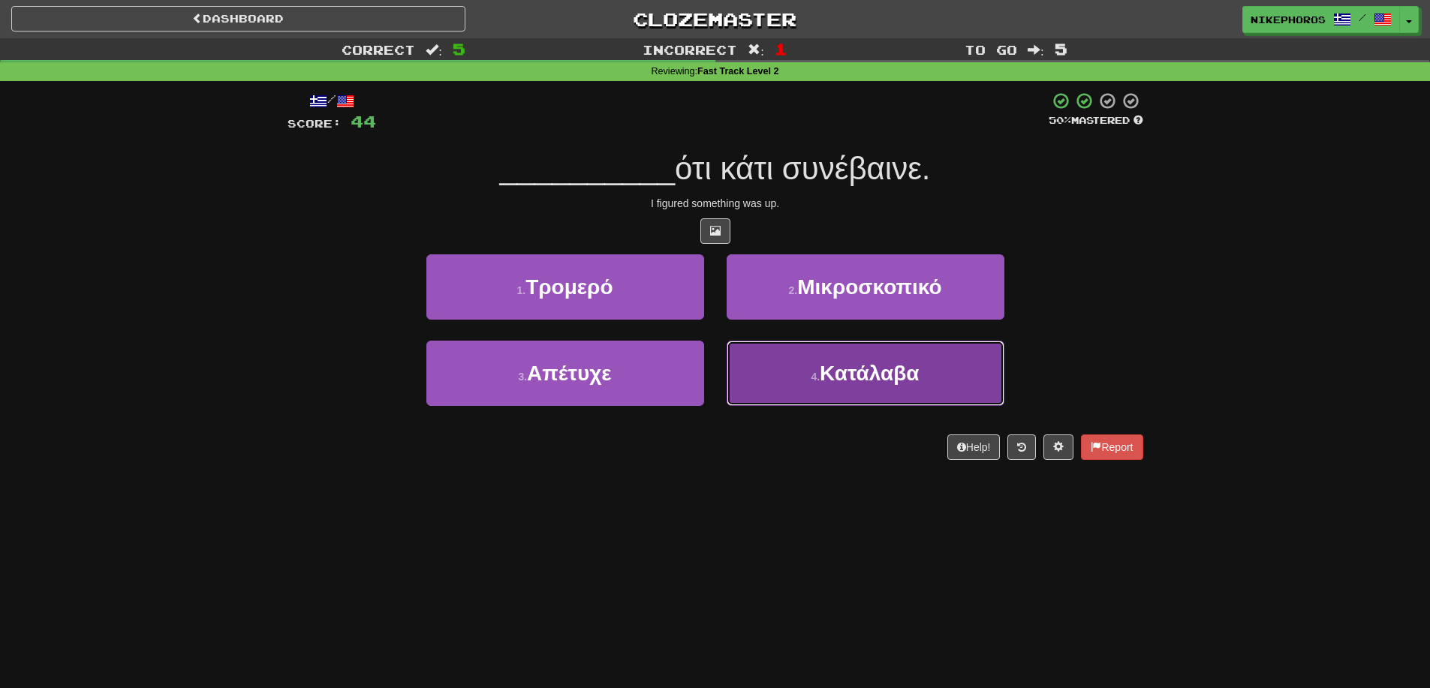
click at [904, 390] on button "4 . Κατάλαβα" at bounding box center [866, 373] width 278 height 65
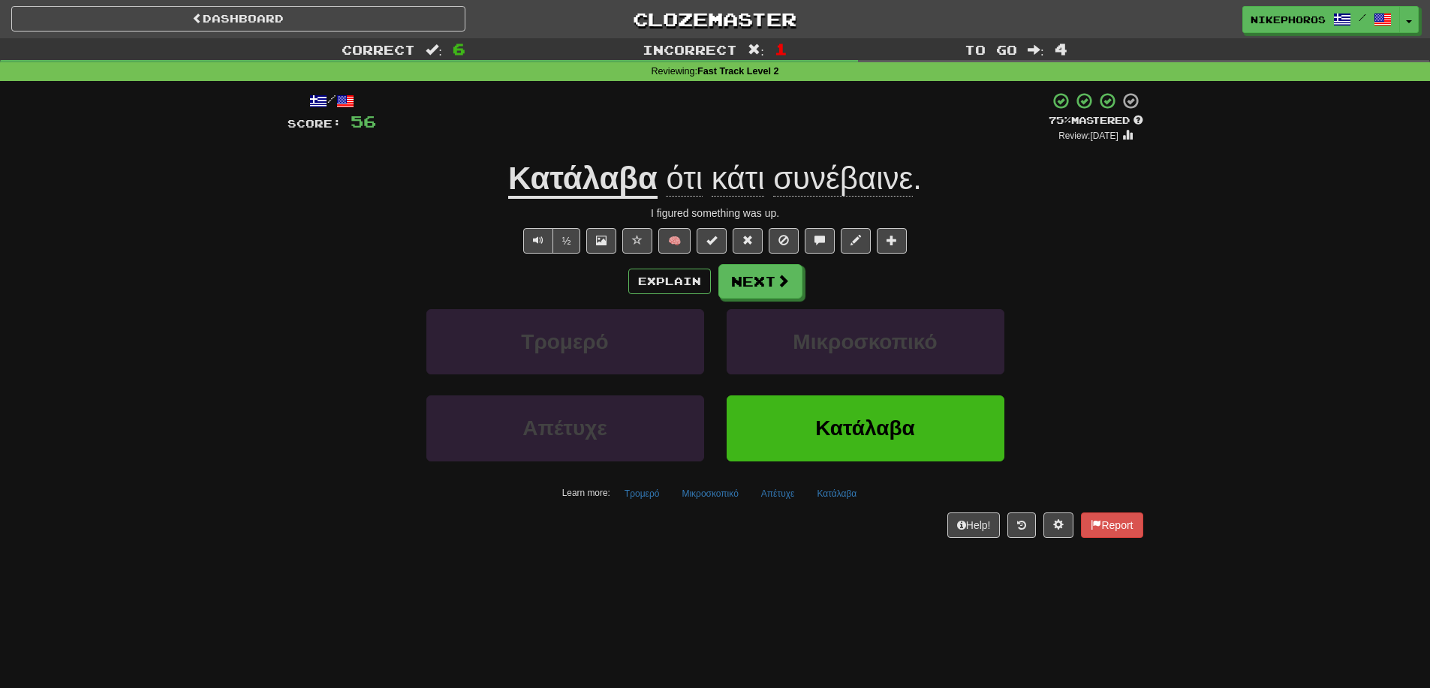
click at [982, 381] on div "Μικροσκοπικό" at bounding box center [865, 352] width 300 height 86
click at [676, 498] on button "Μικροσκοπικό" at bounding box center [709, 494] width 73 height 23
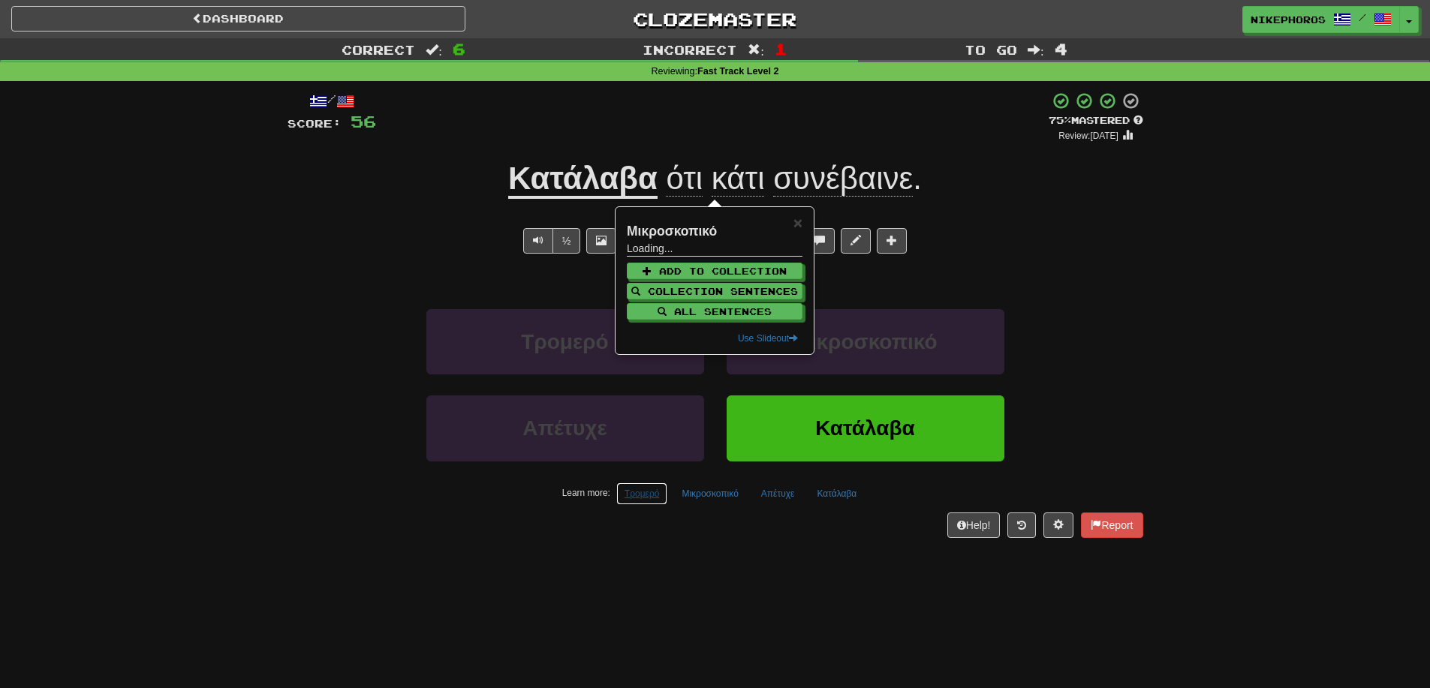
click at [658, 504] on button "Τρομερό" at bounding box center [642, 494] width 52 height 23
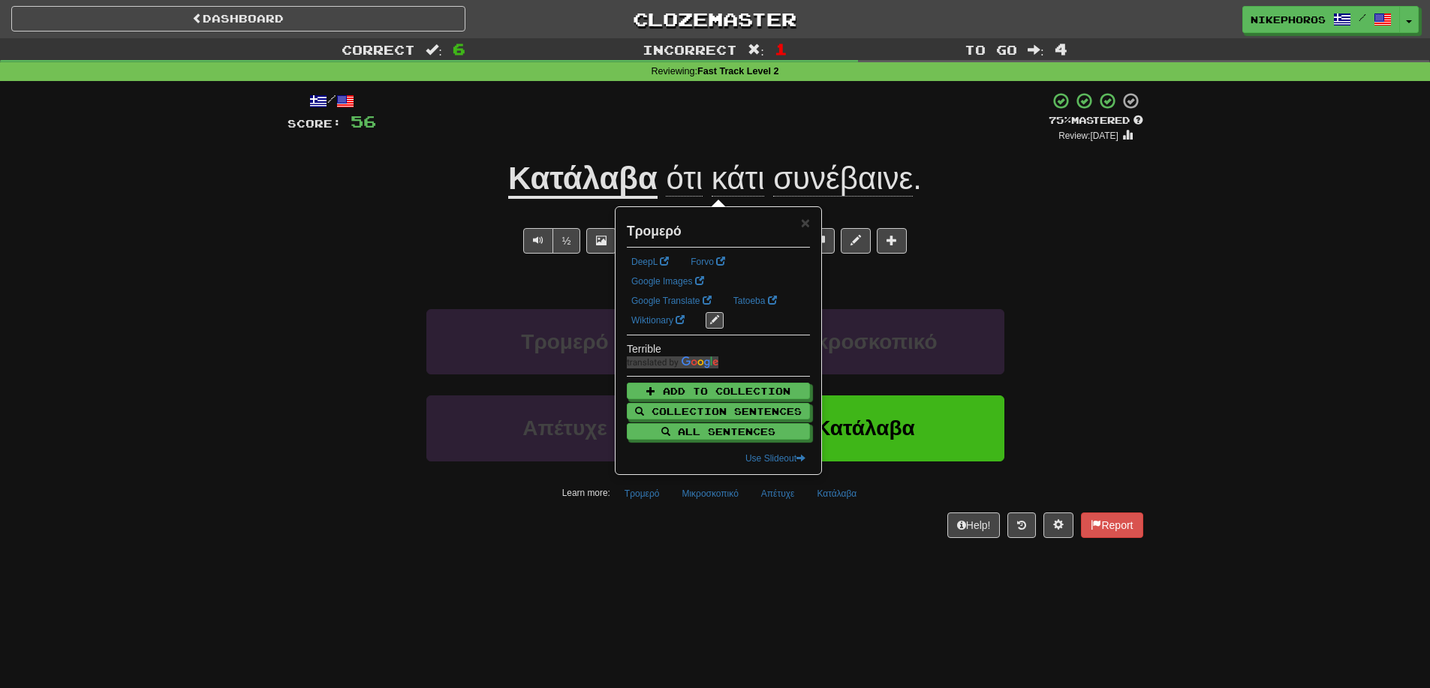
click at [670, 528] on div "Help! Report" at bounding box center [715, 526] width 856 height 26
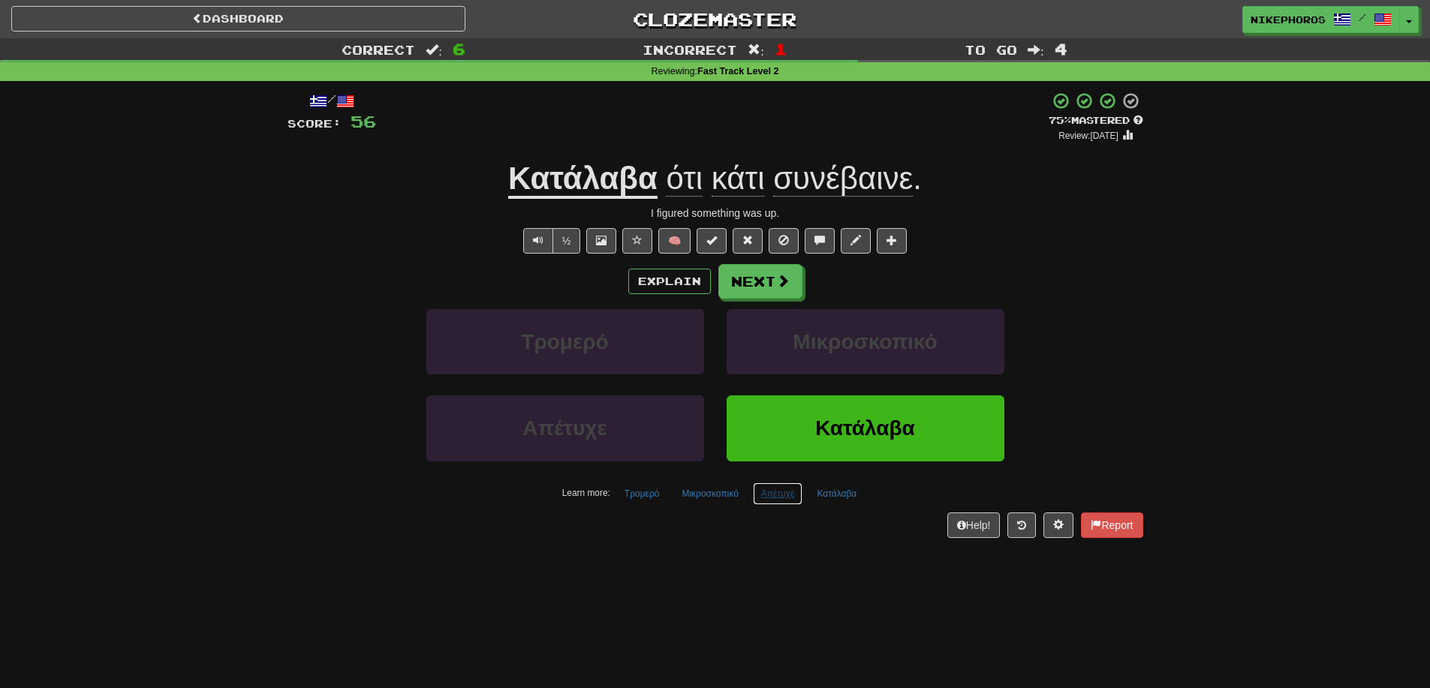
click at [778, 496] on button "Απέτυχε" at bounding box center [778, 494] width 50 height 23
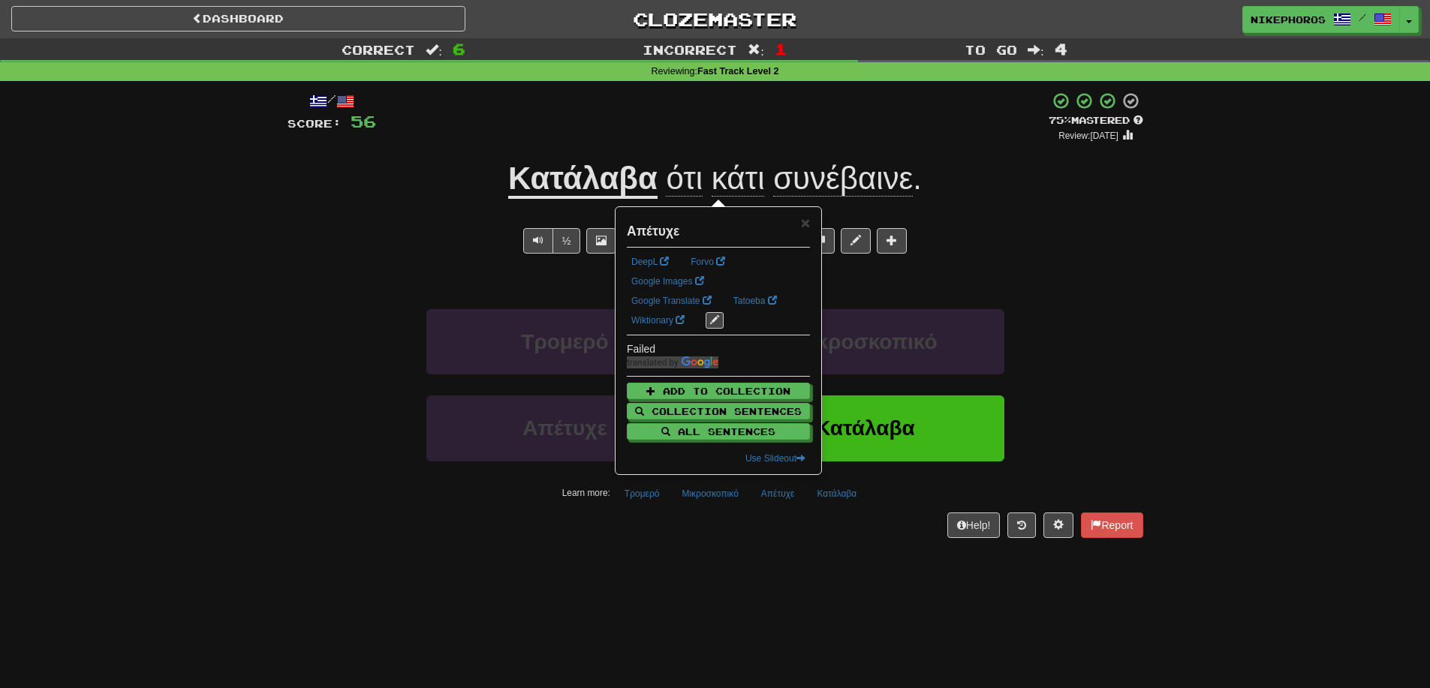
click at [813, 544] on div "/ Score: 56 + 12 75 % Mastered Review: 2025-10-14 Κατάλαβα ότι κάτι συνέβαινε .…" at bounding box center [715, 319] width 856 height 477
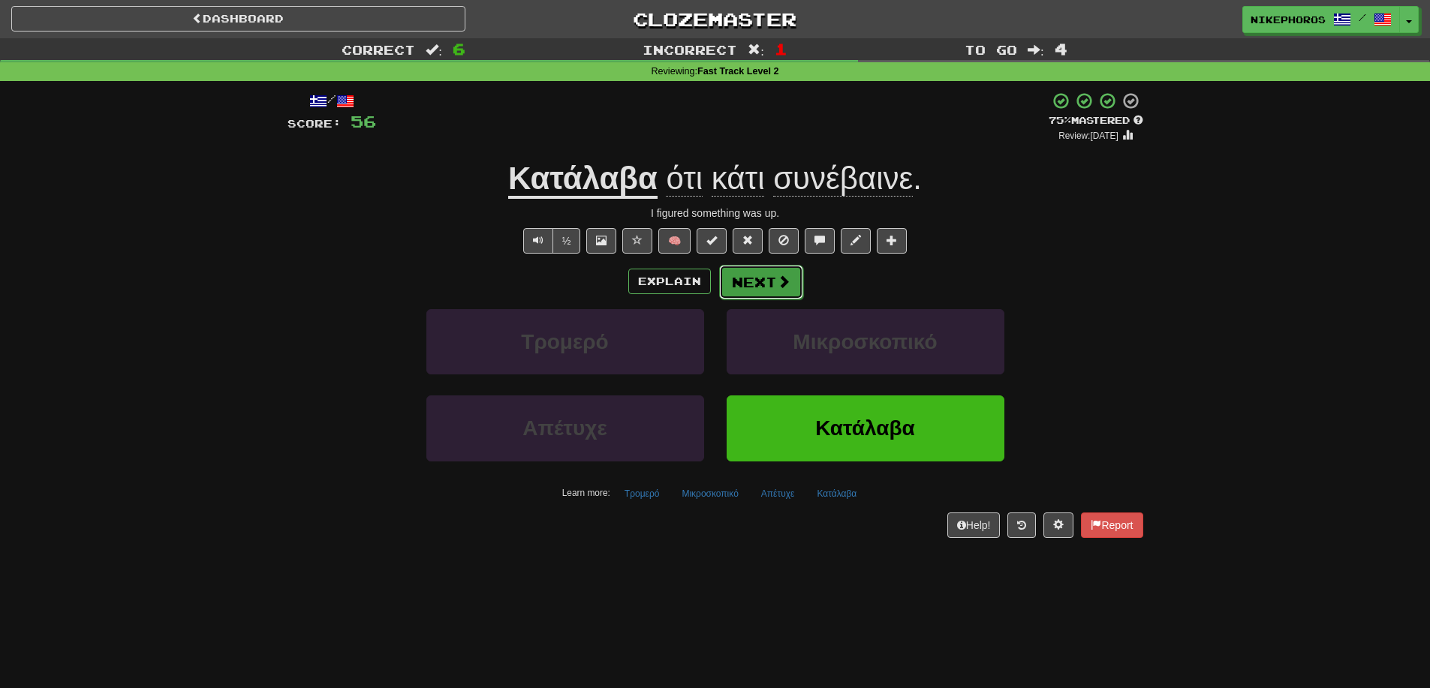
click at [777, 287] on span at bounding box center [784, 282] width 14 height 14
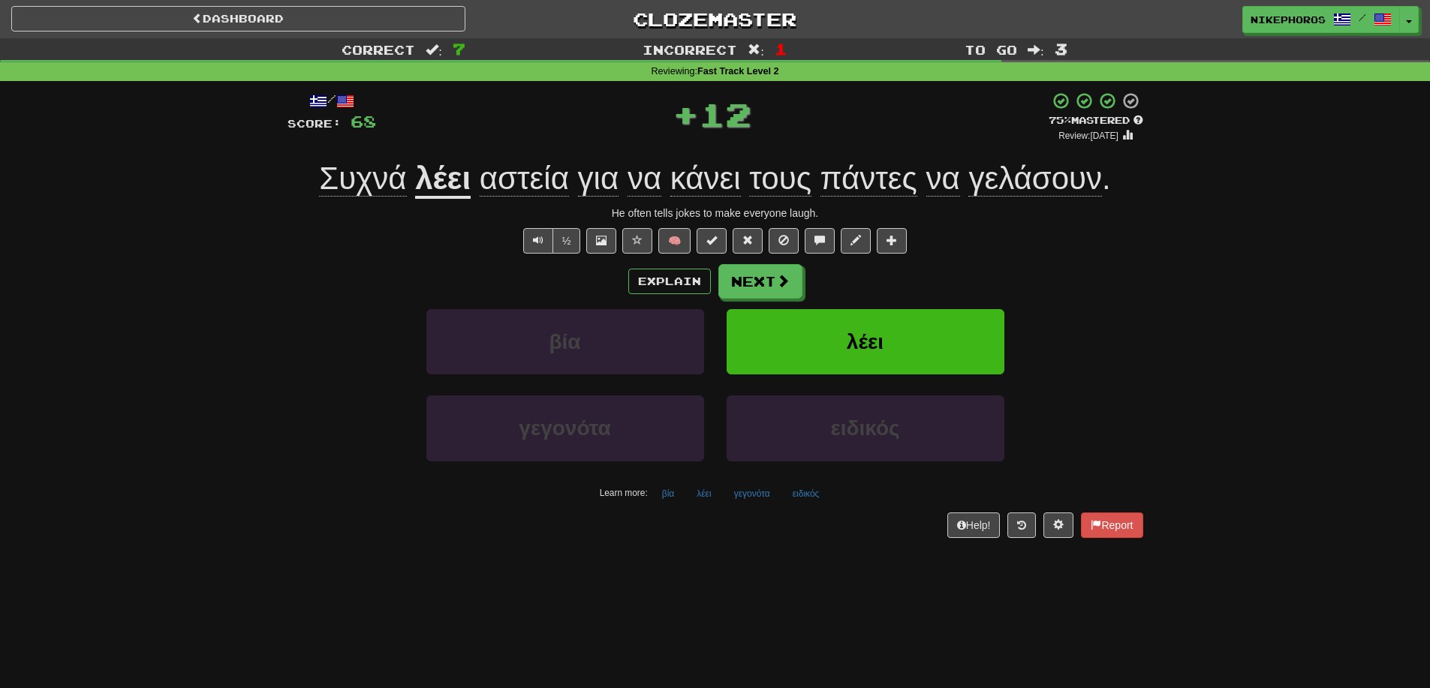
click at [1028, 293] on div "Explain Next" at bounding box center [715, 281] width 856 height 35
click at [807, 496] on button "ειδικός" at bounding box center [806, 494] width 44 height 23
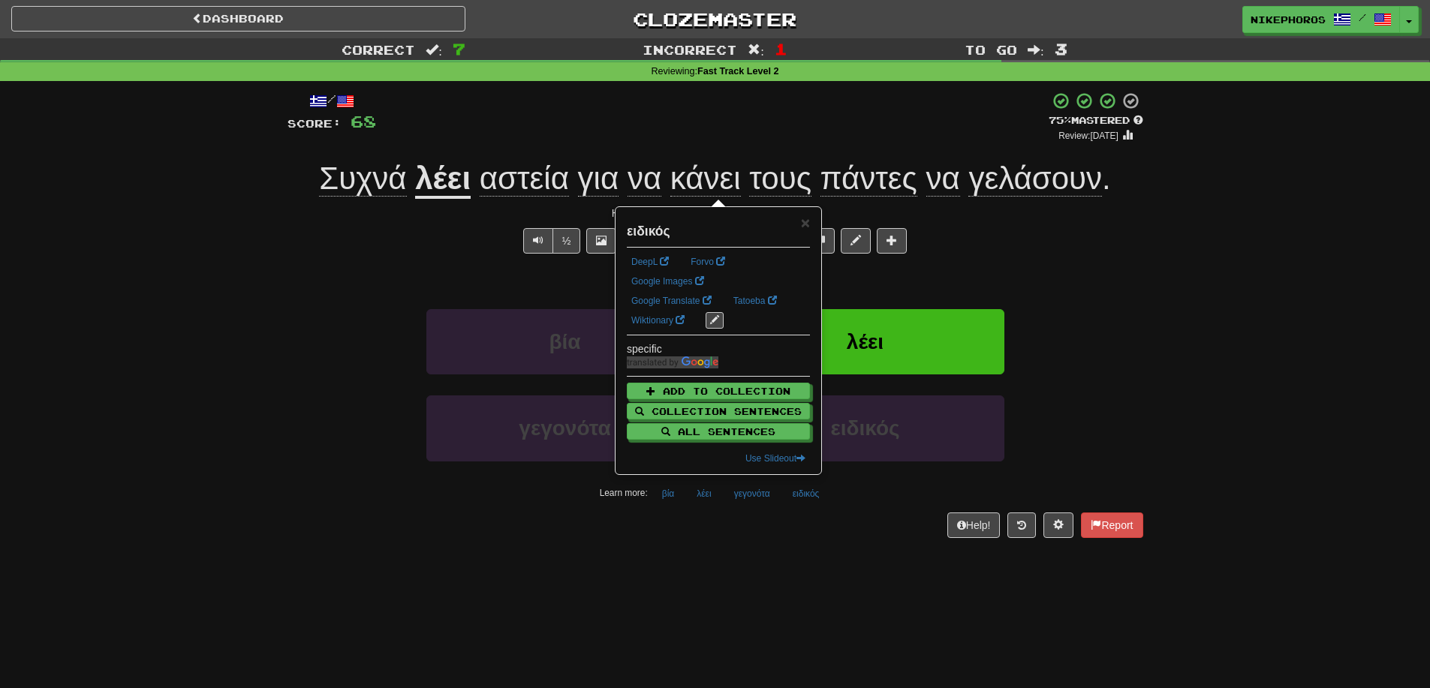
click at [828, 554] on div "/ Score: 68 + 12 75 % Mastered Review: 2025-10-14 Συχνά λέει αστεία για να κάνε…" at bounding box center [715, 319] width 856 height 477
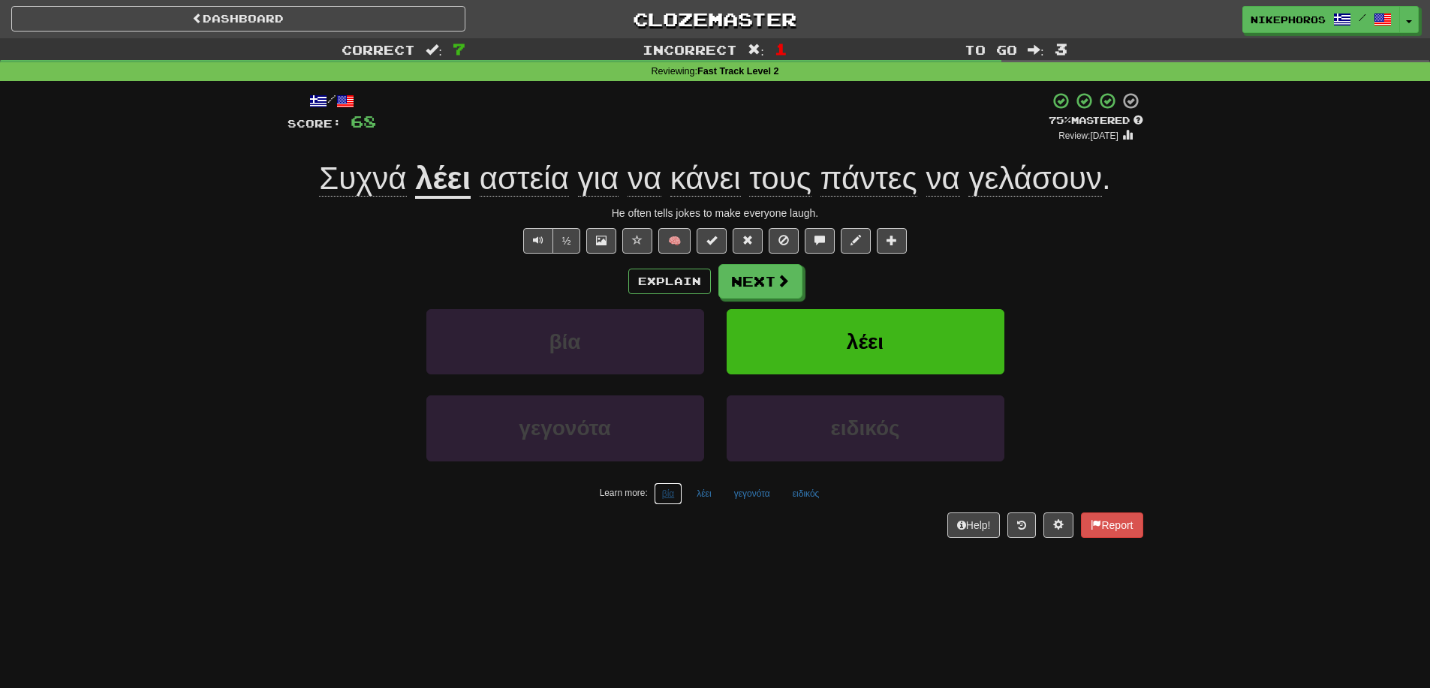
click at [659, 493] on button "βία" at bounding box center [668, 494] width 29 height 23
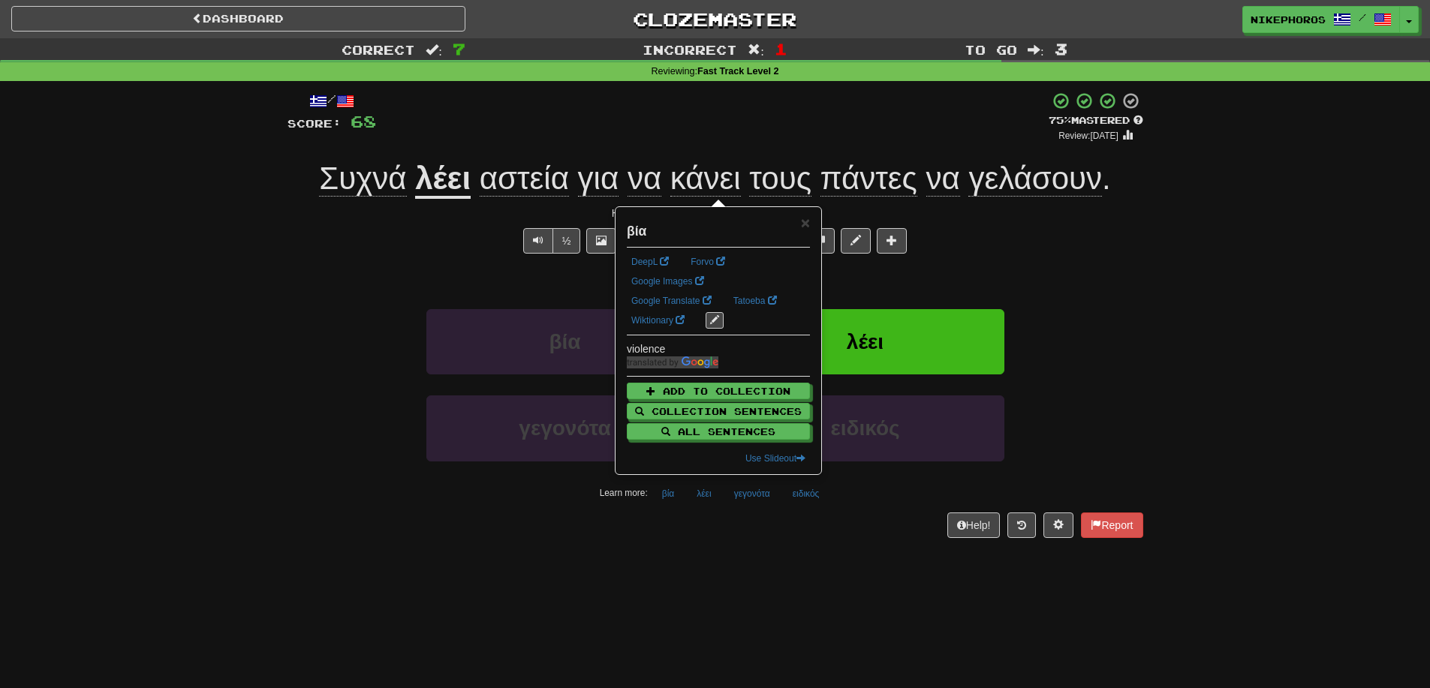
click at [697, 584] on div "Dashboard Clozemaster Nikephoros / Toggle Dropdown Dashboard Leaderboard Activi…" at bounding box center [715, 344] width 1430 height 688
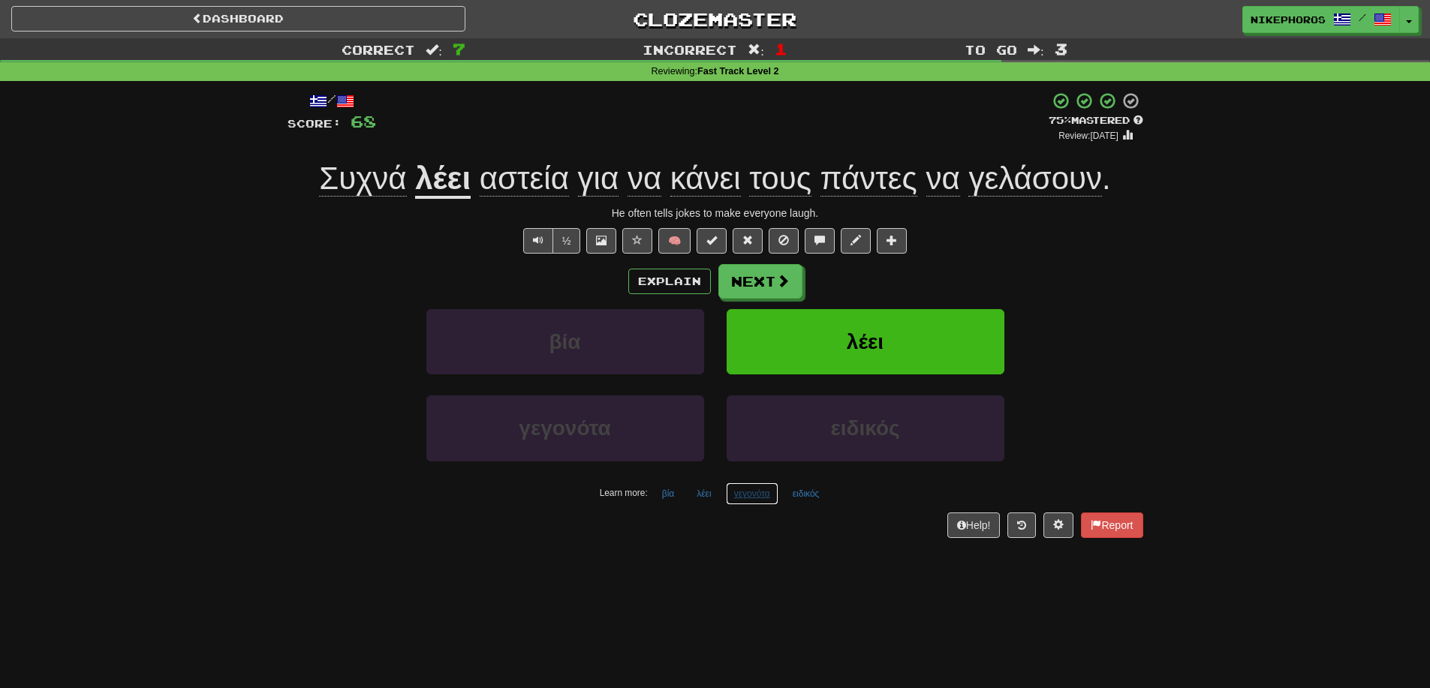
click at [755, 500] on button "γεγονότα" at bounding box center [752, 494] width 53 height 23
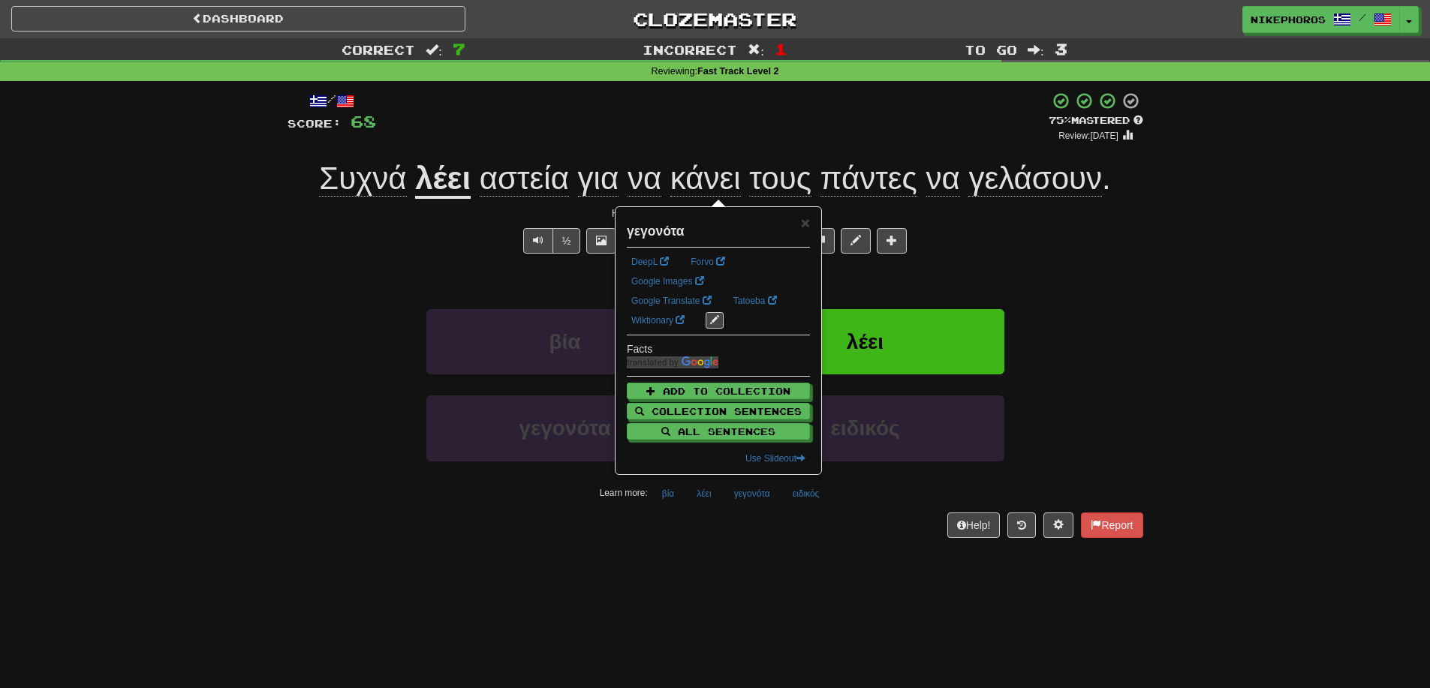
click at [754, 562] on div "Dashboard Clozemaster Nikephoros / Toggle Dropdown Dashboard Leaderboard Activi…" at bounding box center [715, 344] width 1430 height 688
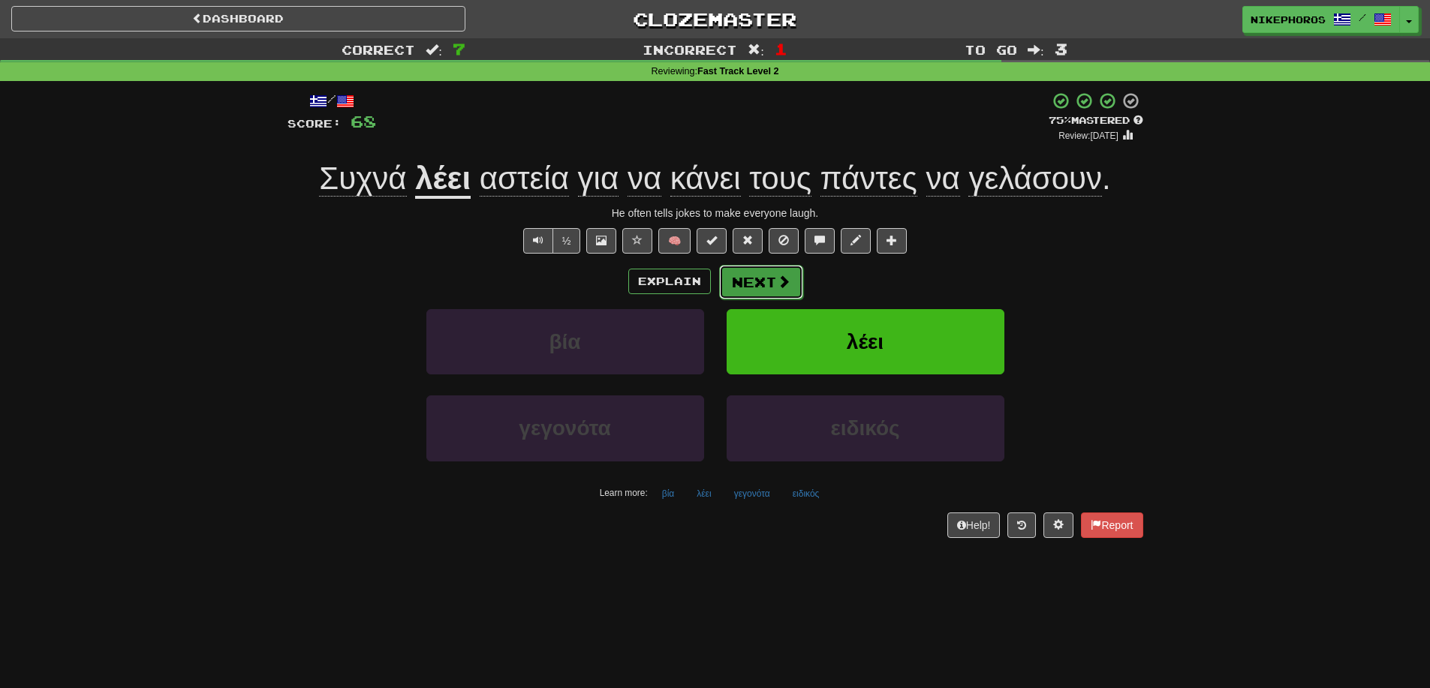
click at [781, 286] on span at bounding box center [784, 282] width 14 height 14
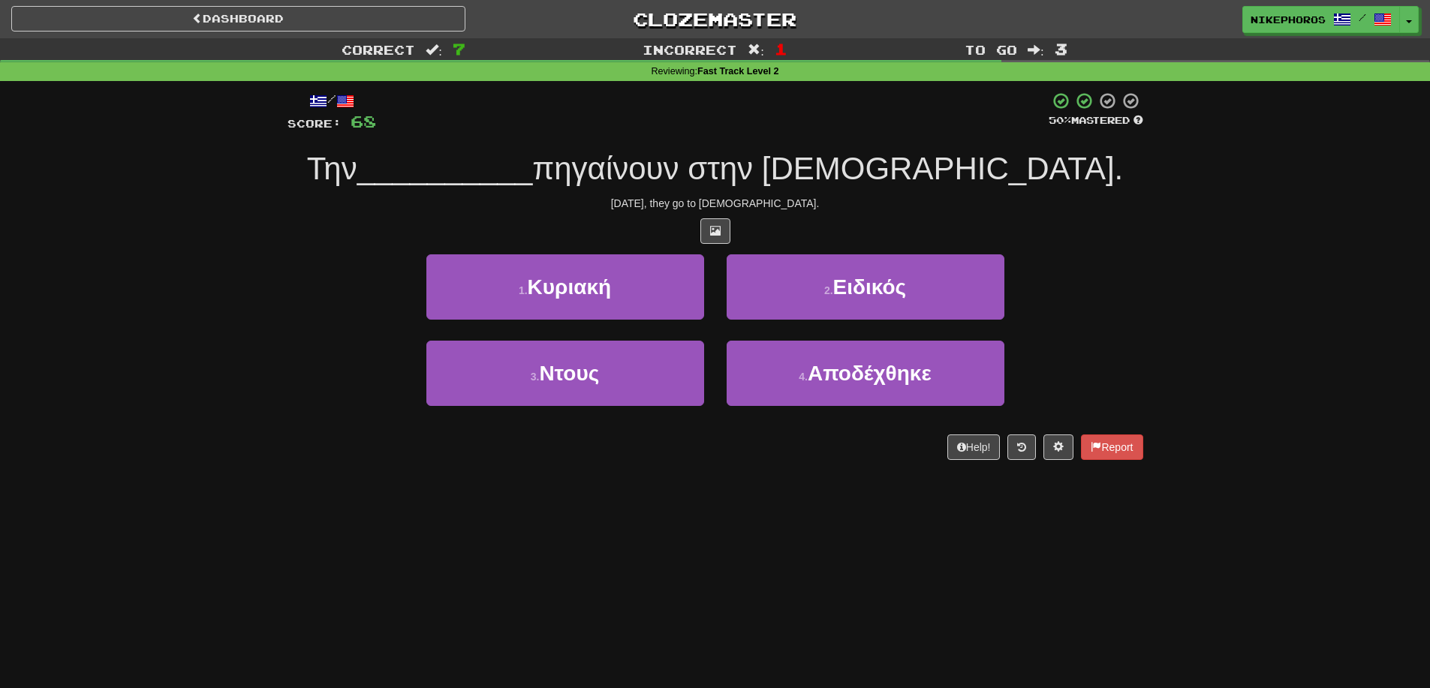
click at [1132, 320] on div "1 . Κυριακή 2 . Ειδικός" at bounding box center [715, 297] width 901 height 86
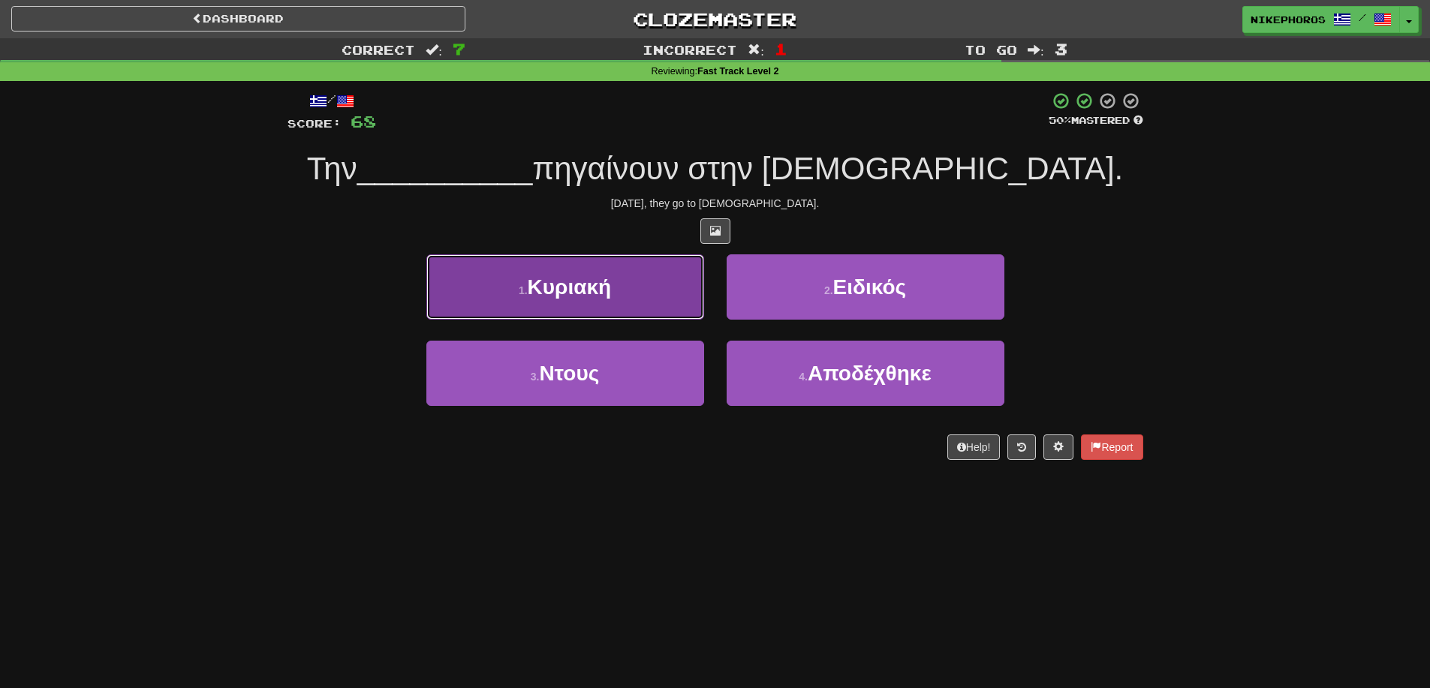
click at [644, 291] on button "1 . Κυριακή" at bounding box center [565, 286] width 278 height 65
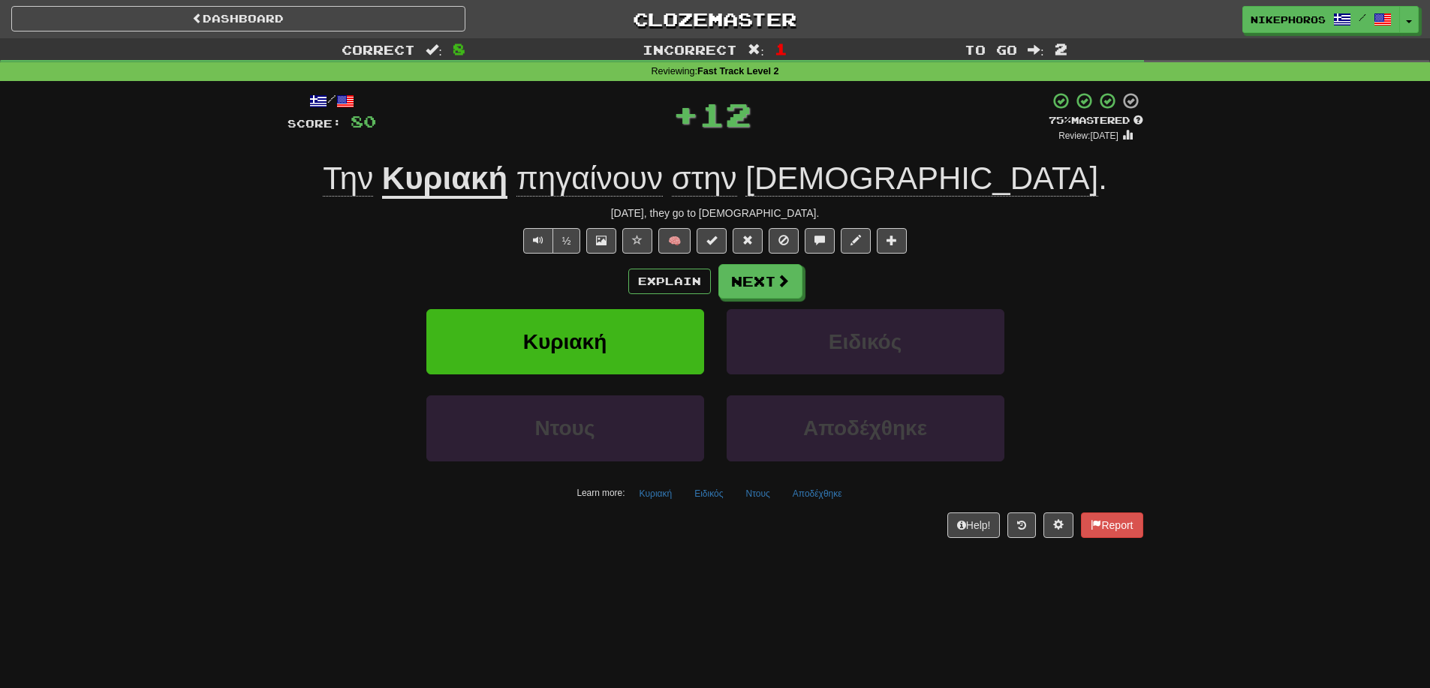
click at [663, 177] on span "πηγαίνουν" at bounding box center [589, 179] width 146 height 36
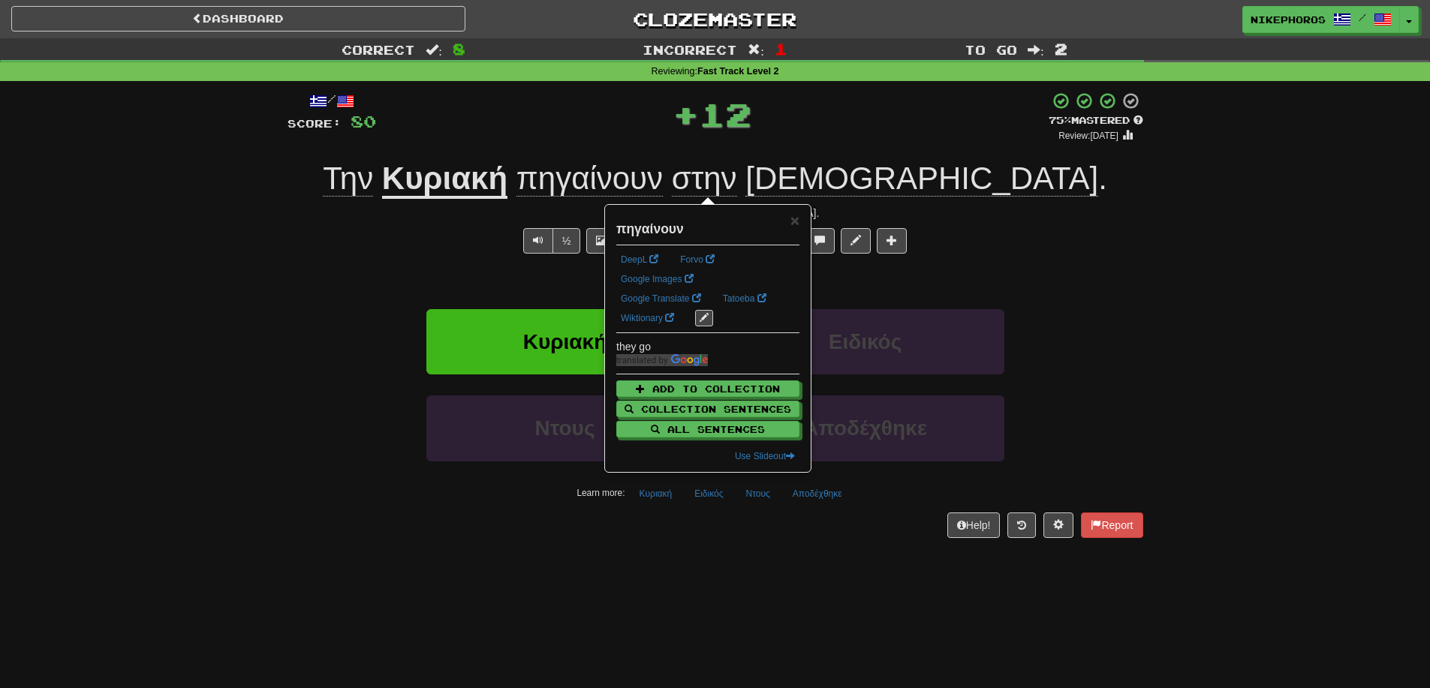
click at [1188, 299] on div "Correct : 8 Incorrect : 1 To go : 2 Reviewing : Fast Track Level 2 / Score: 80 …" at bounding box center [715, 298] width 1430 height 521
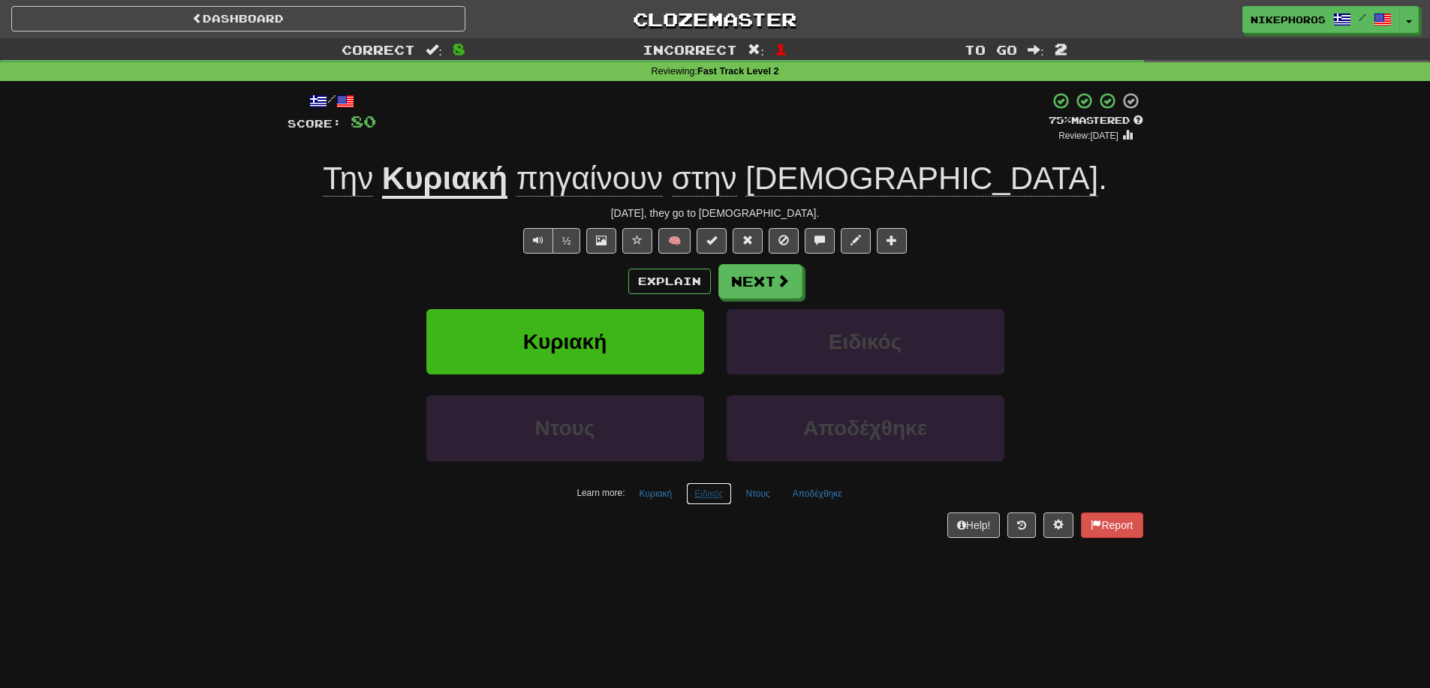
click at [711, 497] on button "Ειδικός" at bounding box center [708, 494] width 45 height 23
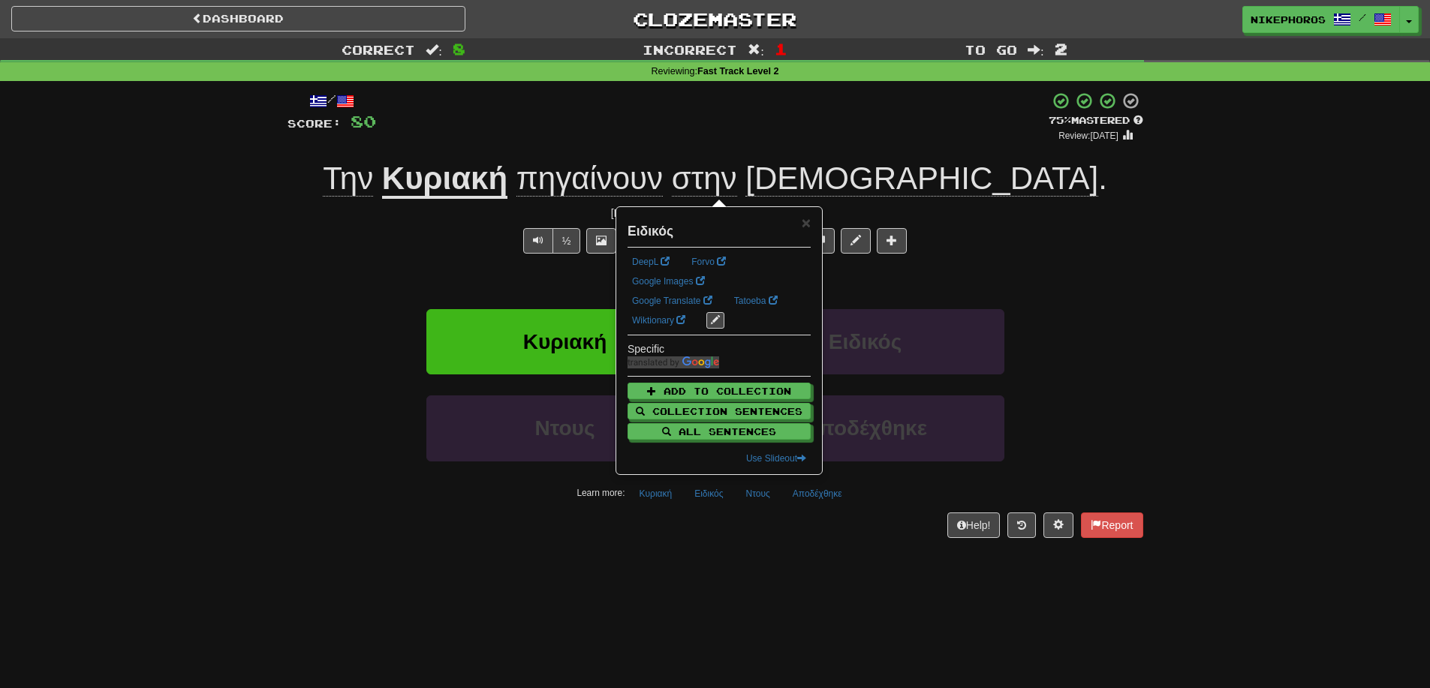
click at [707, 545] on div "/ Score: 80 + 12 75 % Mastered Review: 2025-10-14 Την Κυριακή πηγαίνουν στην εκ…" at bounding box center [715, 319] width 856 height 477
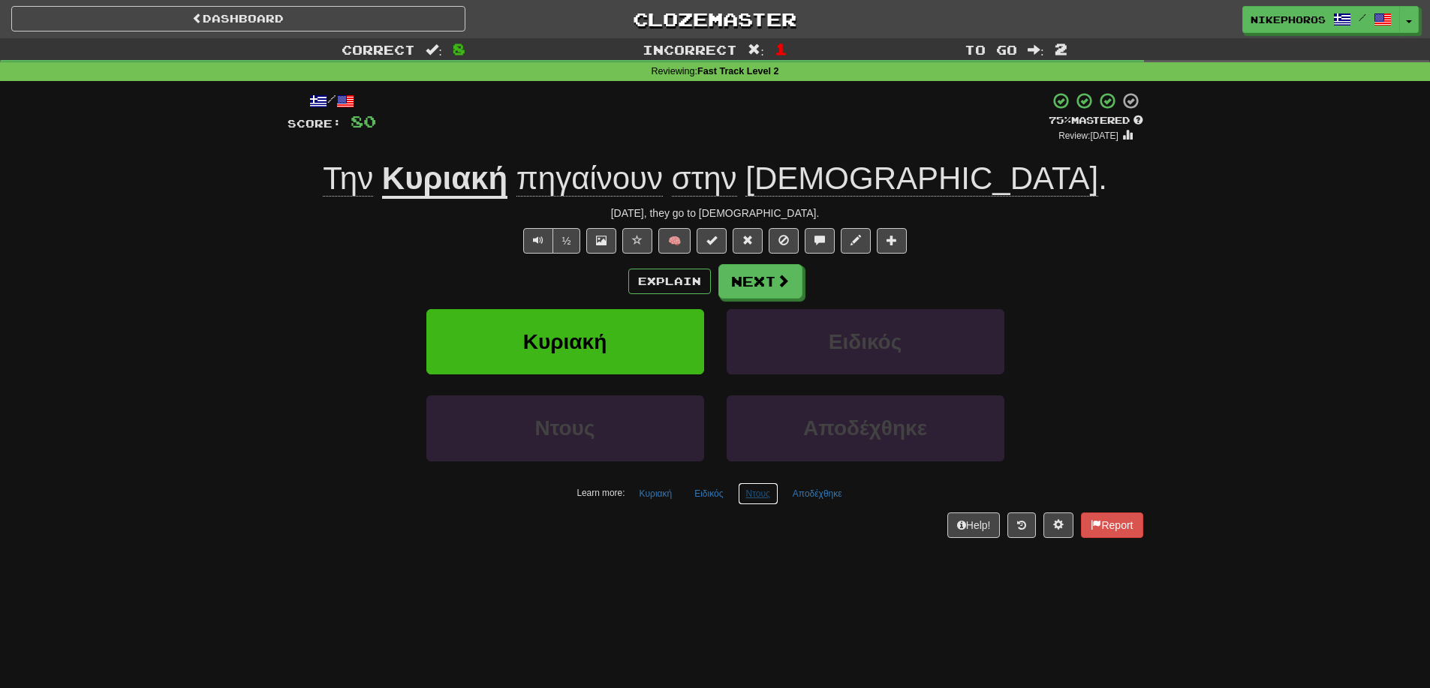
click at [764, 489] on button "Ντους" at bounding box center [758, 494] width 41 height 23
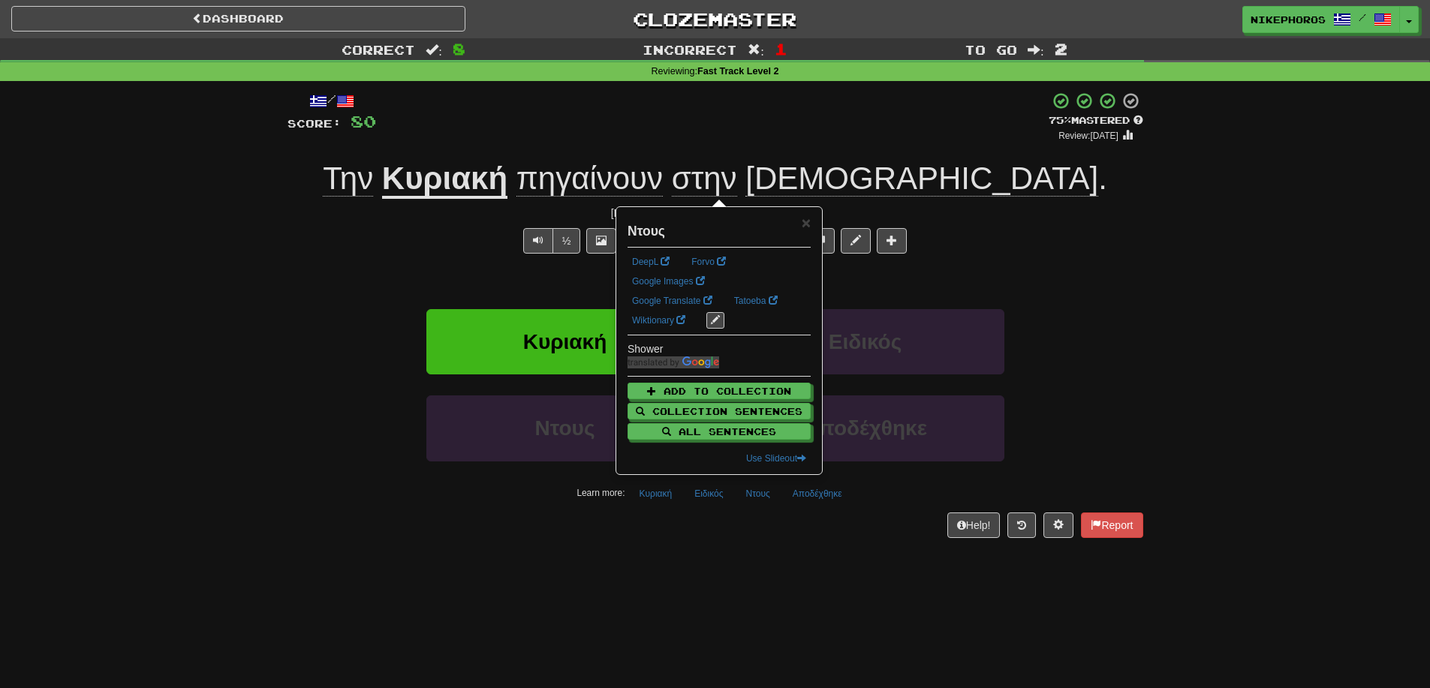
click at [801, 552] on div "/ Score: 80 + 12 75 % Mastered Review: 2025-10-14 Την Κυριακή πηγαίνουν στην εκ…" at bounding box center [715, 319] width 856 height 477
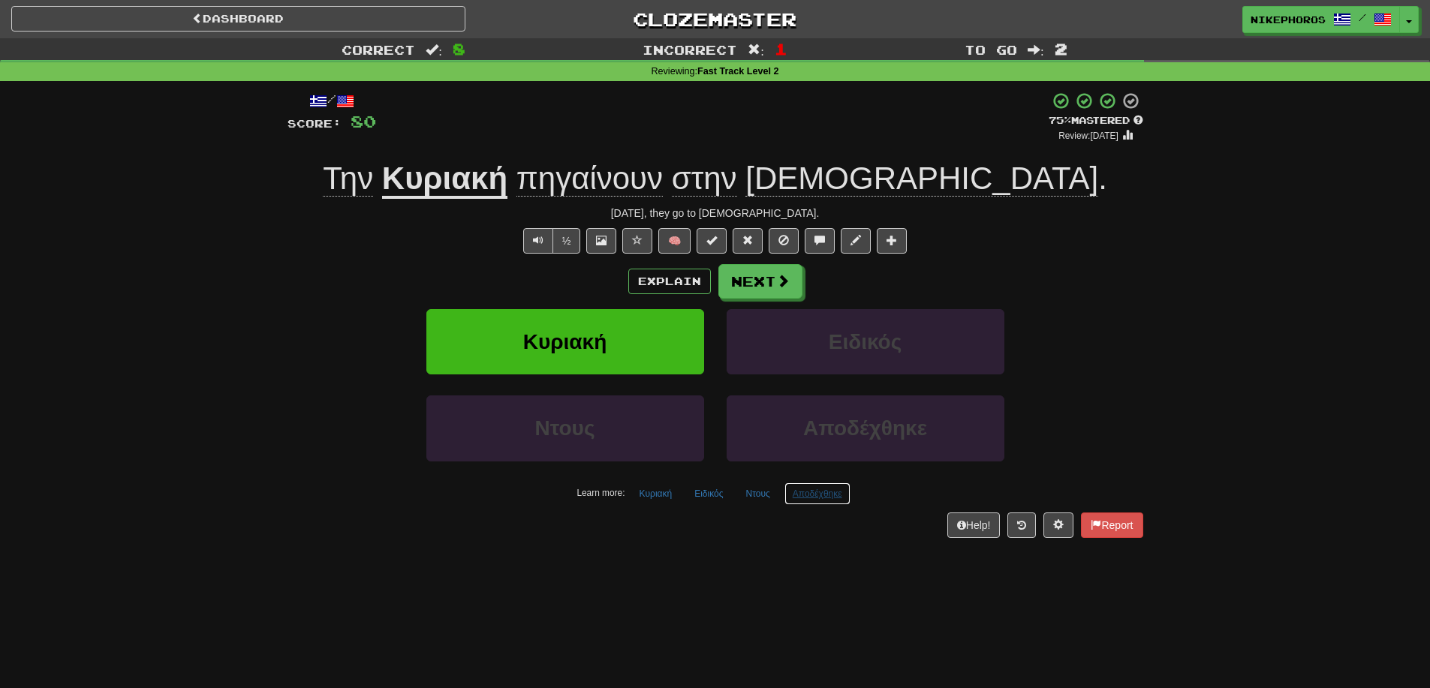
click at [826, 499] on button "Αποδέχθηκε" at bounding box center [817, 494] width 66 height 23
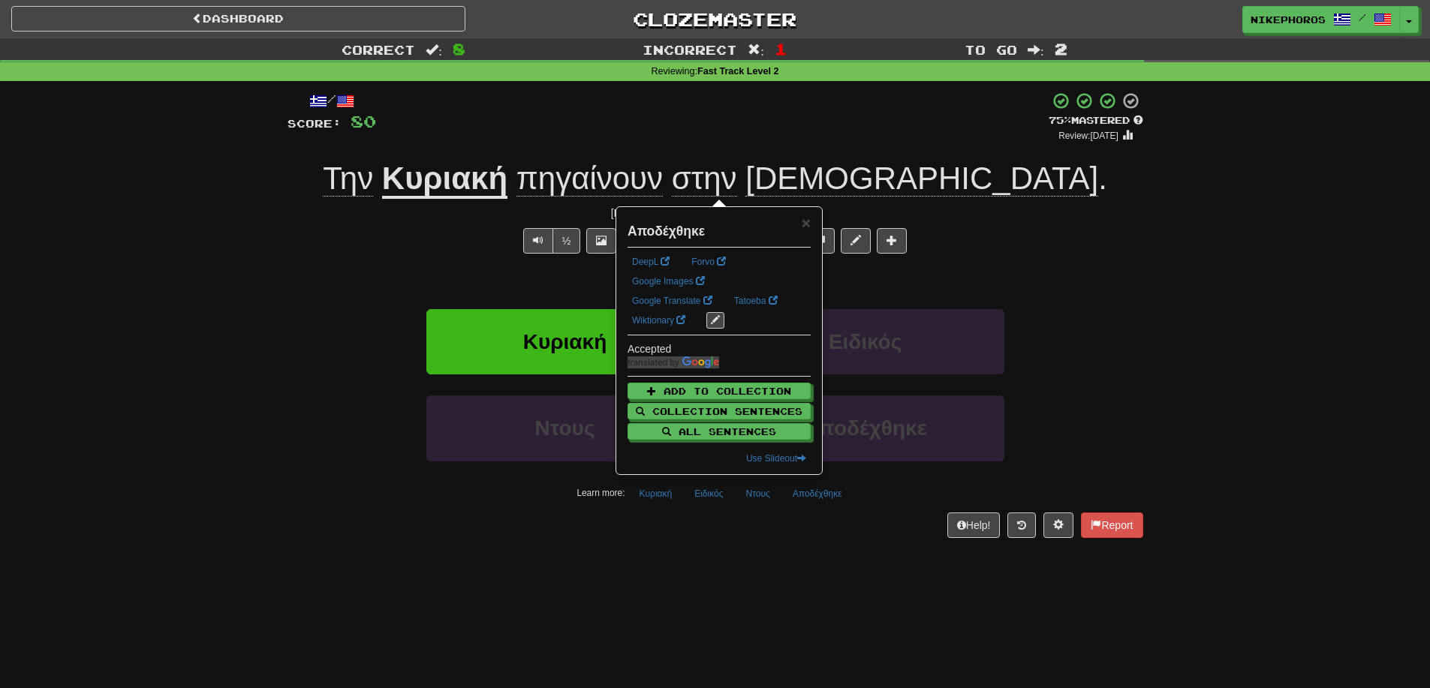
click at [871, 539] on div "/ Score: 80 + 12 75 % Mastered Review: 2025-10-14 Την Κυριακή πηγαίνουν στην εκ…" at bounding box center [715, 319] width 856 height 477
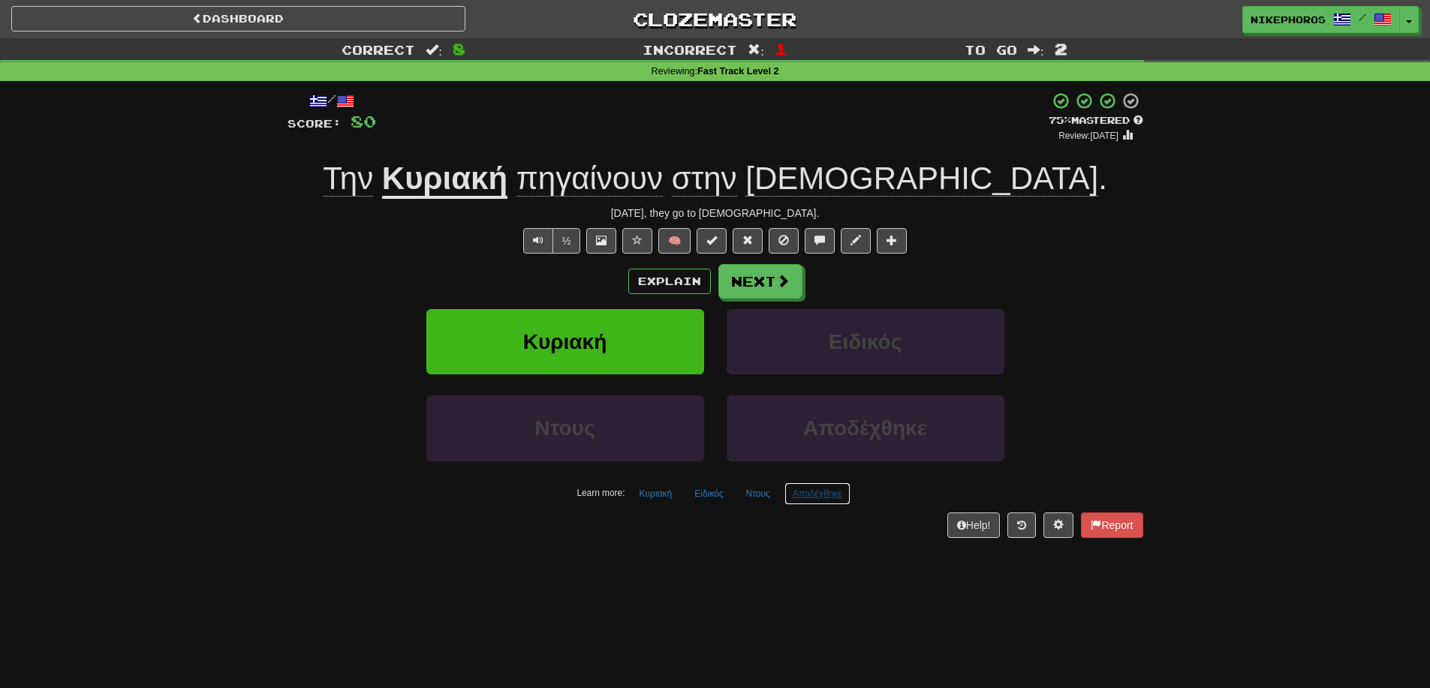
click at [822, 485] on button "Αποδέχθηκε" at bounding box center [817, 494] width 66 height 23
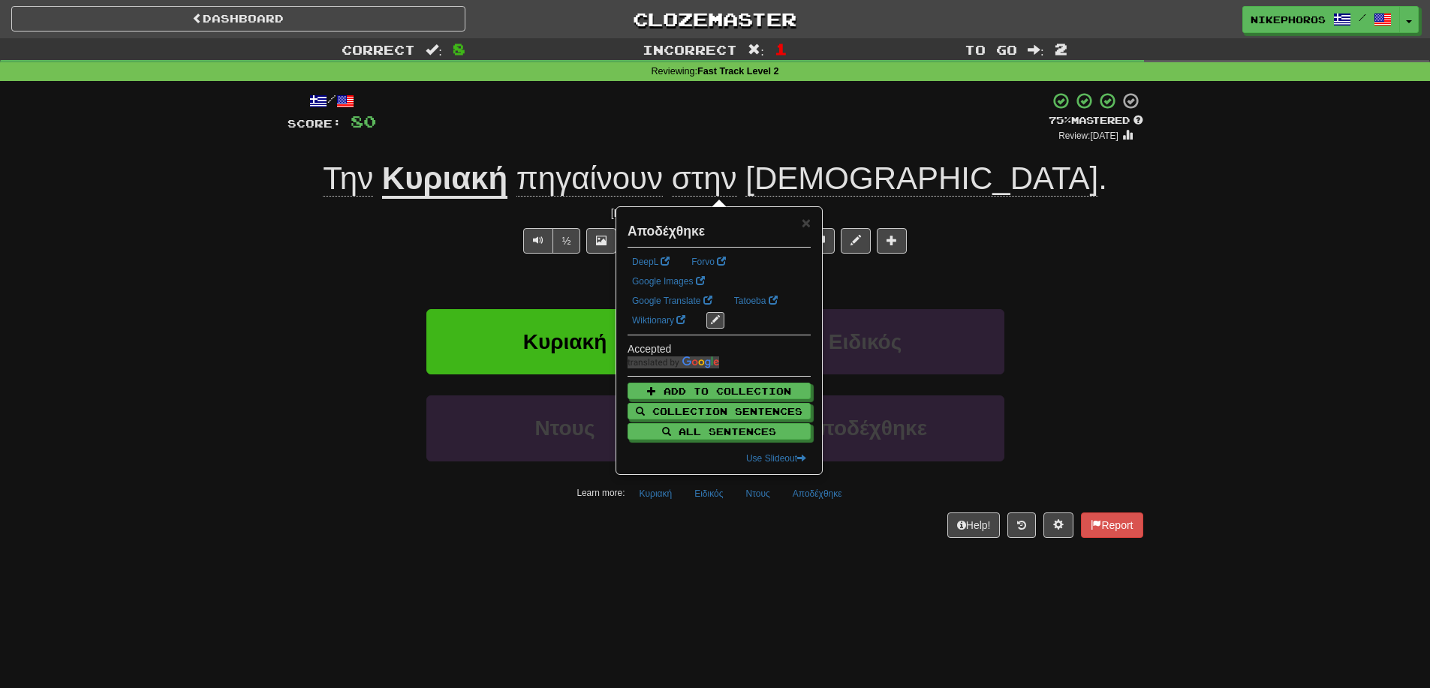
click at [845, 558] on div "/ Score: 80 + 12 75 % Mastered Review: 2025-10-14 Την Κυριακή πηγαίνουν στην εκ…" at bounding box center [715, 319] width 856 height 477
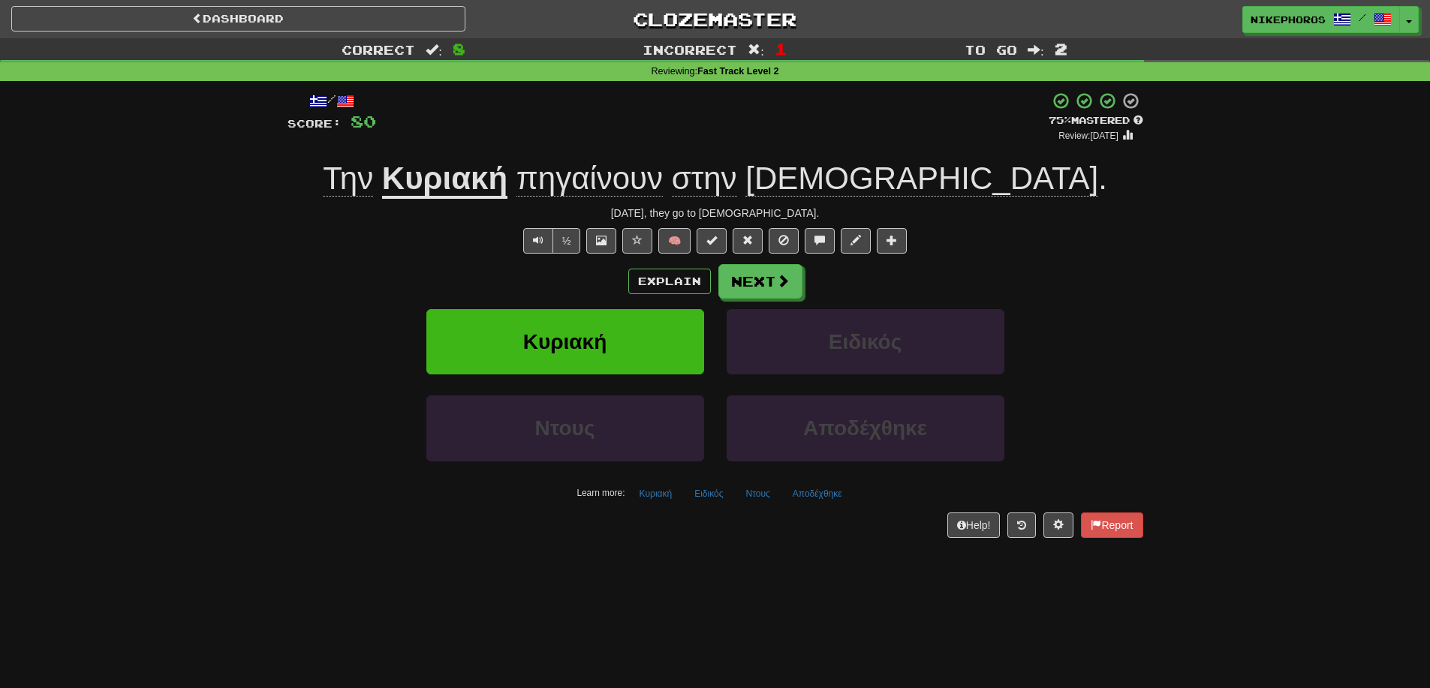
click at [1070, 257] on div "/ Score: 80 + 12 75 % Mastered Review: 2025-10-14 Την Κυριακή πηγαίνουν στην εκ…" at bounding box center [715, 315] width 856 height 446
click at [1076, 257] on div "/ Score: 80 + 12 75 % Mastered Review: 2025-10-14 Την Κυριακή πηγαίνουν στην εκ…" at bounding box center [715, 315] width 856 height 446
click at [754, 290] on button "Next" at bounding box center [761, 282] width 84 height 35
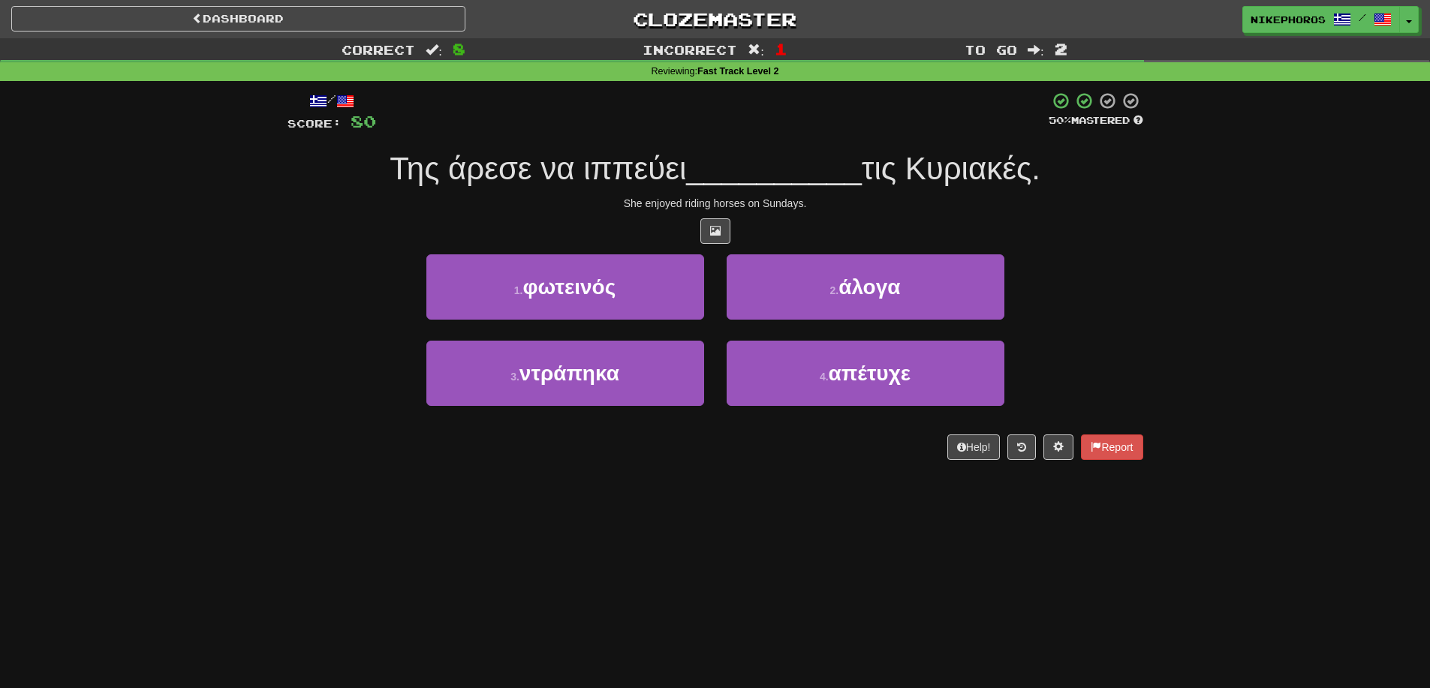
click at [783, 138] on div "/ Score: 80 50 % Mastered Της άρεσε να ιππεύει __________ τις Κυριακές. She enj…" at bounding box center [715, 276] width 856 height 369
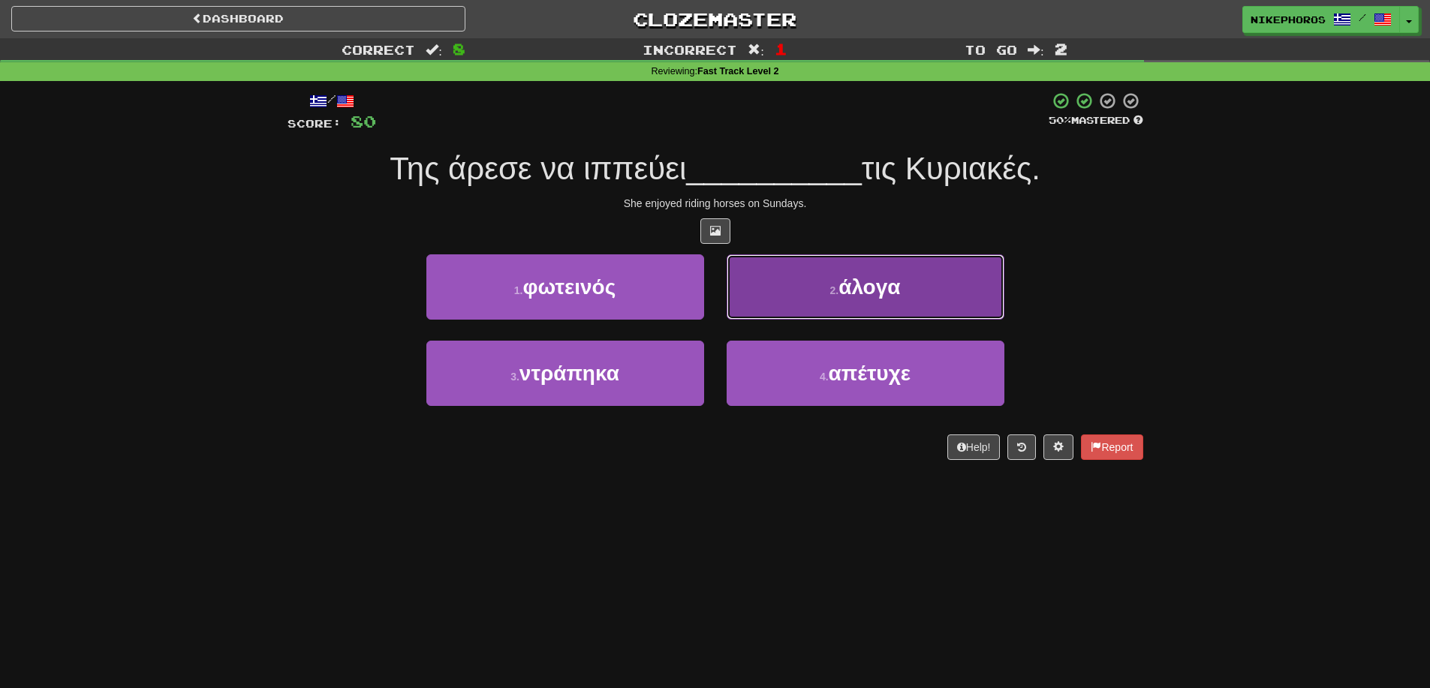
click at [912, 277] on button "2 . άλογα" at bounding box center [866, 286] width 278 height 65
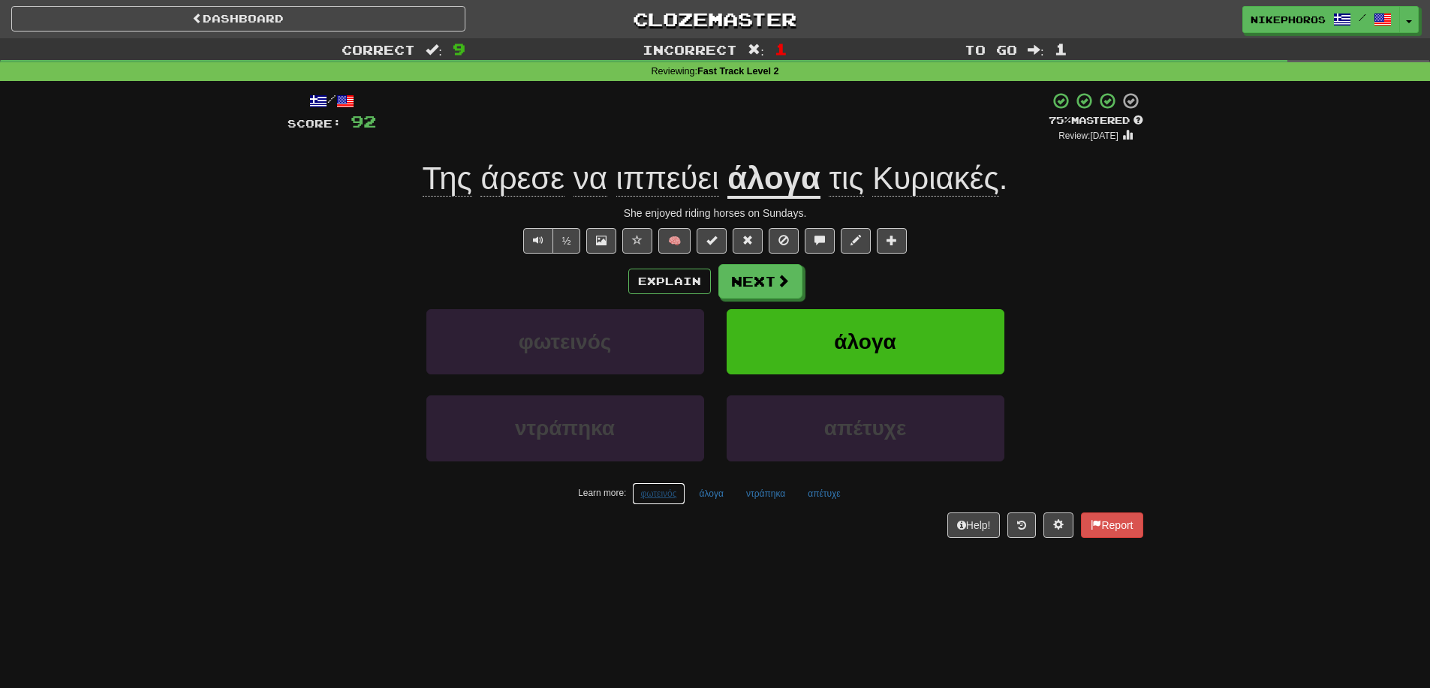
click at [676, 498] on button "φωτεινός" at bounding box center [658, 494] width 53 height 23
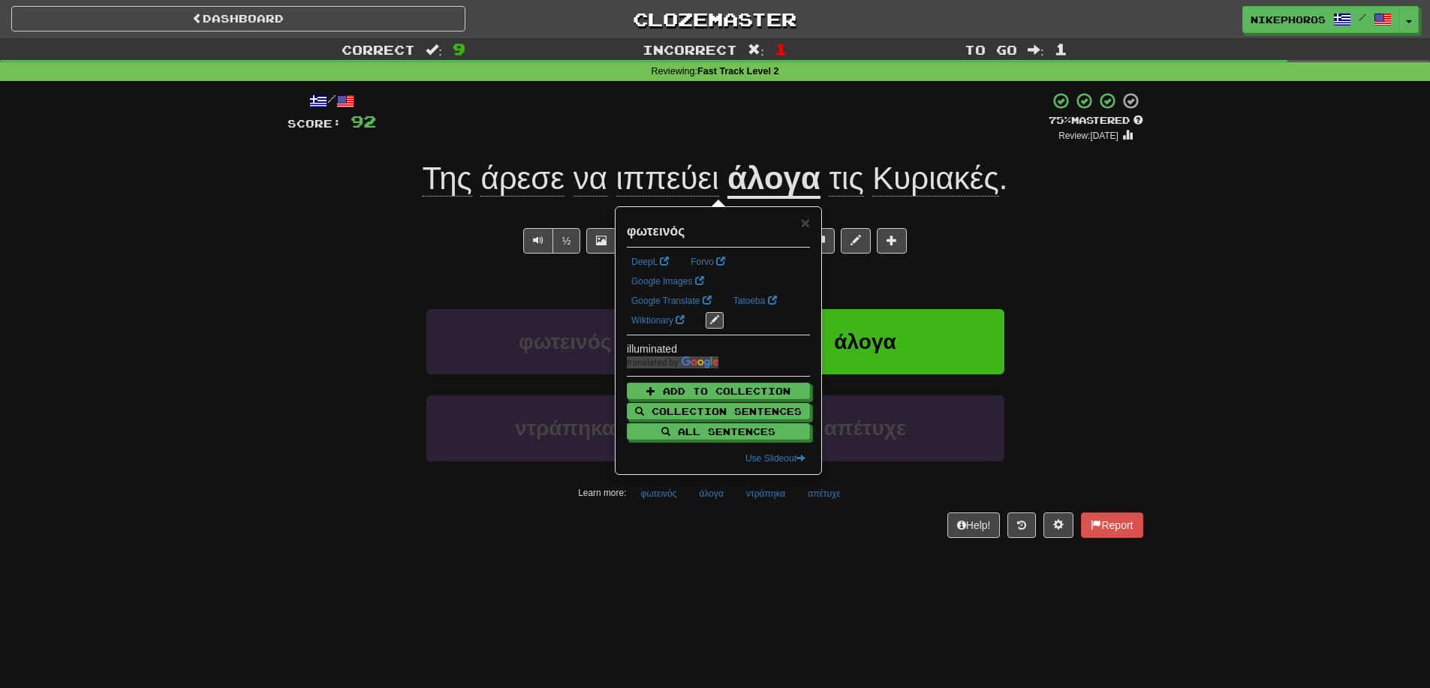
click at [689, 533] on div "Help! Report" at bounding box center [715, 526] width 856 height 26
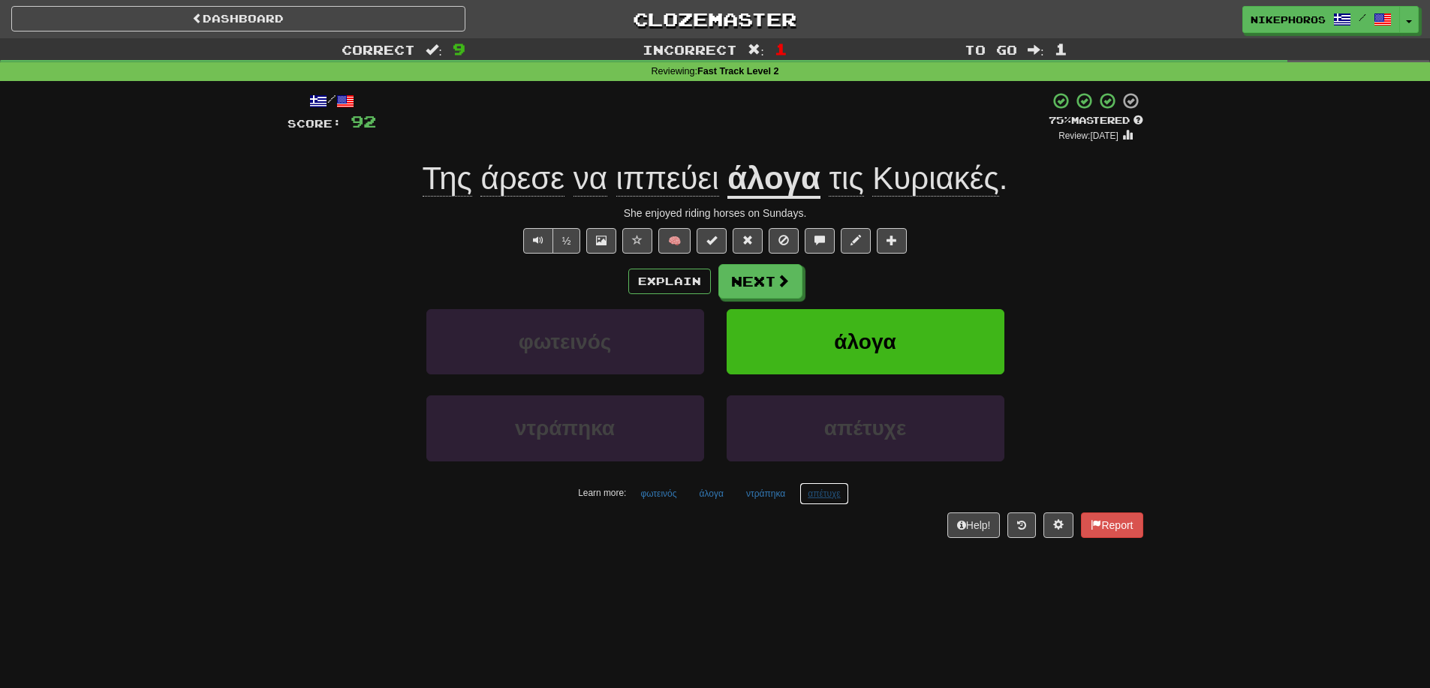
click at [815, 503] on button "απέτυχε" at bounding box center [824, 494] width 50 height 23
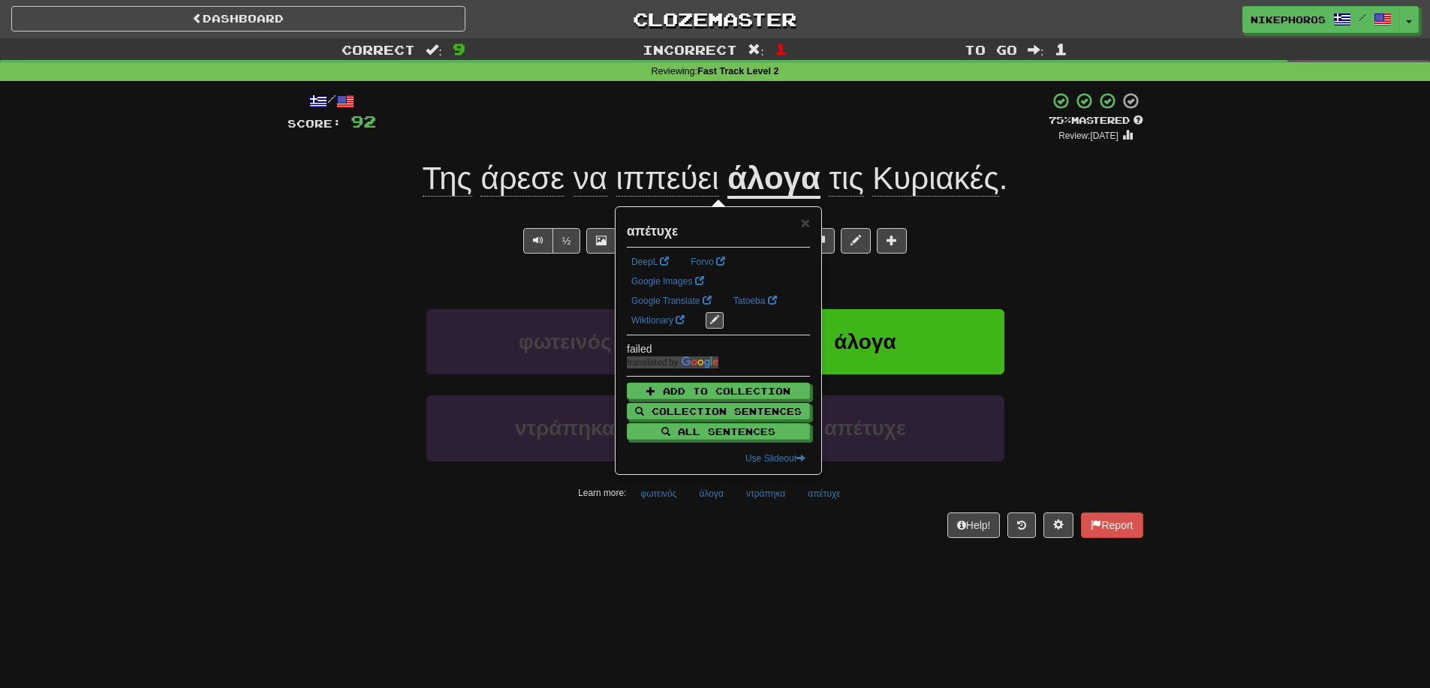
click at [814, 534] on div "Help! Report" at bounding box center [715, 526] width 856 height 26
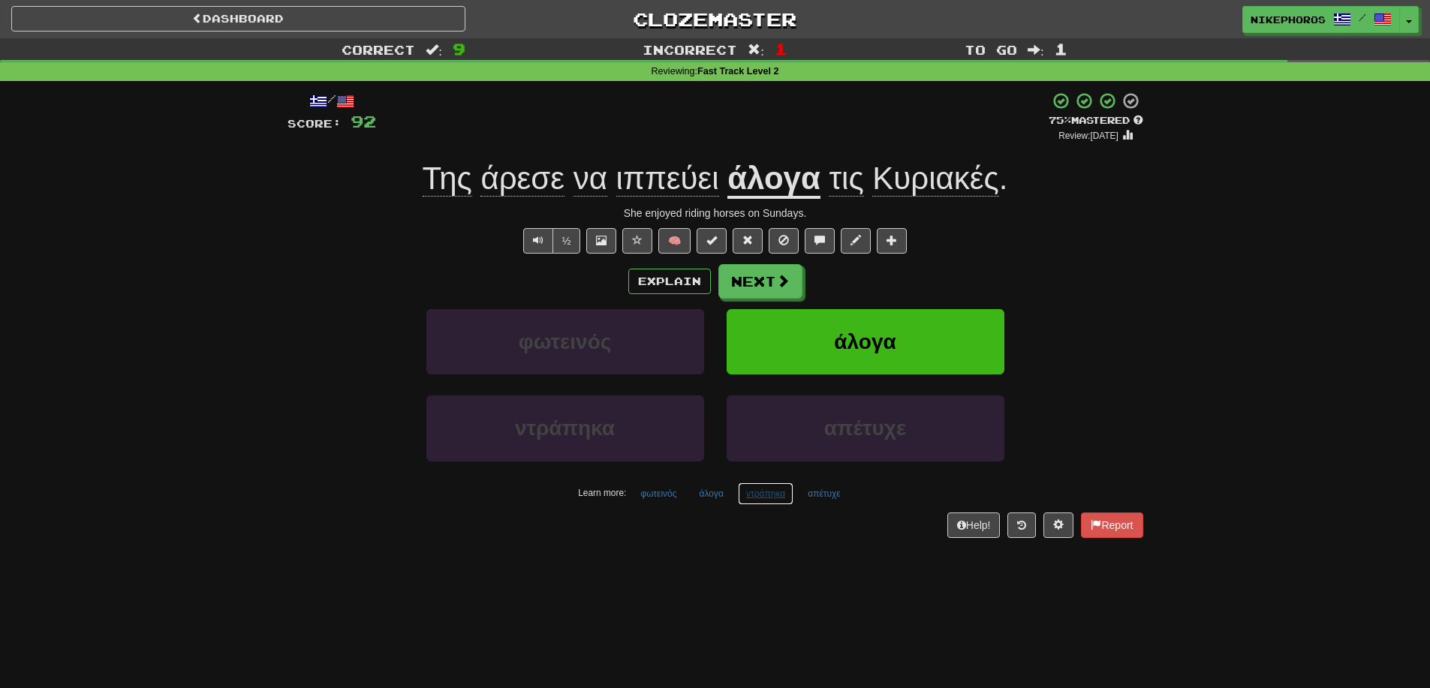
click at [772, 496] on button "ντράπηκα" at bounding box center [766, 494] width 56 height 23
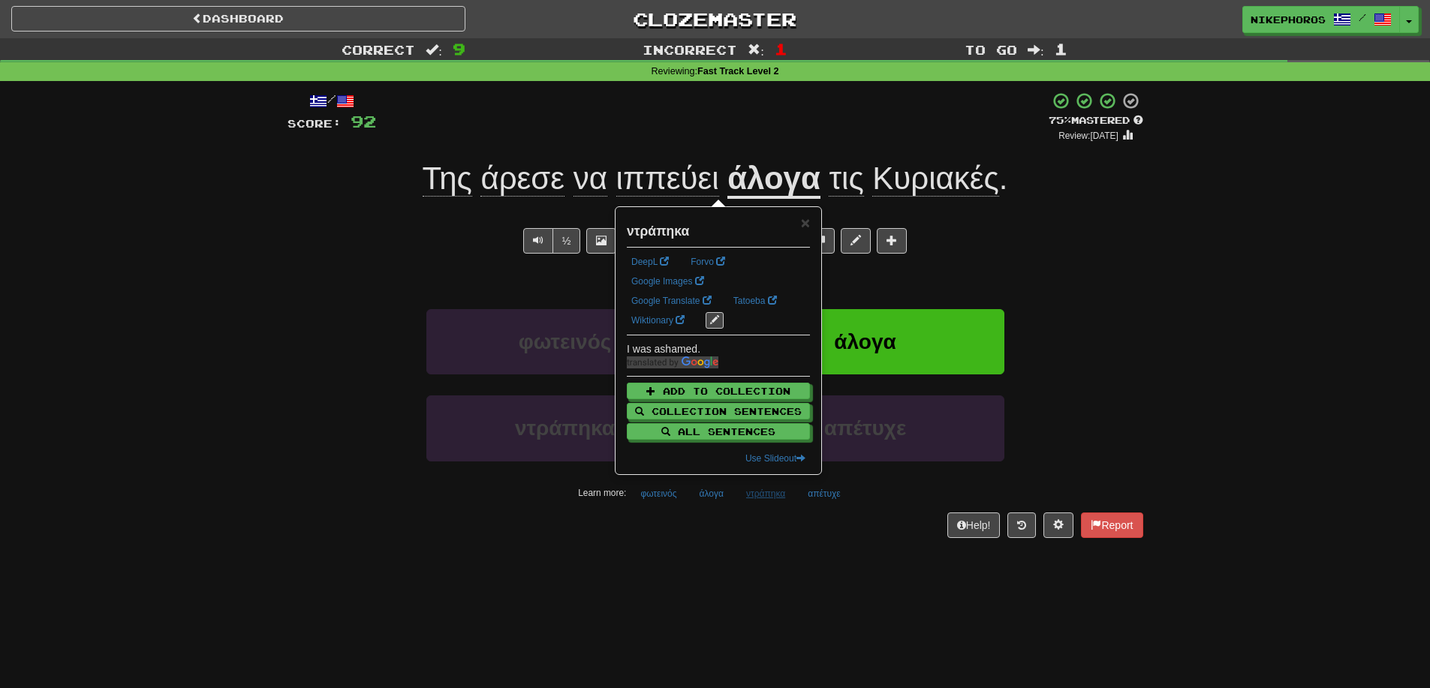
drag, startPoint x: 766, startPoint y: 531, endPoint x: 782, endPoint y: 489, distance: 44.2
click at [767, 530] on div "Help! Report" at bounding box center [715, 526] width 856 height 26
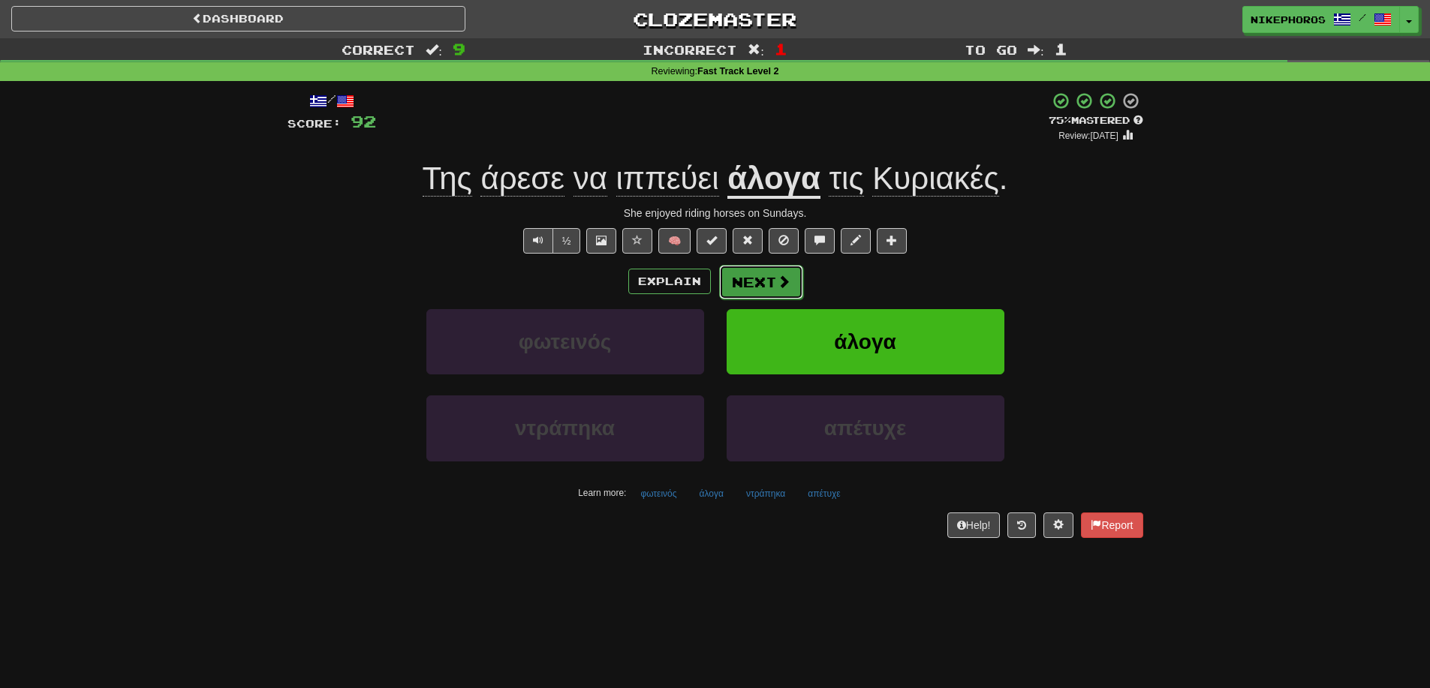
click at [740, 278] on button "Next" at bounding box center [761, 282] width 84 height 35
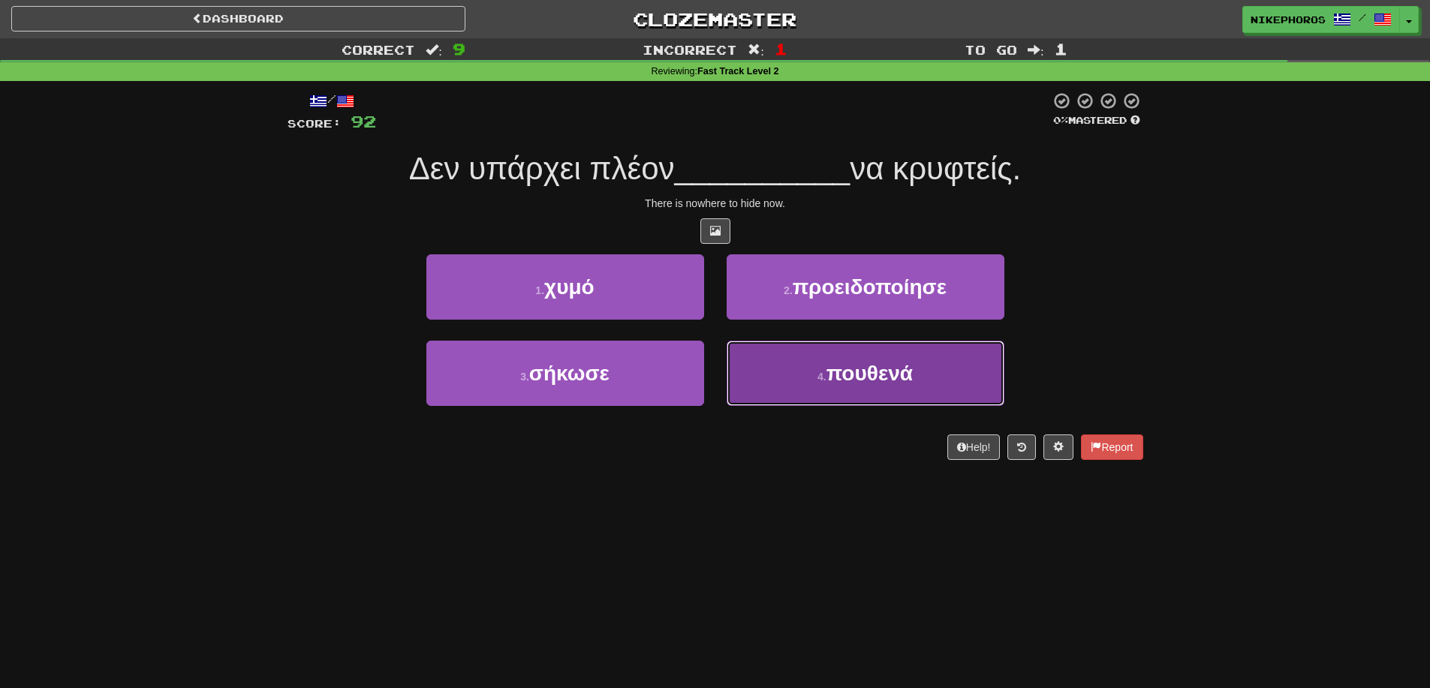
click at [855, 368] on span "πουθενά" at bounding box center [869, 373] width 86 height 23
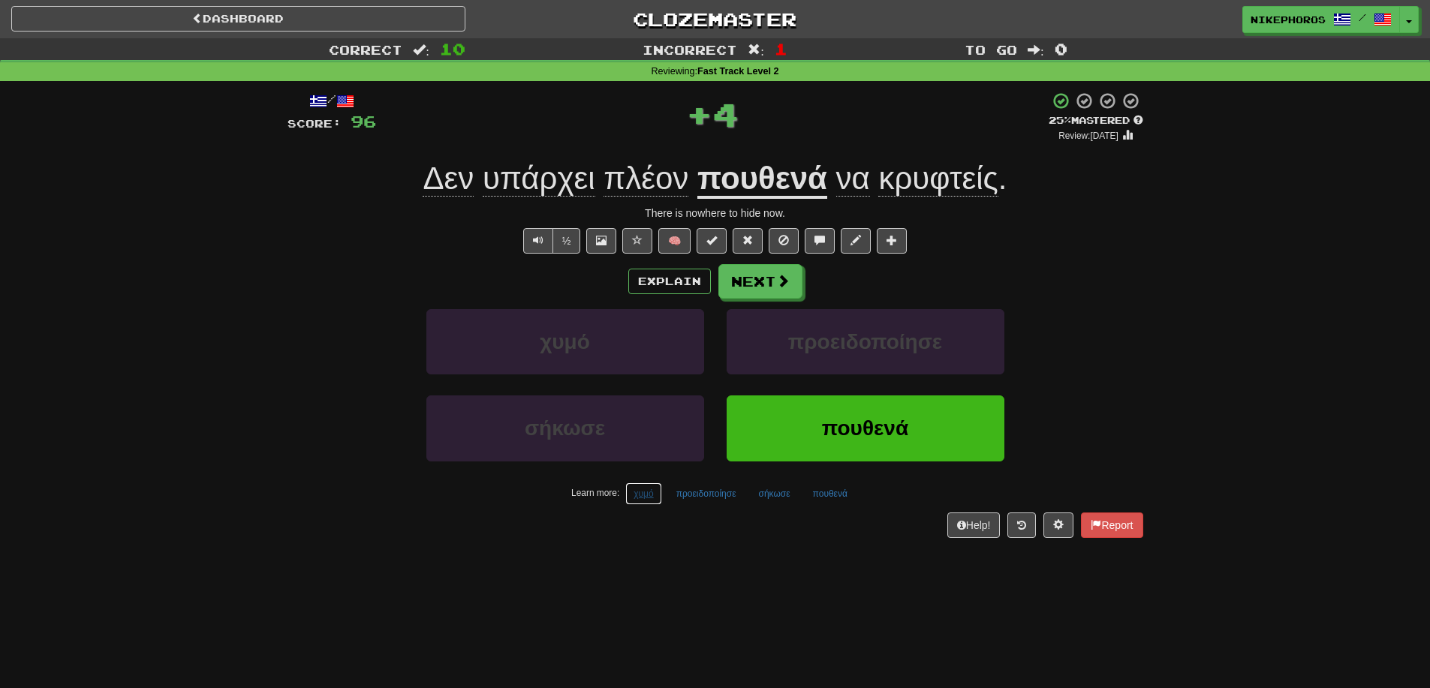
click at [649, 496] on button "χυμό" at bounding box center [643, 494] width 36 height 23
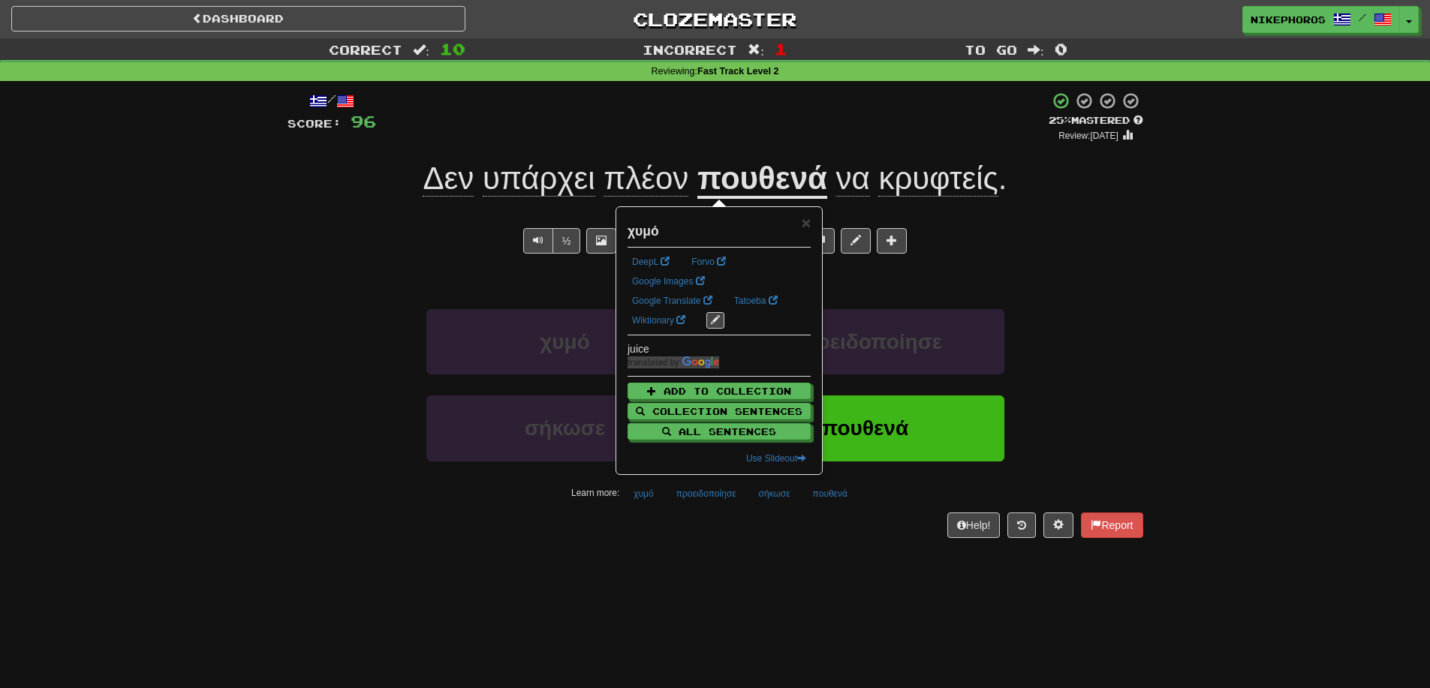
click at [663, 517] on div "Help! Report" at bounding box center [715, 526] width 856 height 26
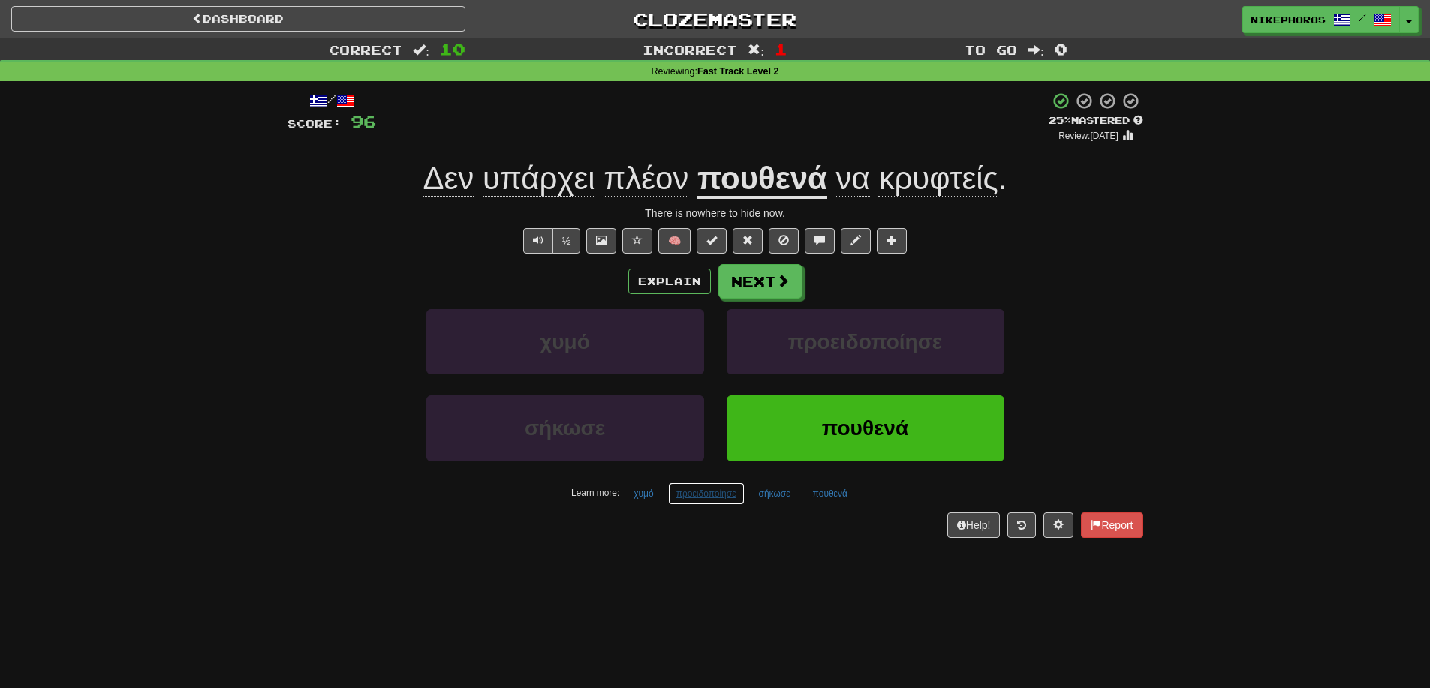
click at [675, 490] on button "προειδοποίησε" at bounding box center [706, 494] width 77 height 23
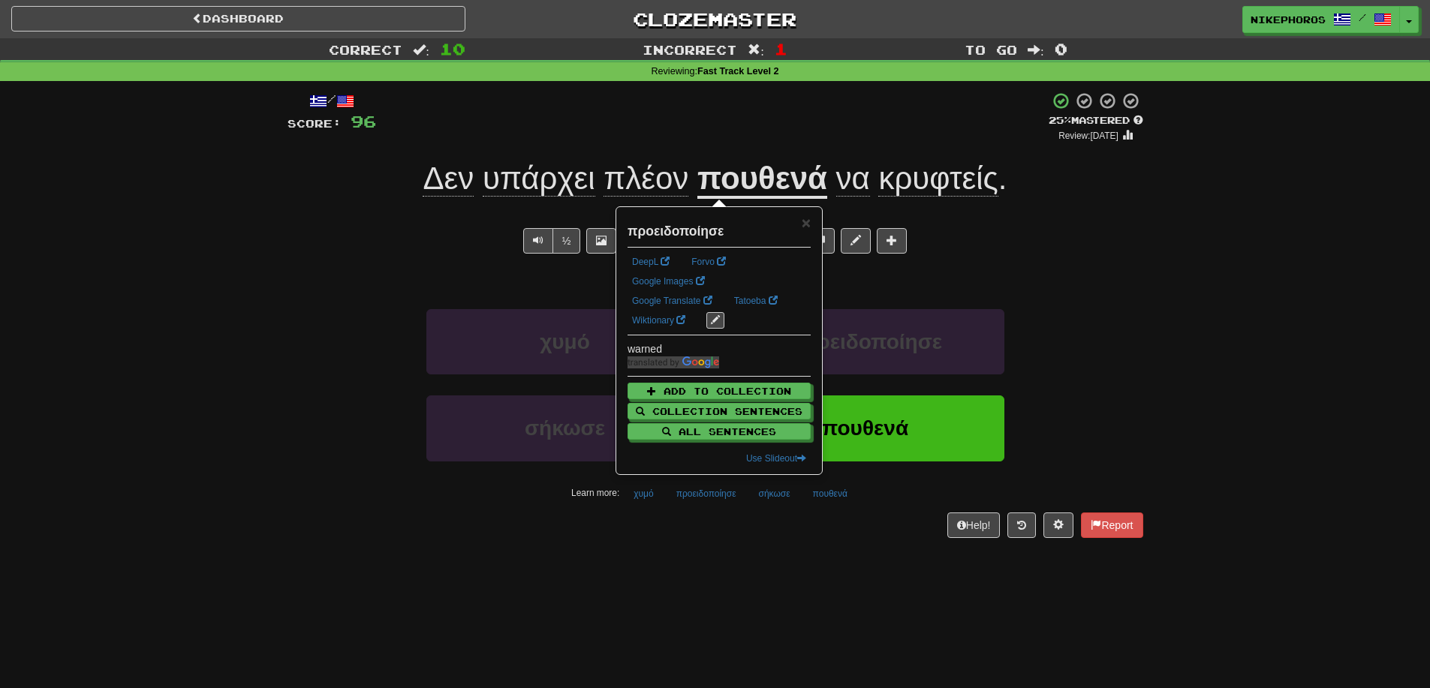
click at [698, 540] on div "/ Score: 96 + 4 25 % Mastered Review: 2025-09-15 Δεν υπάρχει πλέον πουθενά να κ…" at bounding box center [715, 319] width 856 height 477
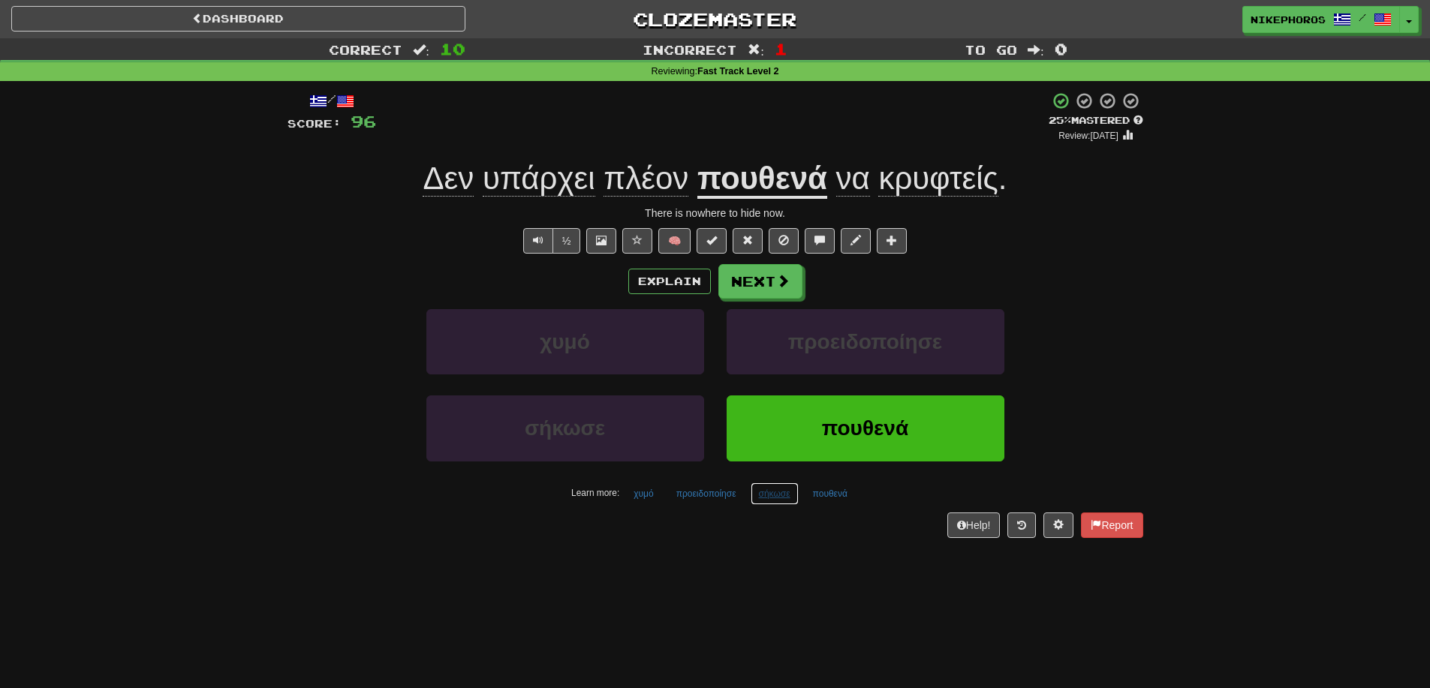
click at [790, 497] on button "σήκωσε" at bounding box center [775, 494] width 48 height 23
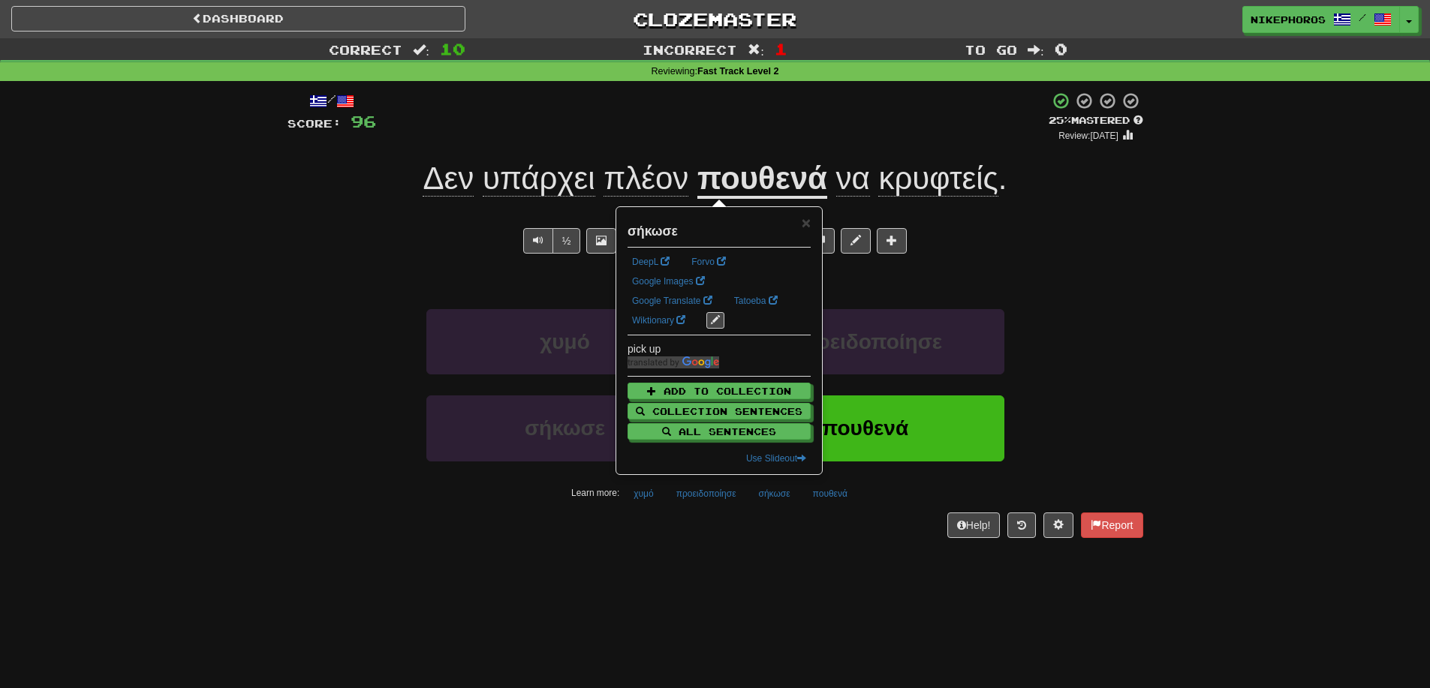
click at [770, 528] on div "Help! Report" at bounding box center [715, 526] width 856 height 26
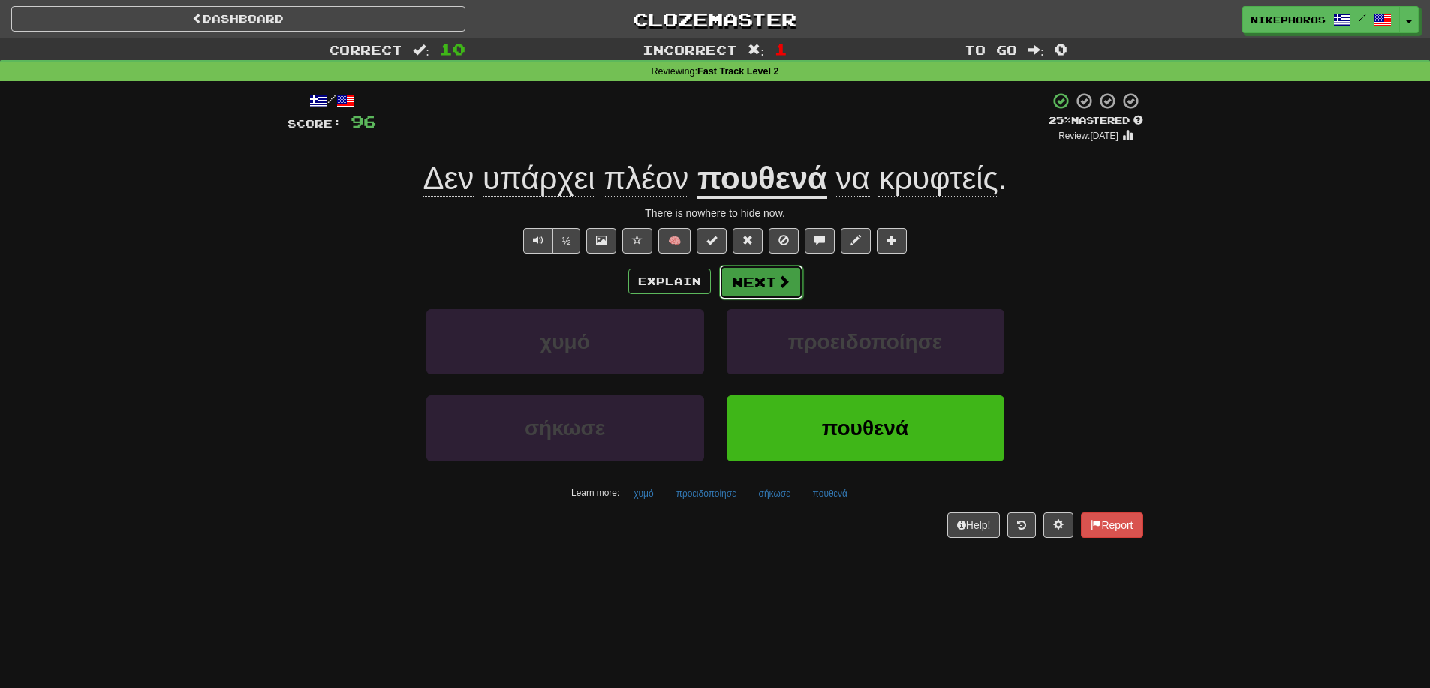
click at [778, 285] on span at bounding box center [784, 282] width 14 height 14
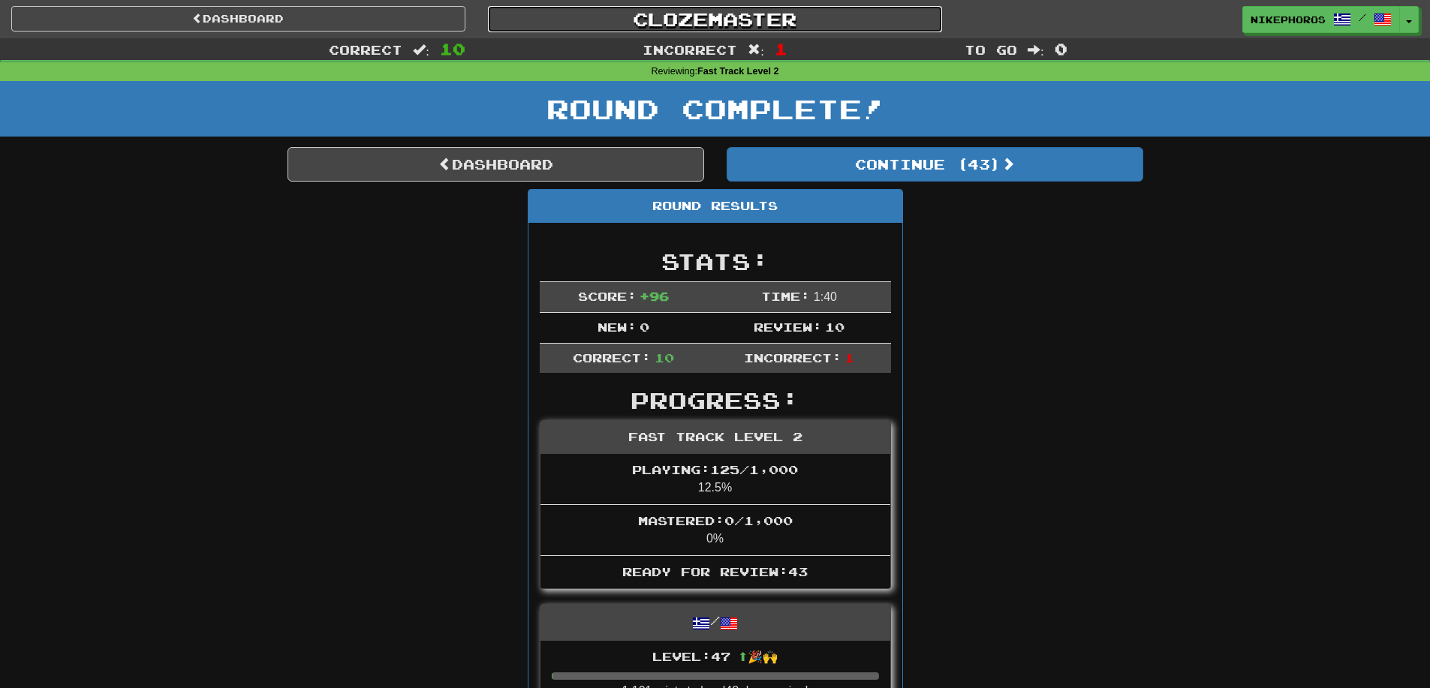
click at [711, 24] on link "Clozemaster" at bounding box center [715, 19] width 454 height 26
